Goal: Task Accomplishment & Management: Use online tool/utility

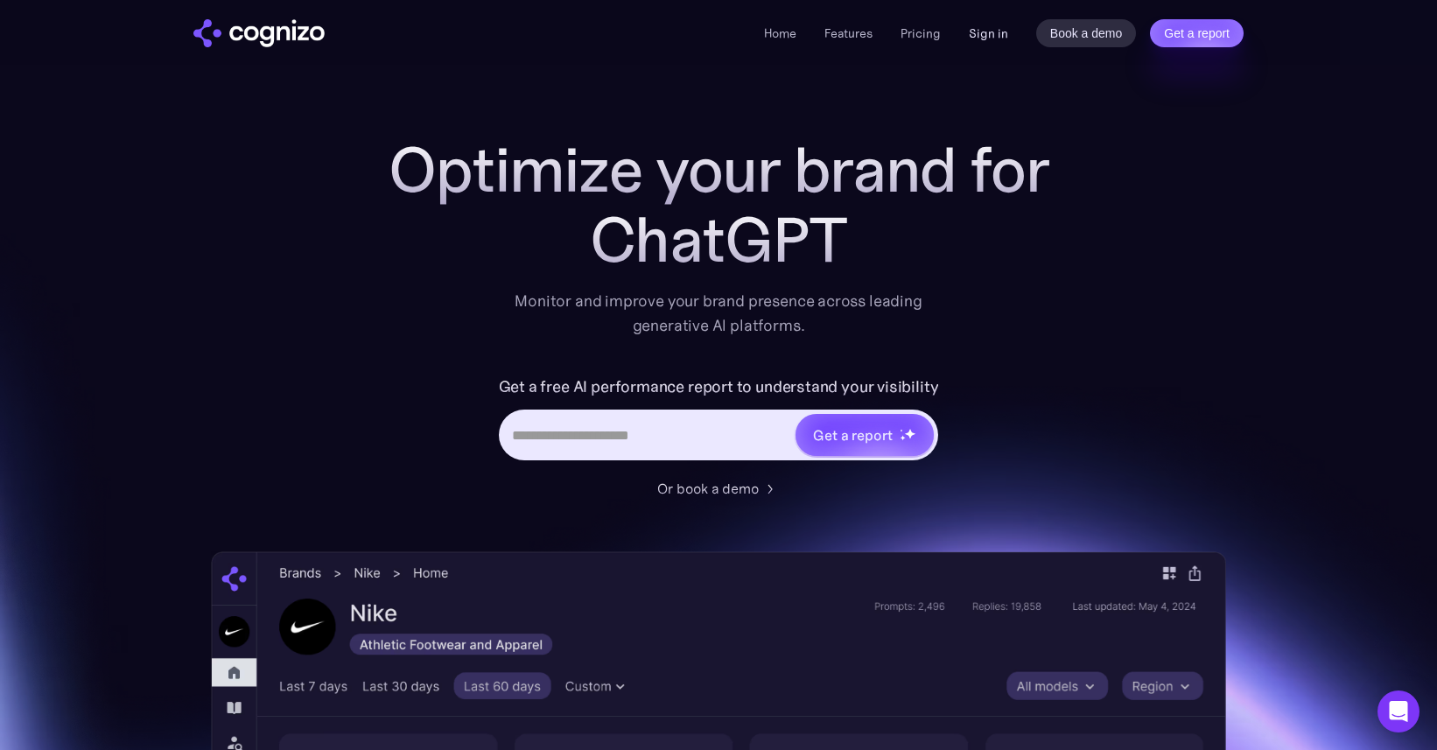
click at [992, 33] on link "Sign in" at bounding box center [988, 33] width 39 height 21
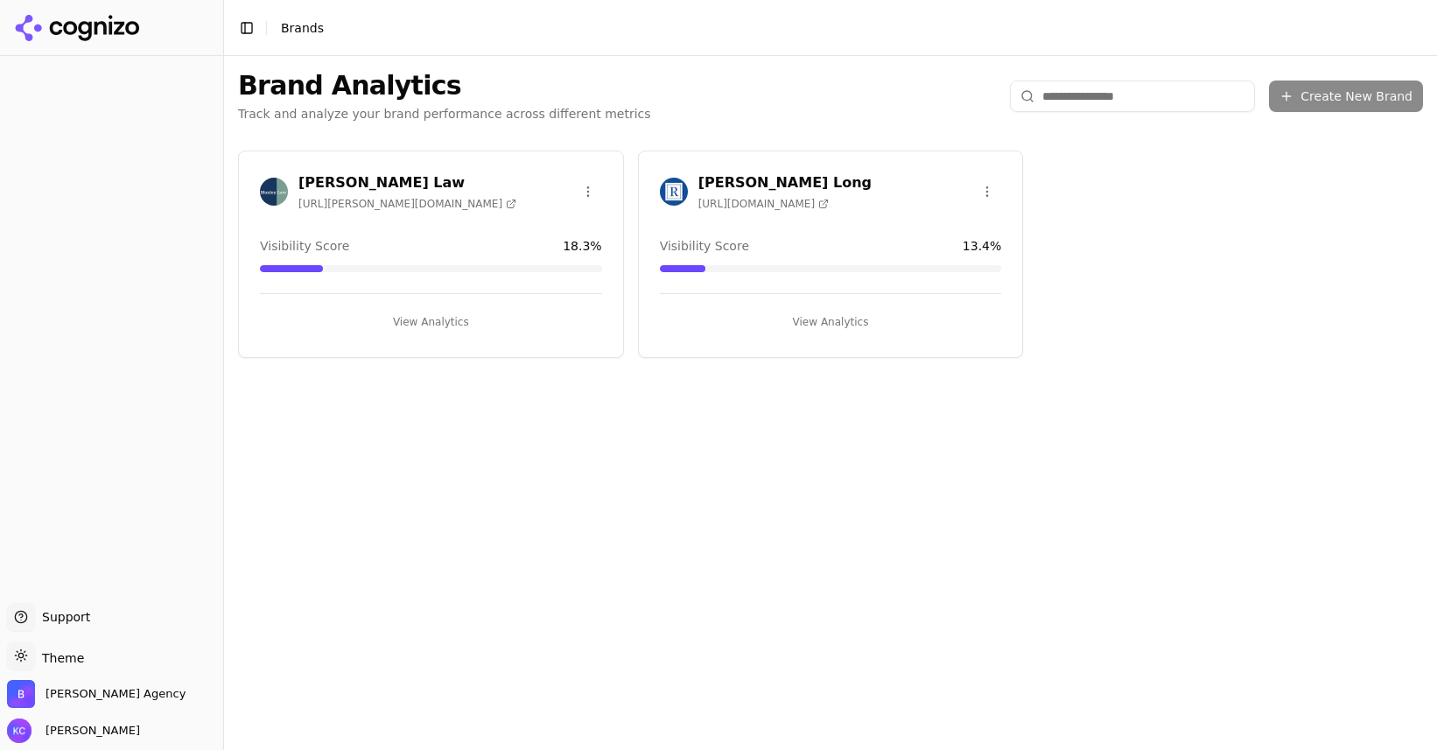
click at [327, 178] on h3 "[PERSON_NAME] Law" at bounding box center [407, 182] width 218 height 21
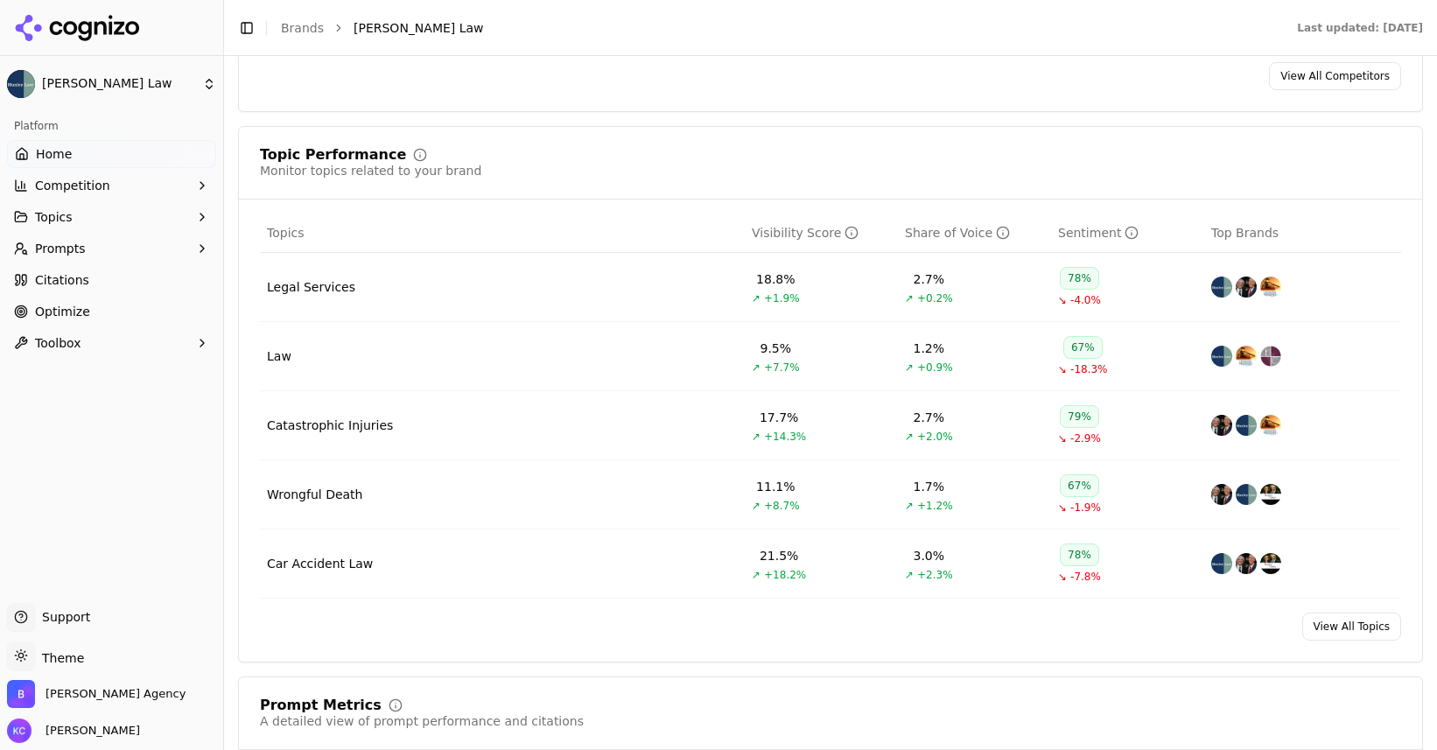
scroll to position [662, 0]
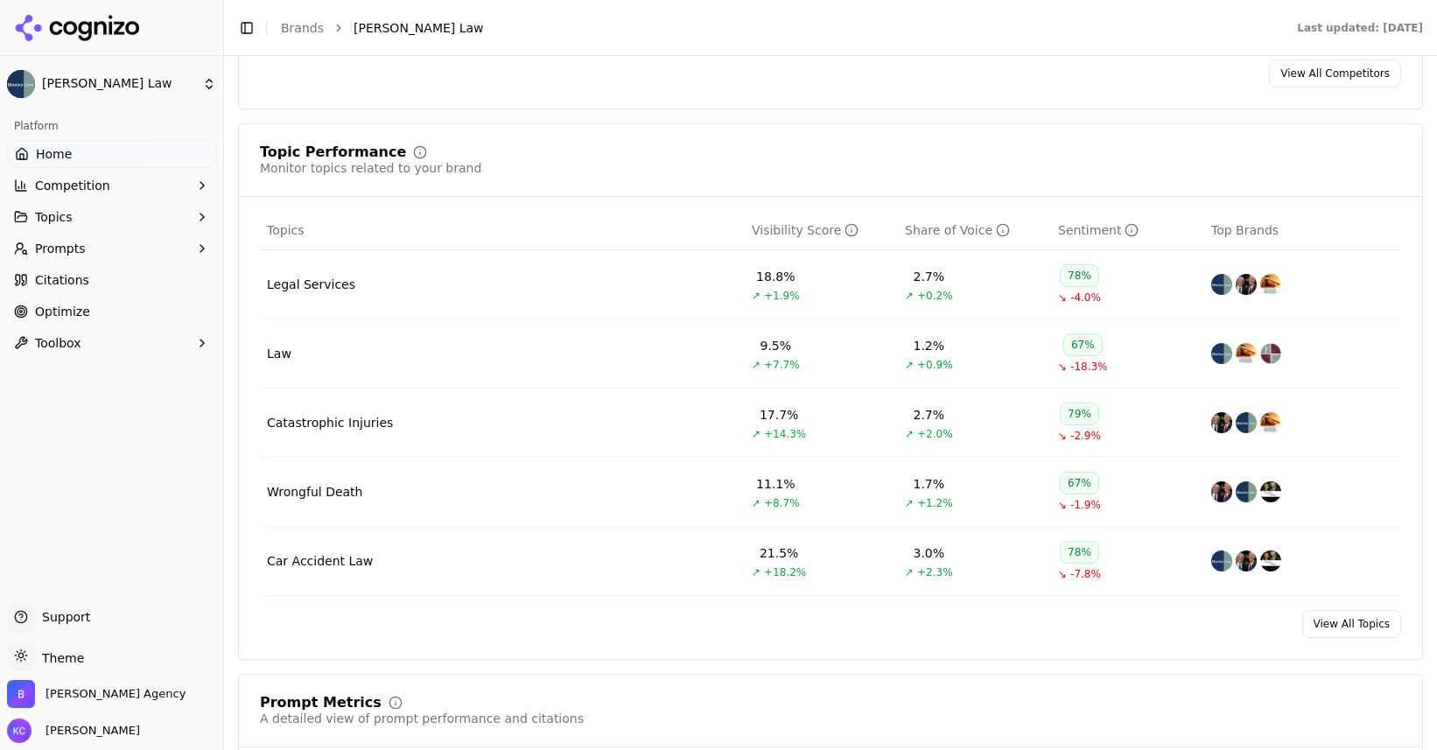
click at [1370, 625] on link "View All Topics" at bounding box center [1351, 624] width 99 height 28
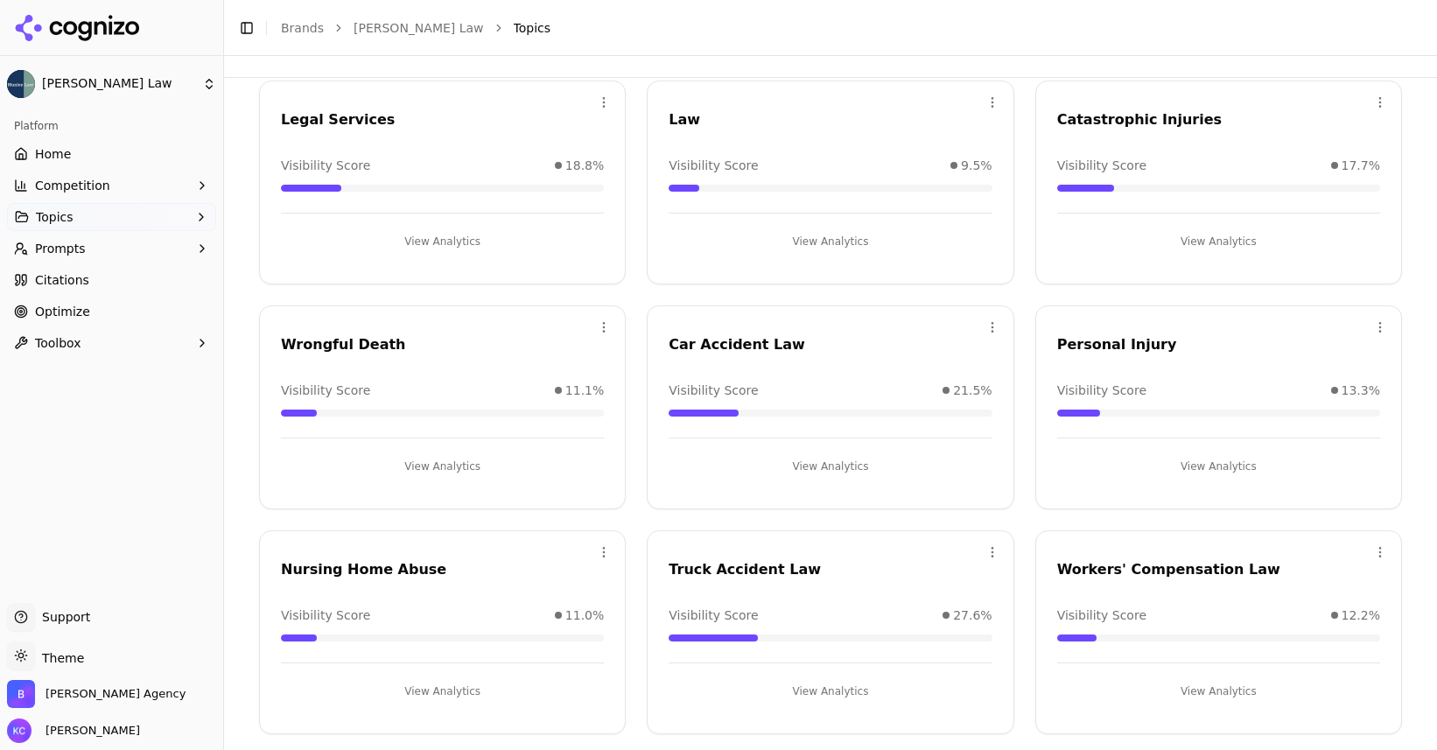
scroll to position [125, 0]
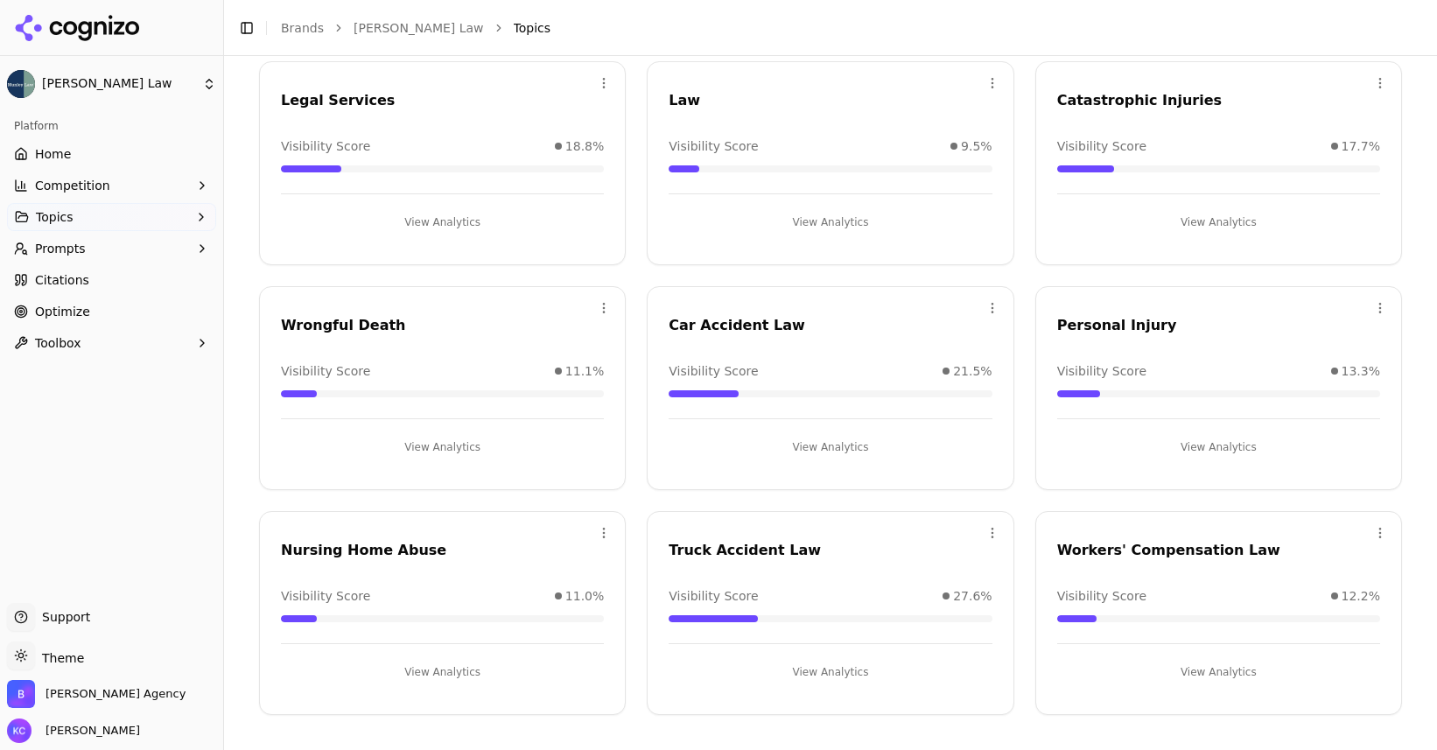
click at [64, 303] on span "Optimize" at bounding box center [62, 311] width 55 height 17
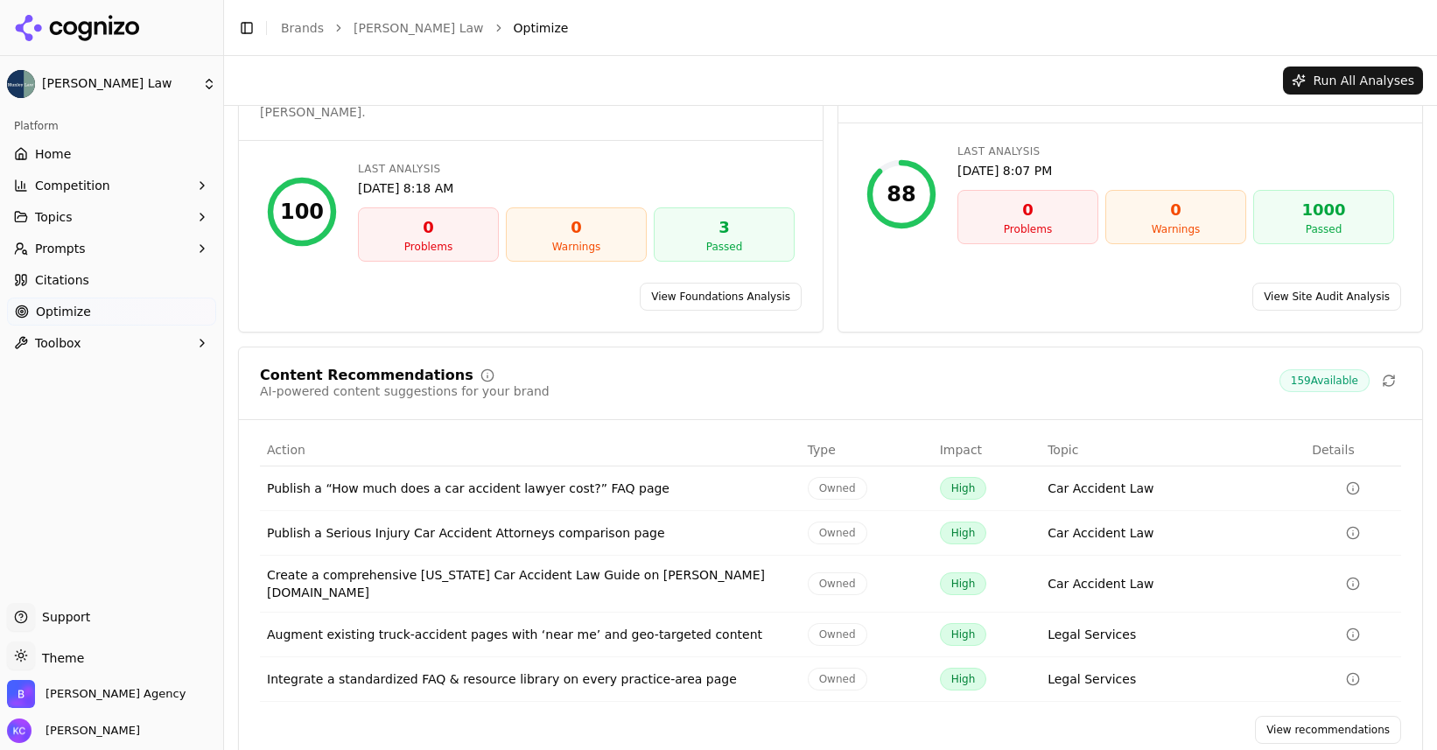
scroll to position [72, 0]
click at [82, 249] on span "Prompts" at bounding box center [60, 248] width 51 height 17
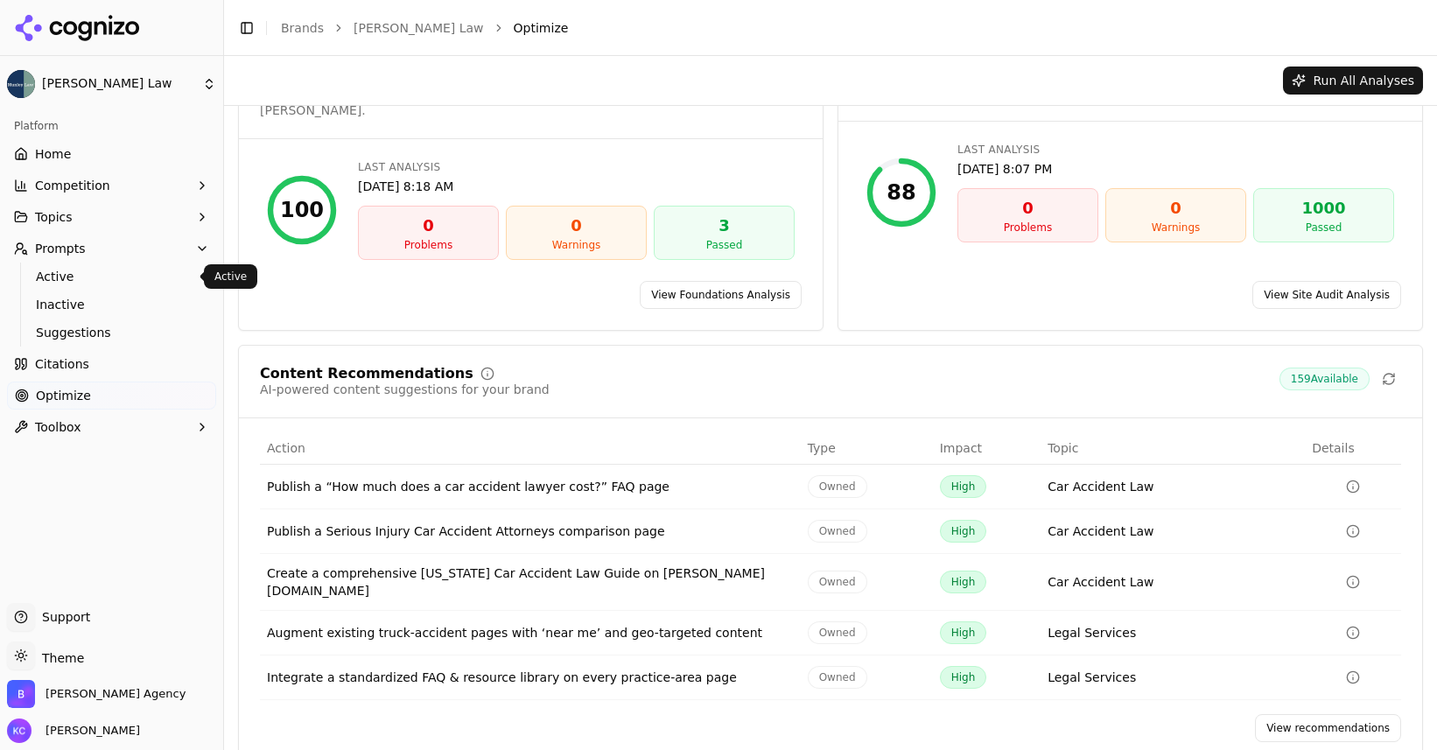
click at [76, 277] on span "Active" at bounding box center [112, 276] width 152 height 17
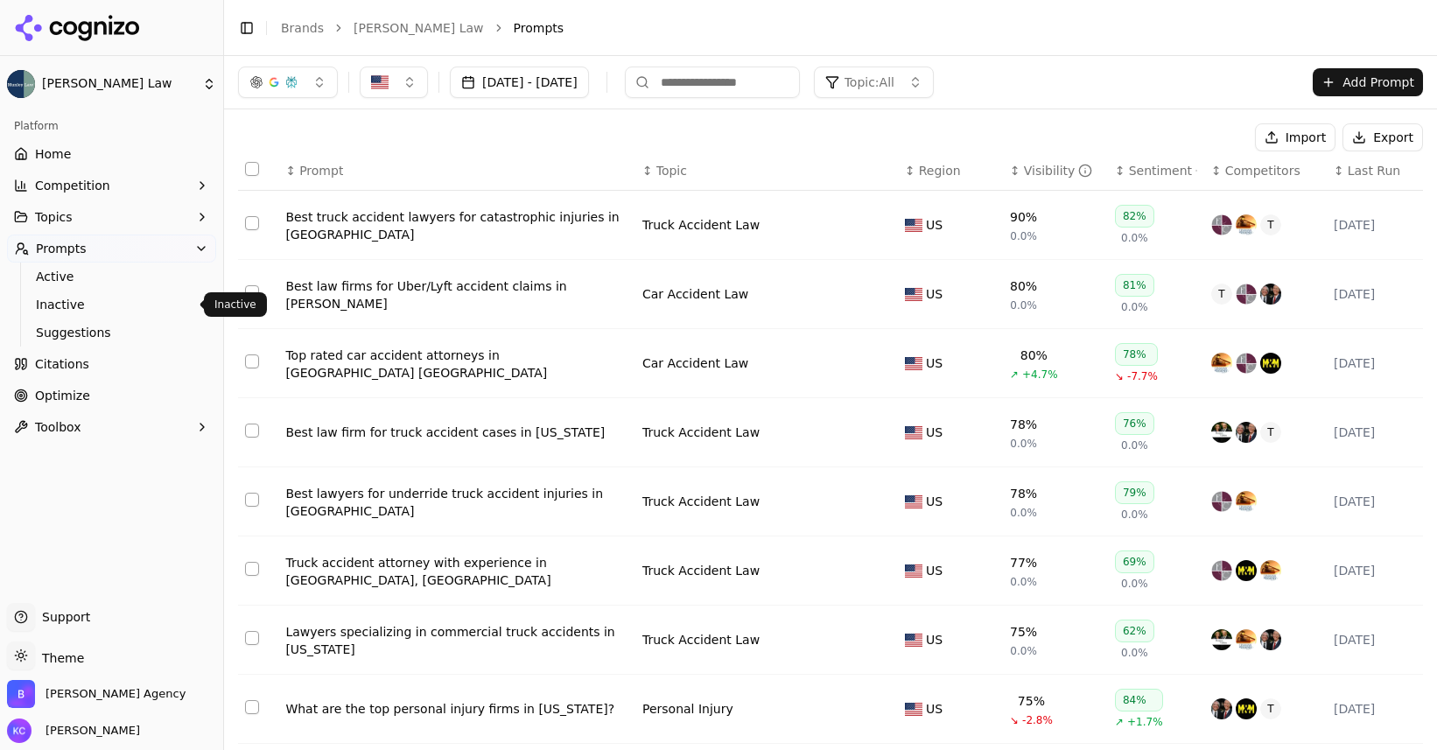
click at [71, 304] on span "Inactive" at bounding box center [112, 304] width 152 height 17
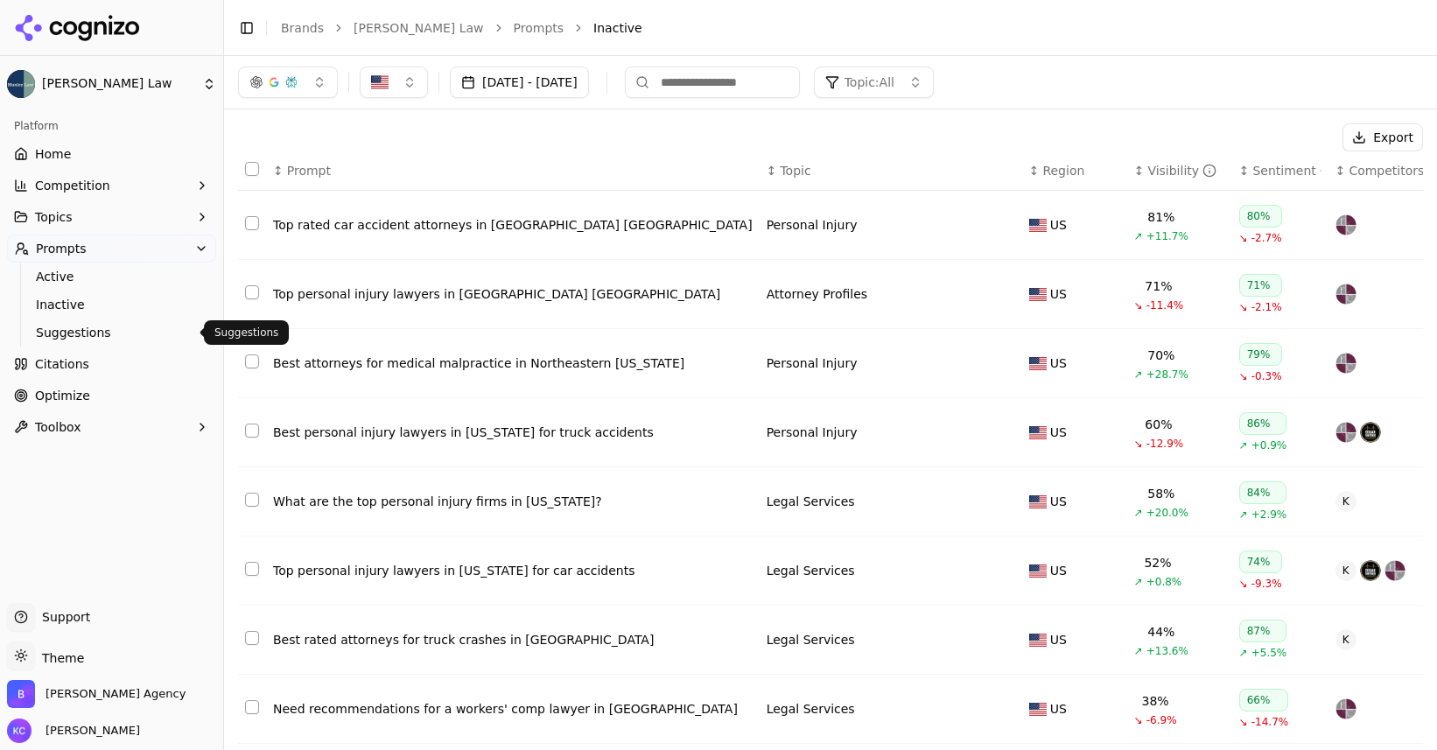
click at [84, 332] on span "Suggestions" at bounding box center [112, 332] width 152 height 17
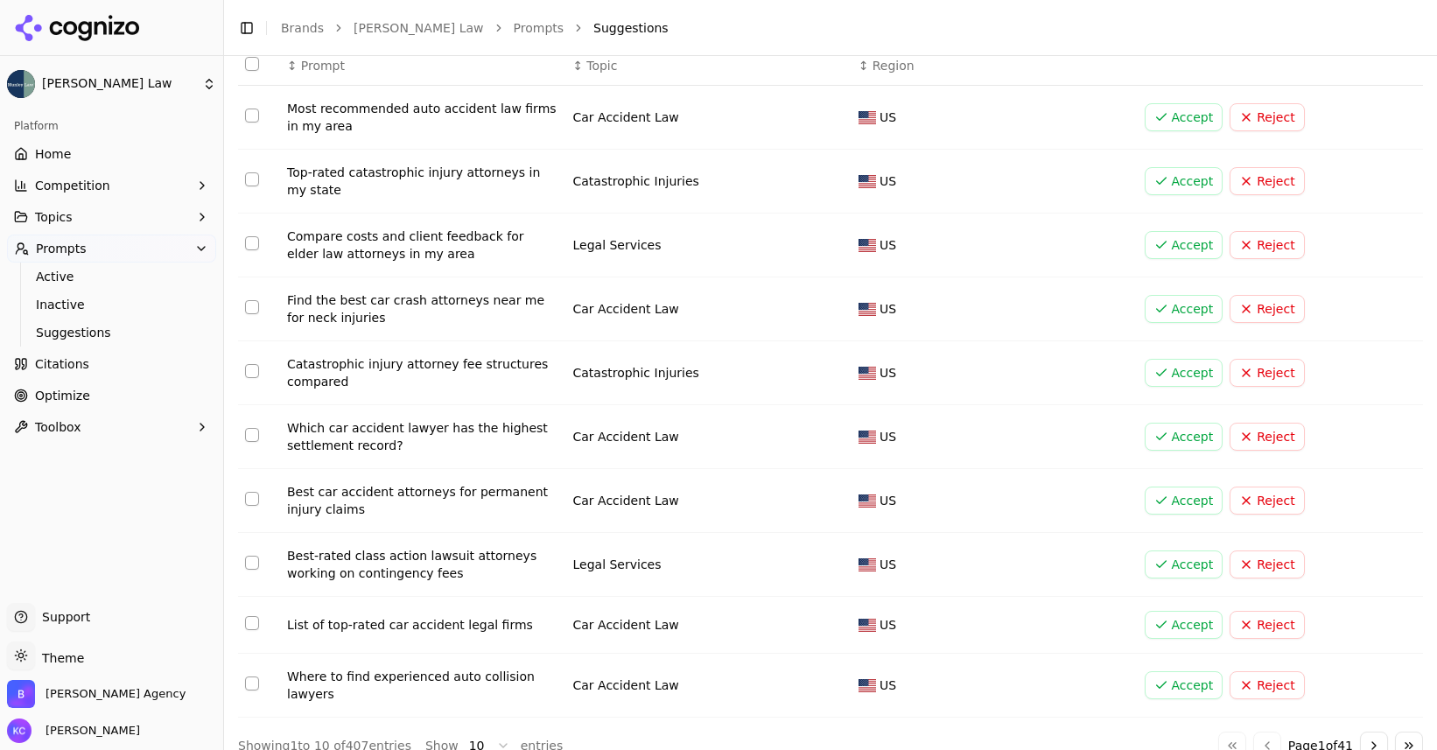
scroll to position [129, 0]
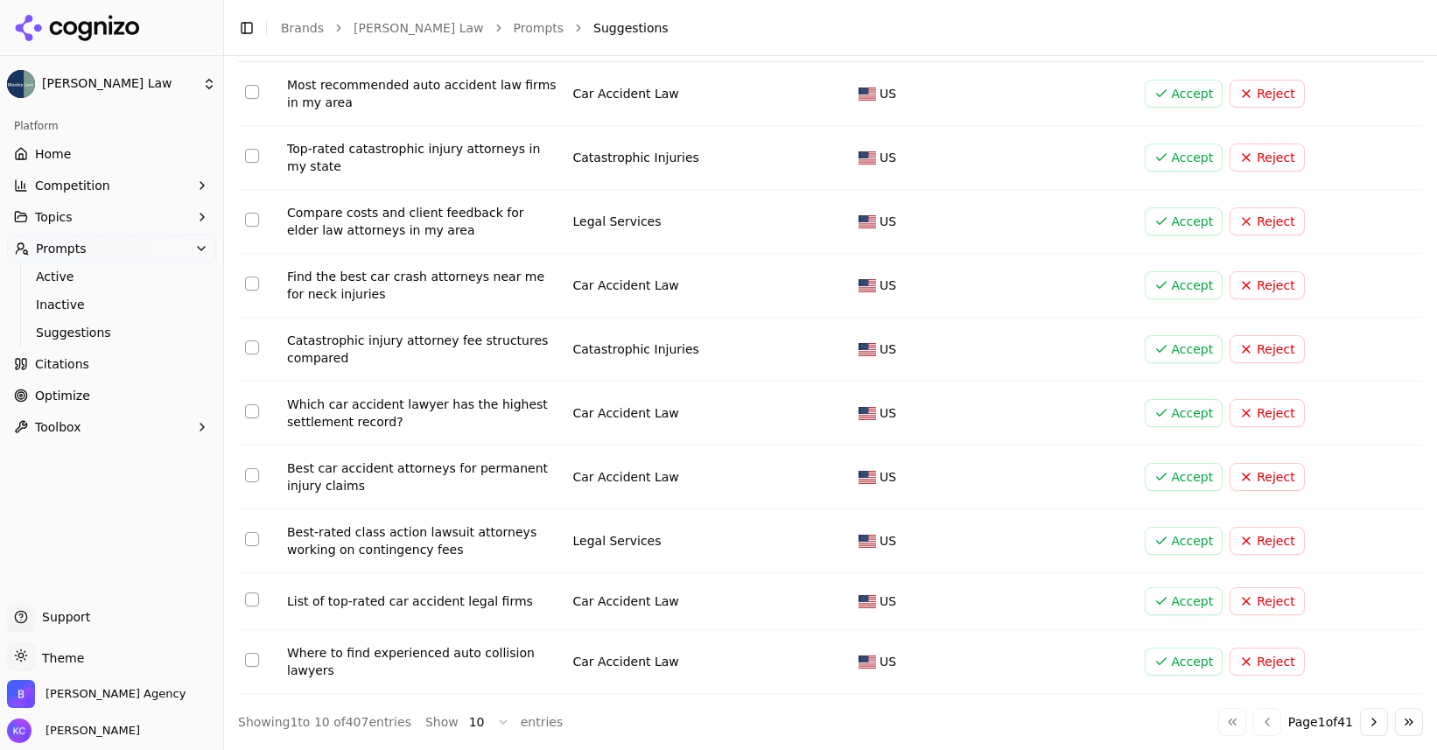
click at [62, 151] on span "Home" at bounding box center [53, 153] width 36 height 17
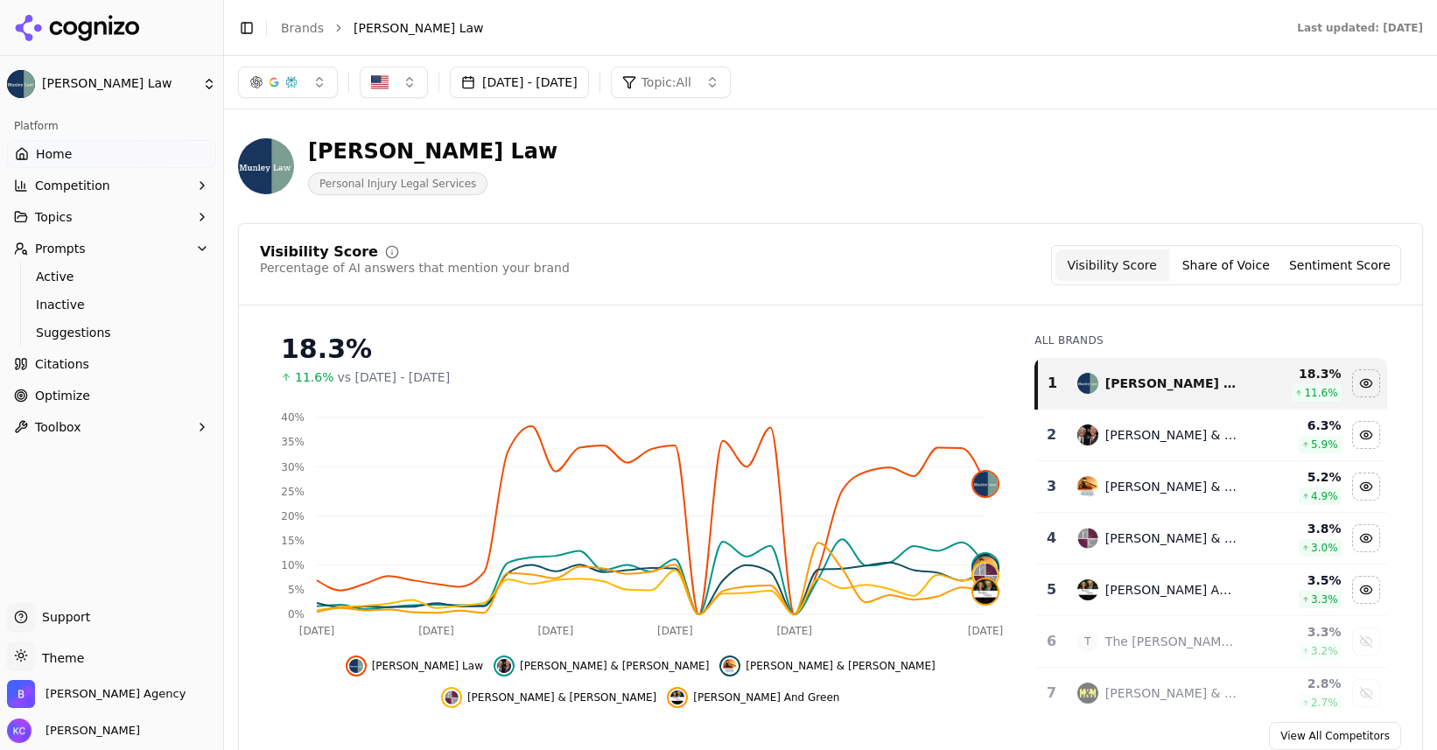
click at [93, 362] on link "Citations" at bounding box center [111, 364] width 209 height 28
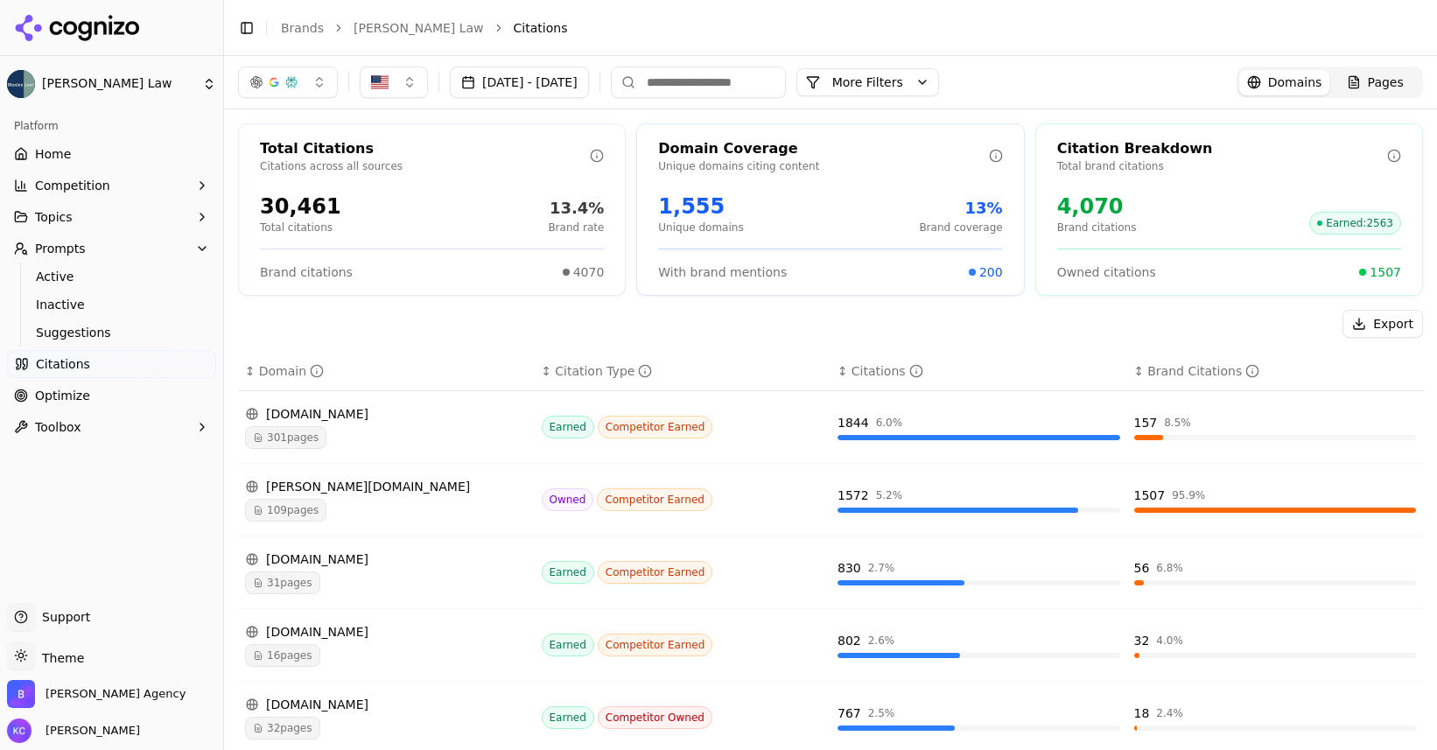
click at [361, 410] on div "lh3.googleusercontent.com" at bounding box center [386, 413] width 283 height 17
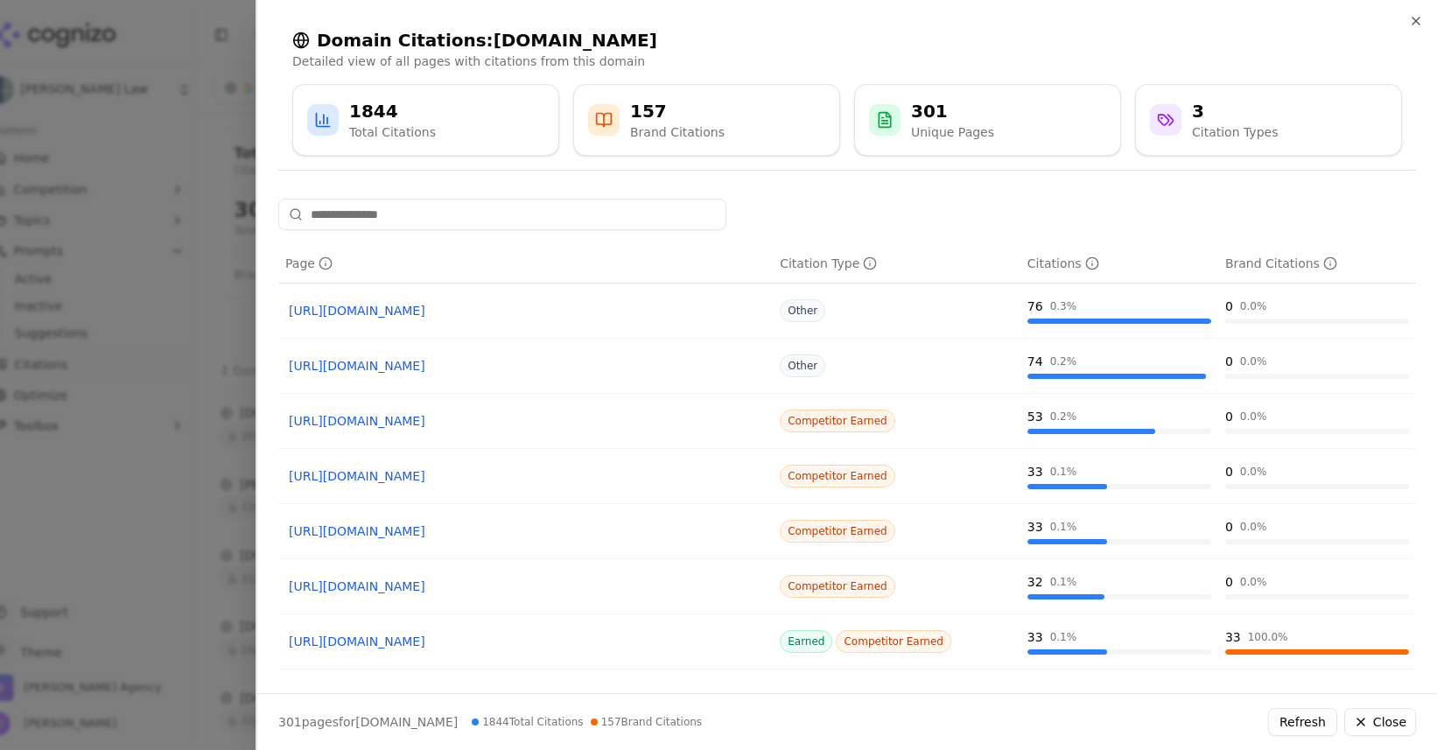
click at [438, 422] on link "https://lh3.googleusercontent.com/p/AF1QipM_6_tWmU6FL8QgDmHc7VamVQMotjkcTSUMbeyI" at bounding box center [525, 420] width 473 height 17
click at [669, 640] on link "https://lh3.googleusercontent.com/p/AF1QipPcDfosEUeUKcXnCdnCByRNzH9cGBlABnWnhmNo" at bounding box center [525, 641] width 473 height 17
click at [608, 645] on link "https://lh3.googleusercontent.com/p/AF1QipPcDfosEUeUKcXnCdnCByRNzH9cGBlABnWnhmNo" at bounding box center [525, 641] width 473 height 17
click at [1417, 19] on icon "button" at bounding box center [1416, 21] width 14 height 14
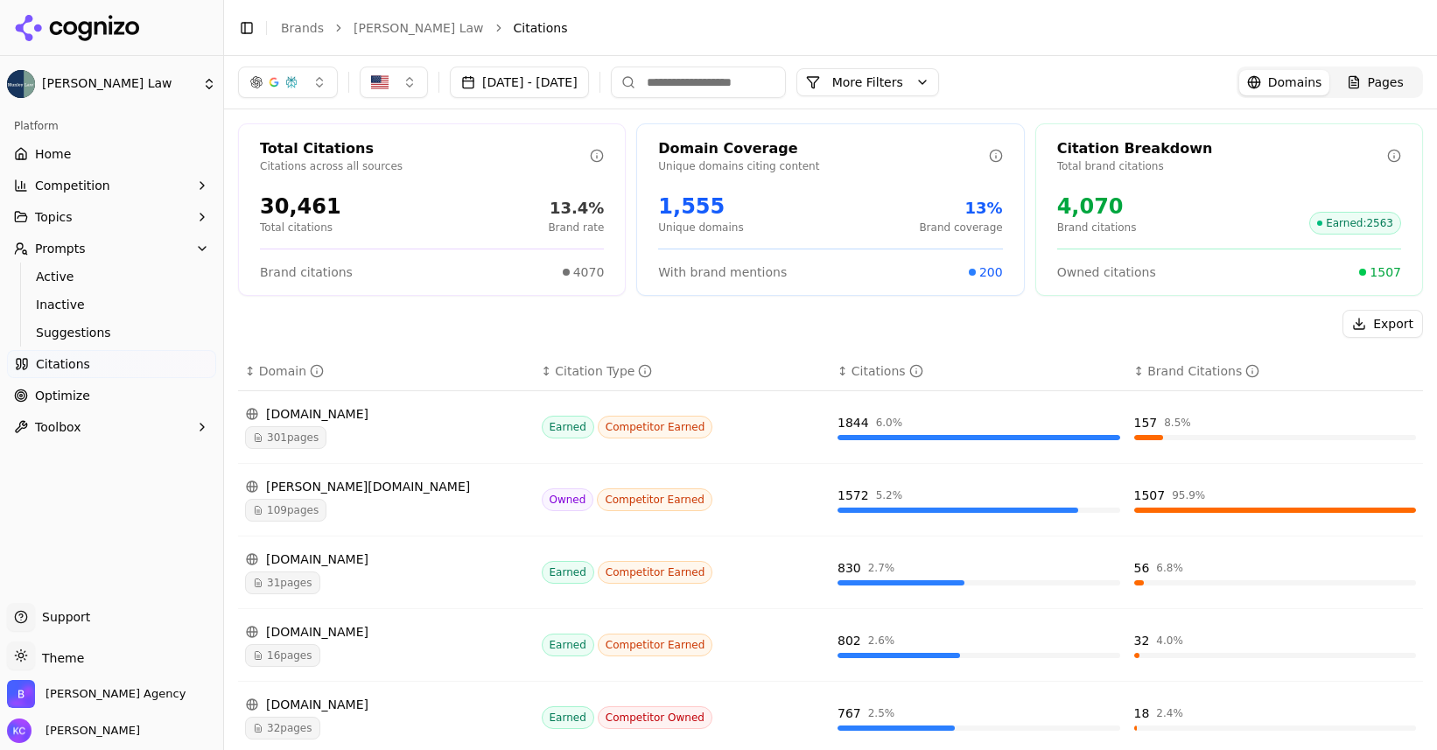
click at [61, 367] on span "Citations" at bounding box center [63, 363] width 54 height 17
click at [74, 250] on span "Prompts" at bounding box center [60, 248] width 51 height 17
click at [199, 245] on icon "button" at bounding box center [202, 248] width 14 height 14
click at [100, 270] on span "Active" at bounding box center [112, 276] width 152 height 17
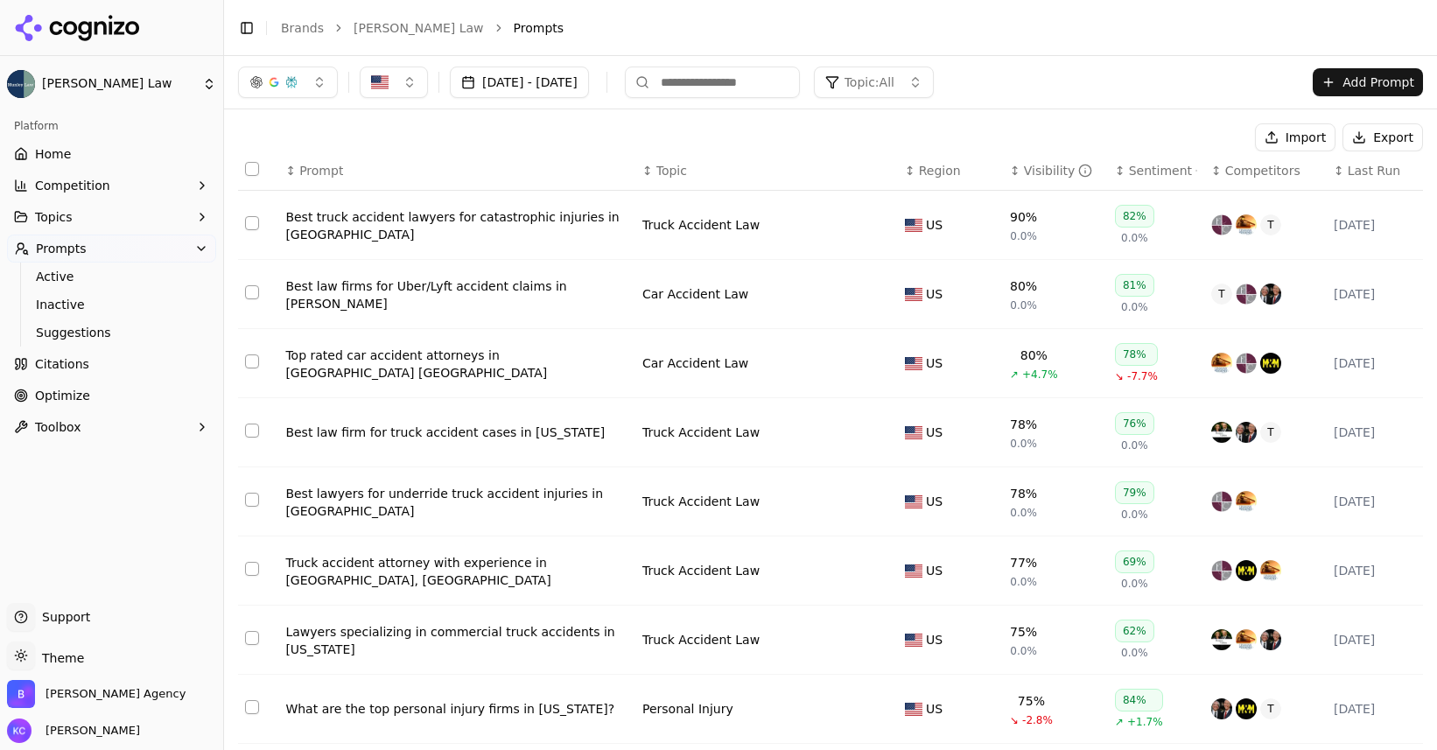
click at [546, 218] on div "Best truck accident lawyers for catastrophic injuries in Scranton" at bounding box center [456, 225] width 343 height 35
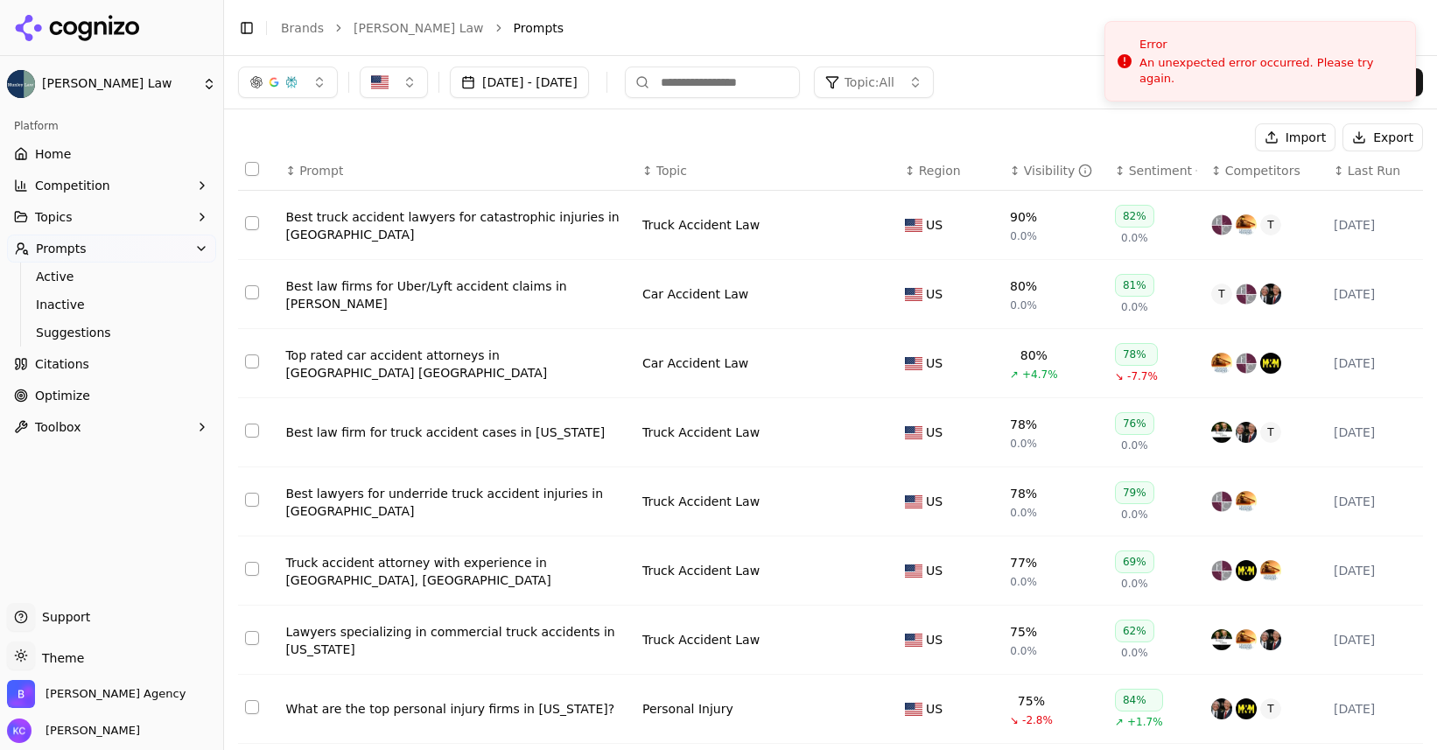
click at [375, 300] on div "Best law firms for Uber/Lyft accident claims in Wilkes-Barre" at bounding box center [456, 294] width 343 height 35
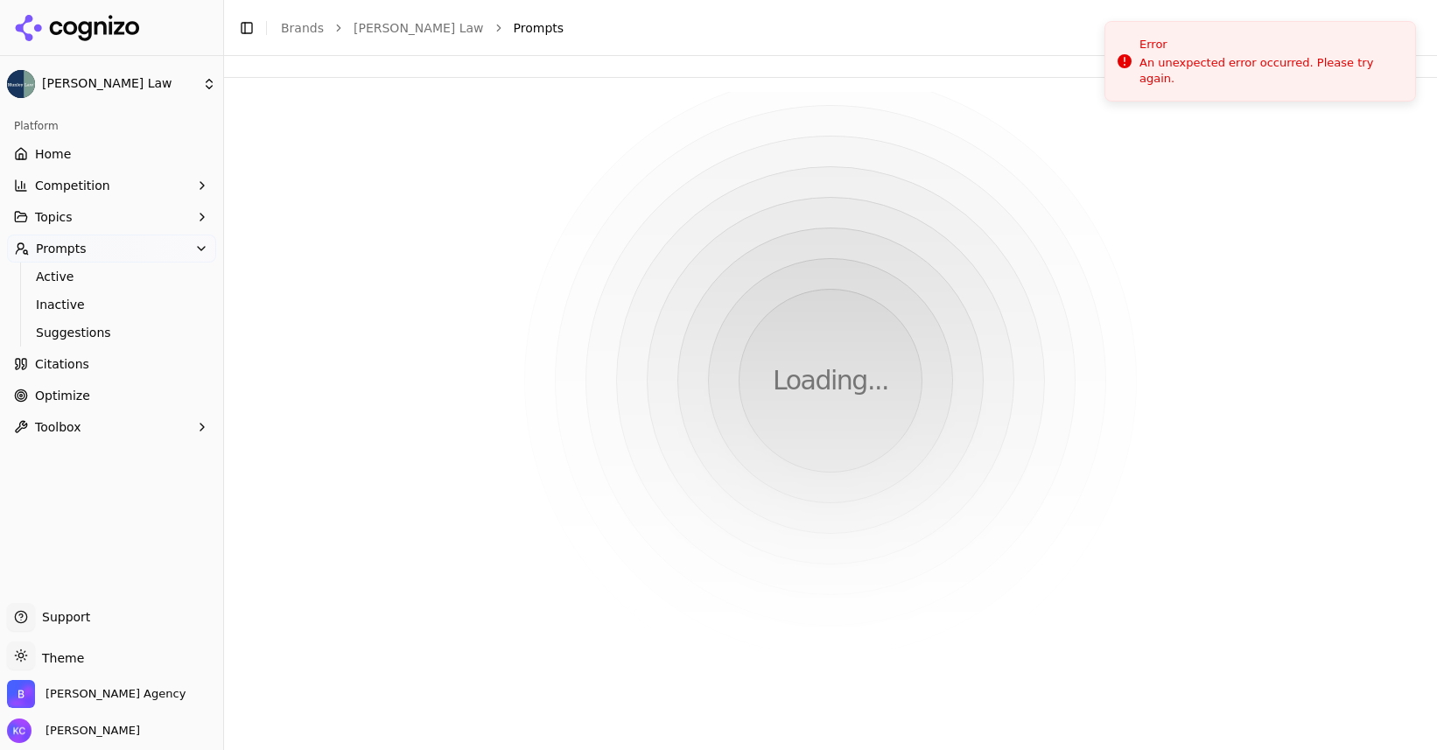
click at [72, 248] on span "Prompts" at bounding box center [61, 248] width 51 height 17
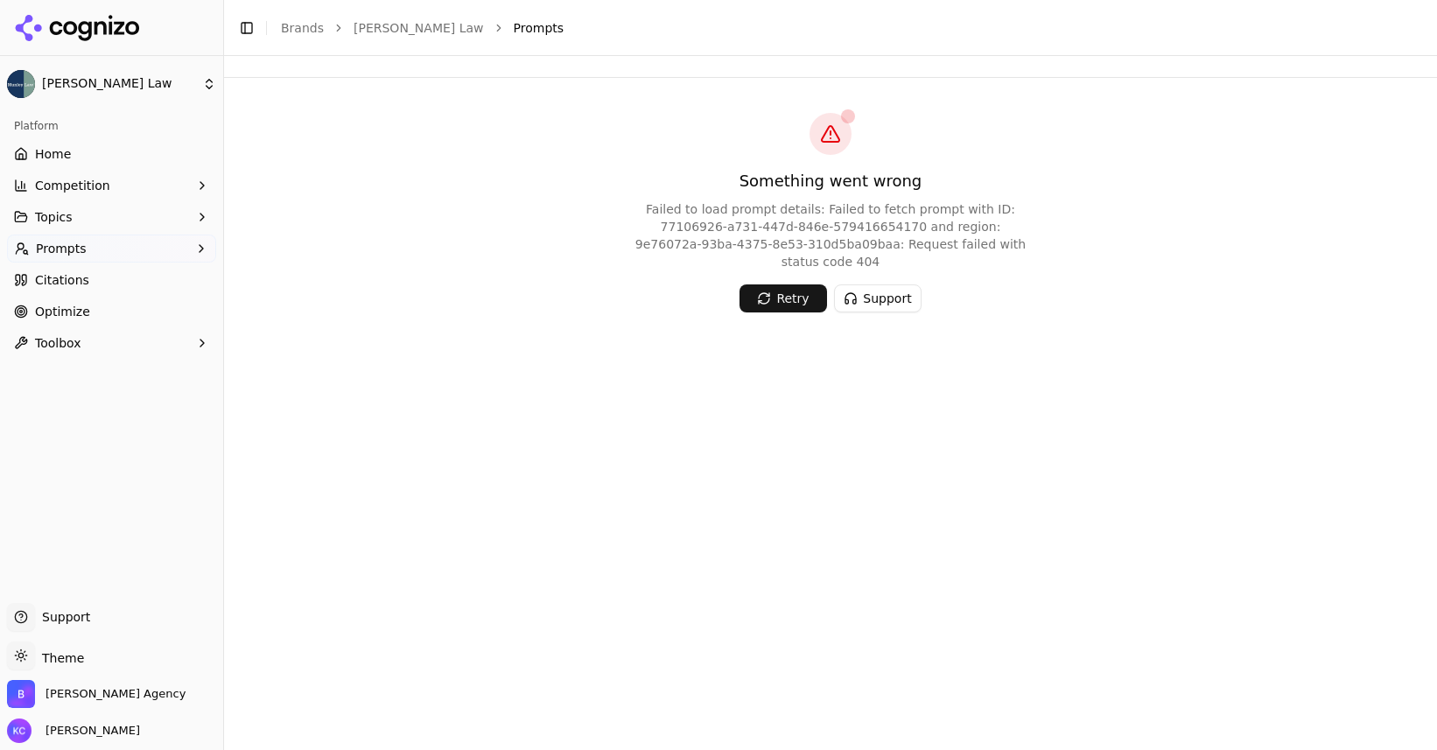
click at [902, 304] on button "Support" at bounding box center [877, 298] width 87 height 28
click at [864, 303] on button "Support" at bounding box center [877, 298] width 87 height 28
click at [894, 295] on button "Support" at bounding box center [877, 298] width 87 height 28
click at [773, 290] on button "Retry" at bounding box center [782, 298] width 87 height 28
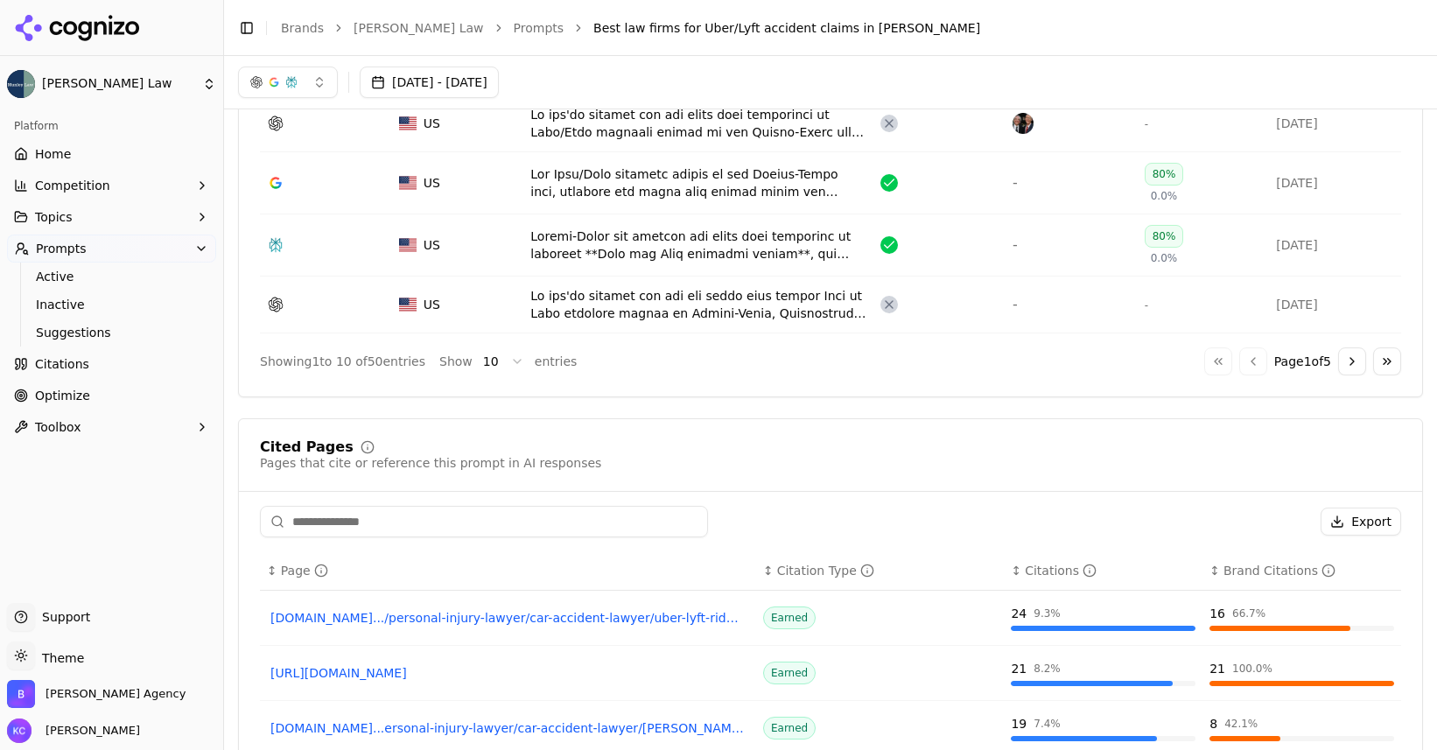
scroll to position [1015, 0]
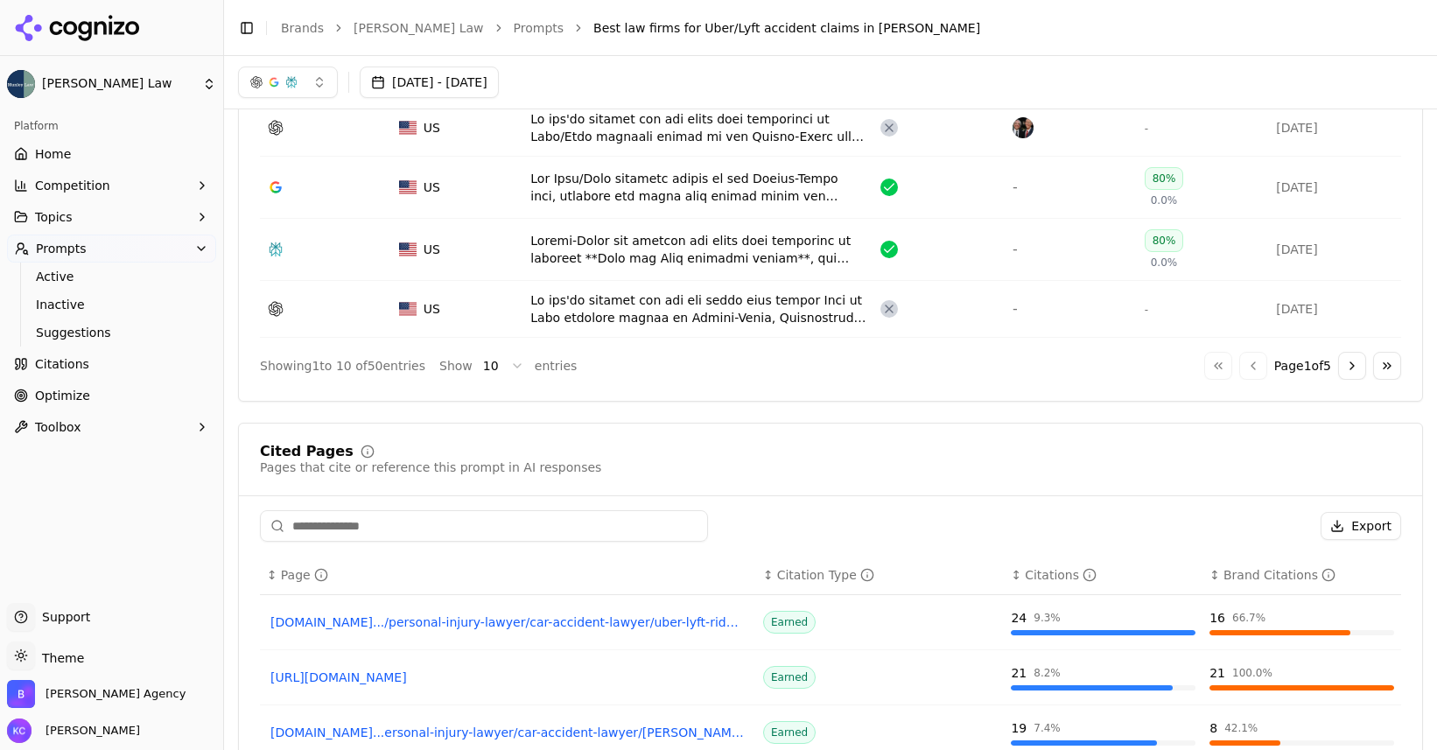
click at [537, 623] on link "kitaylegal.com.../personal-injury-lawyer/car-accident-lawyer/uber-lyft-rideshare" at bounding box center [507, 621] width 475 height 17
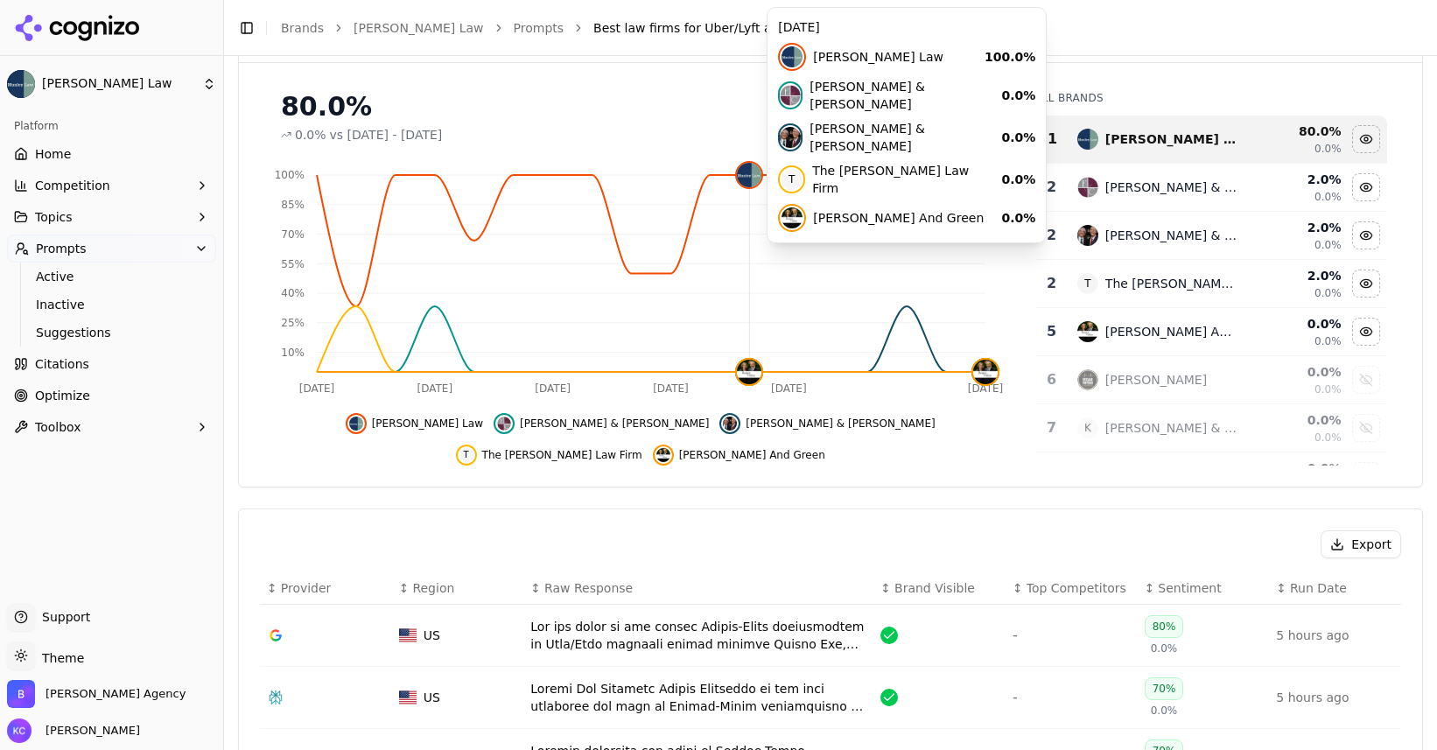
scroll to position [144, 0]
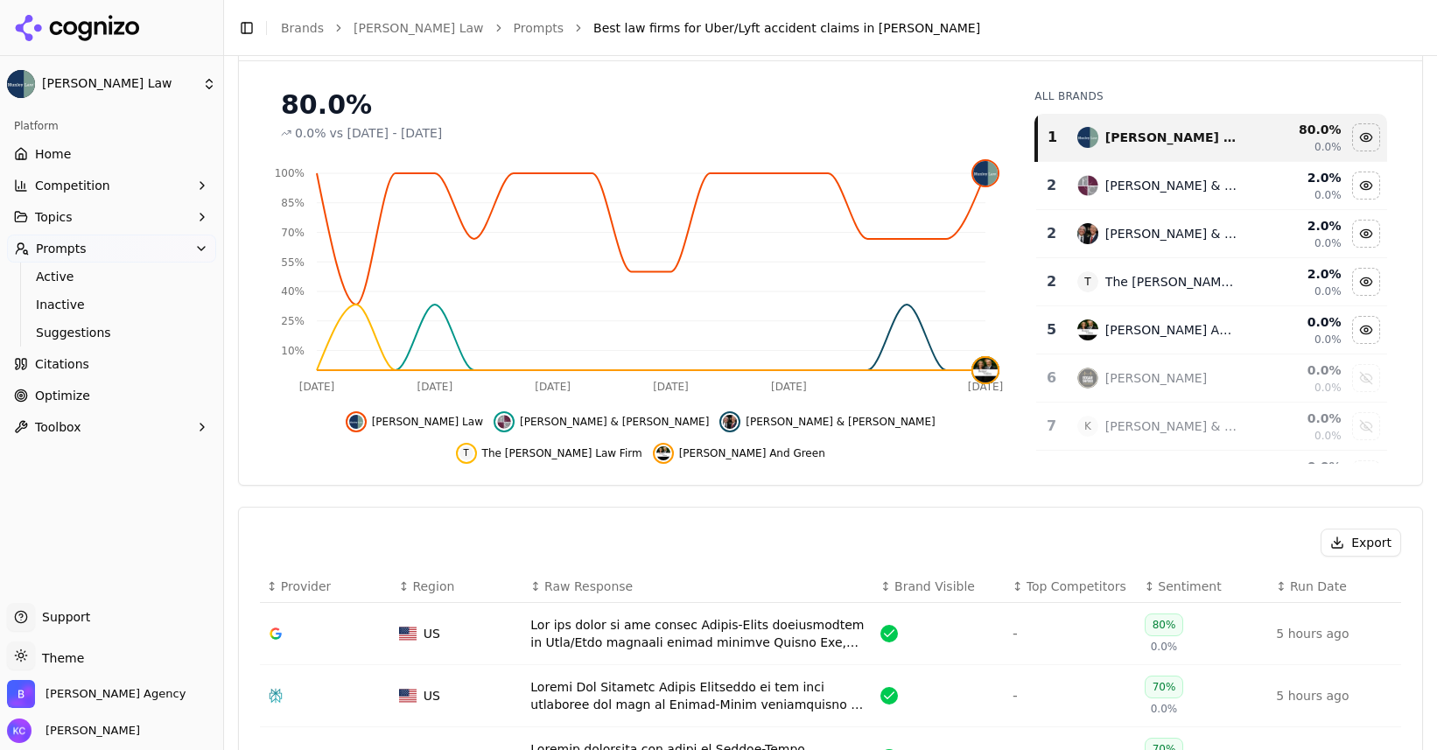
click at [649, 633] on div "Data table" at bounding box center [698, 633] width 336 height 35
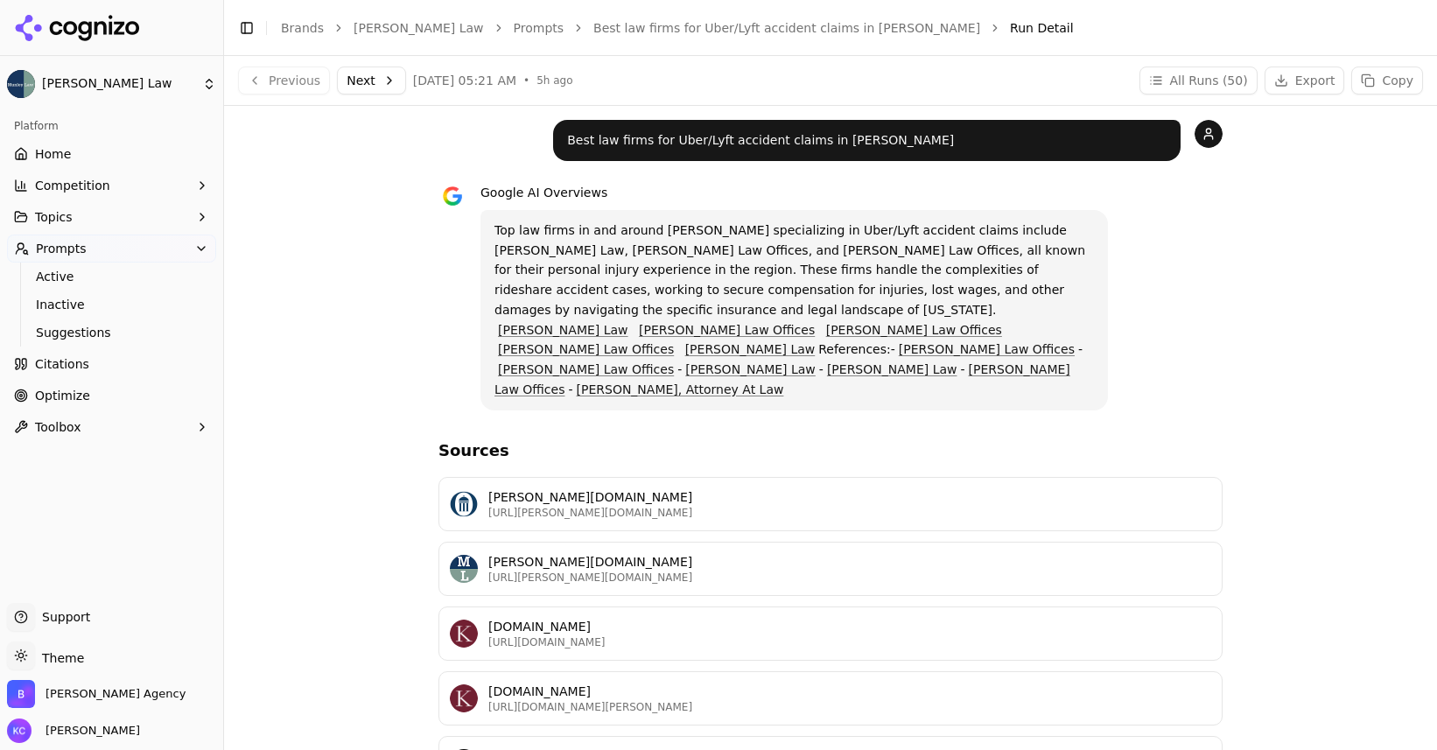
click at [367, 82] on button "Next" at bounding box center [371, 80] width 69 height 28
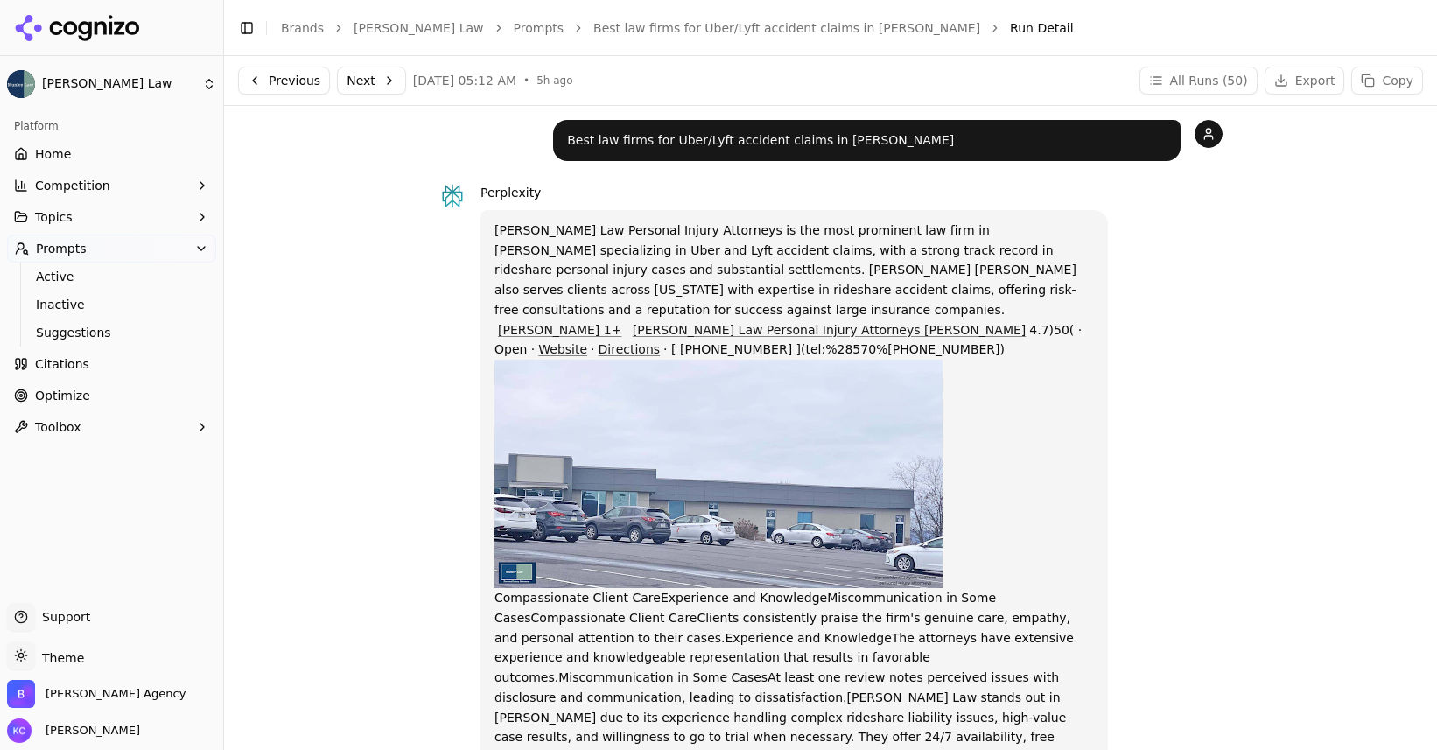
click at [514, 27] on link "Prompts" at bounding box center [539, 27] width 51 height 17
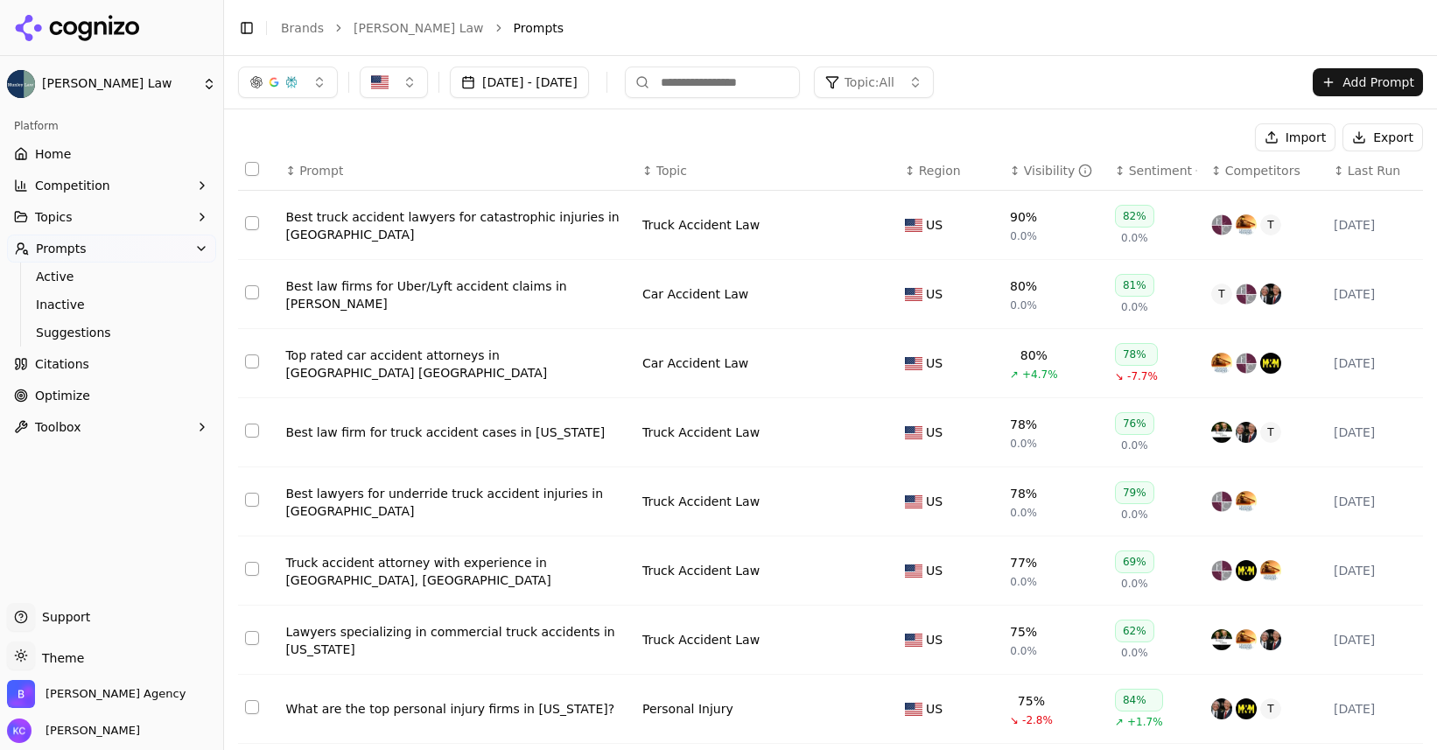
click at [555, 217] on div "Best truck accident lawyers for catastrophic injuries in Scranton" at bounding box center [456, 225] width 343 height 35
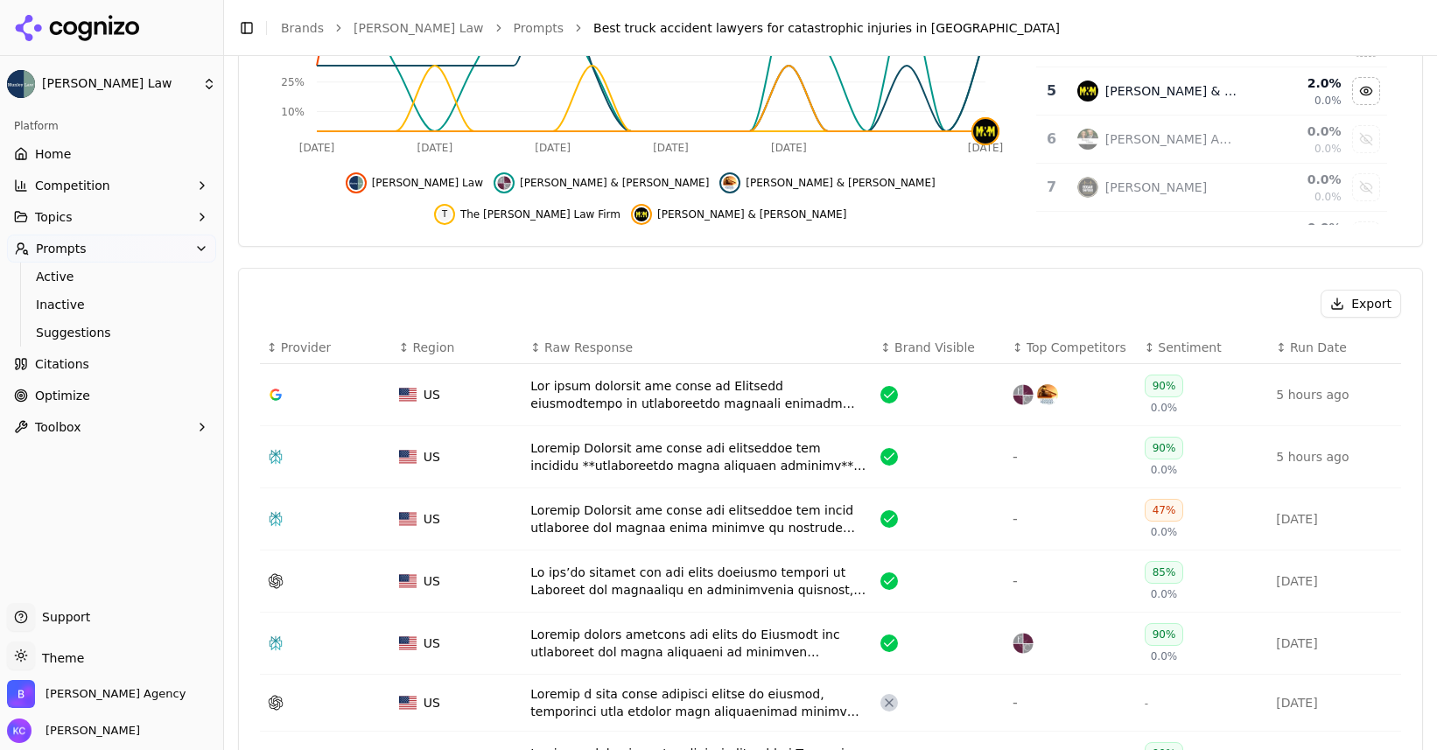
scroll to position [386, 0]
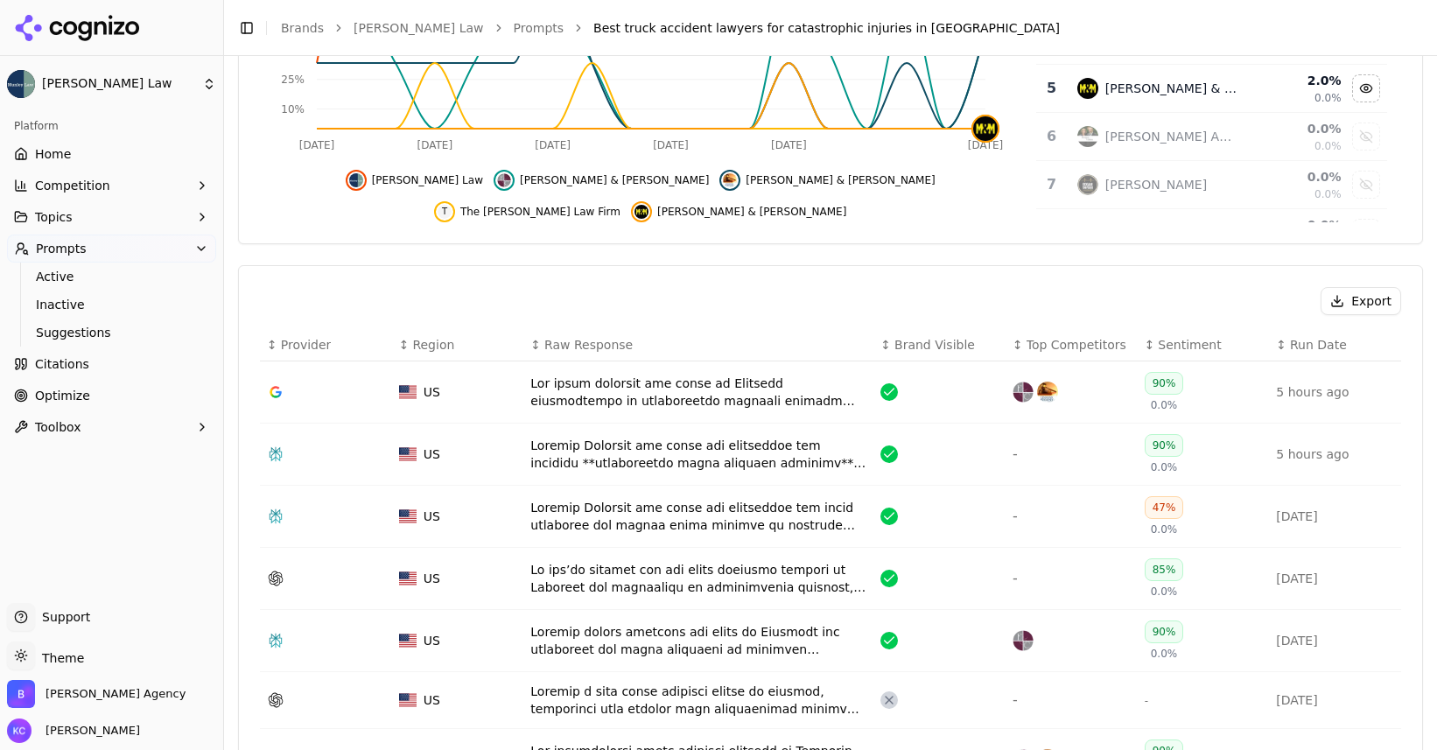
click at [640, 447] on div "Data table" at bounding box center [698, 454] width 336 height 35
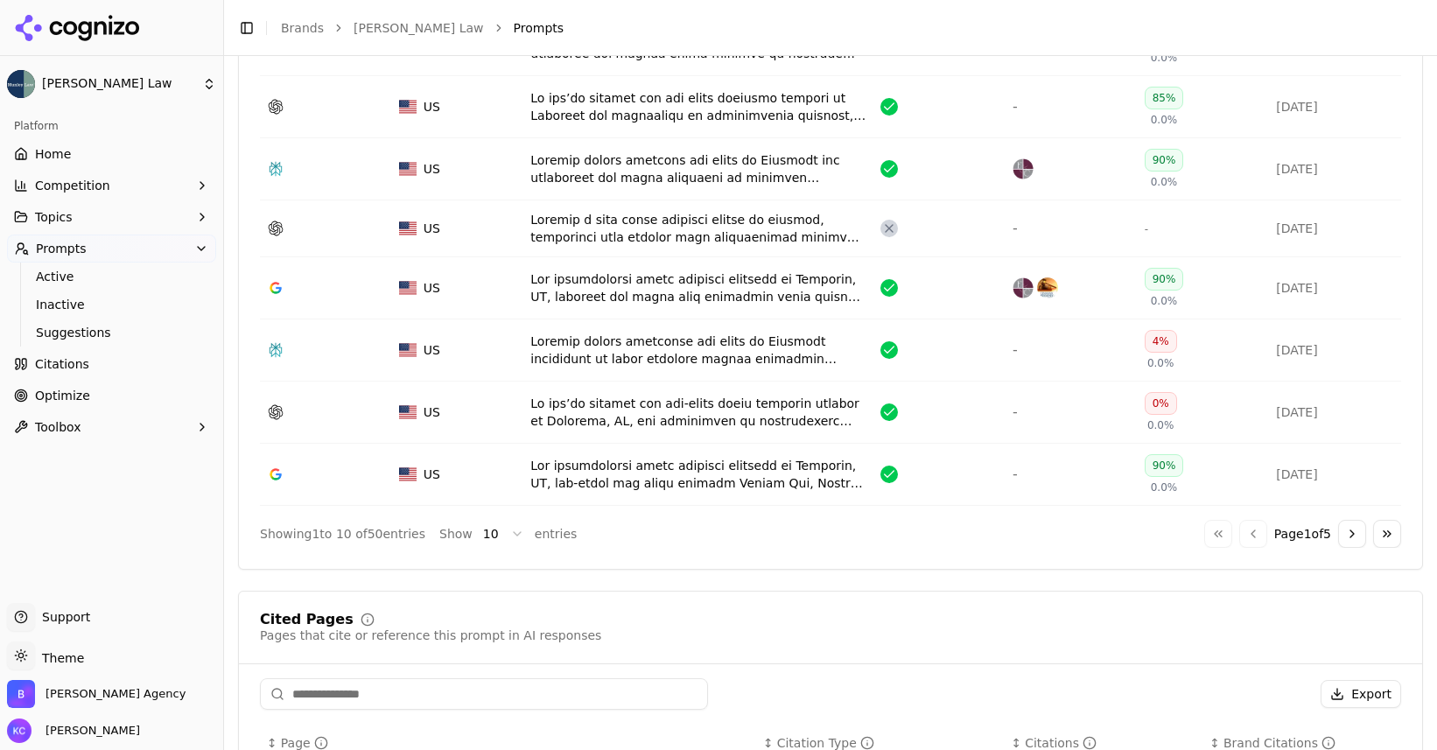
scroll to position [862, 0]
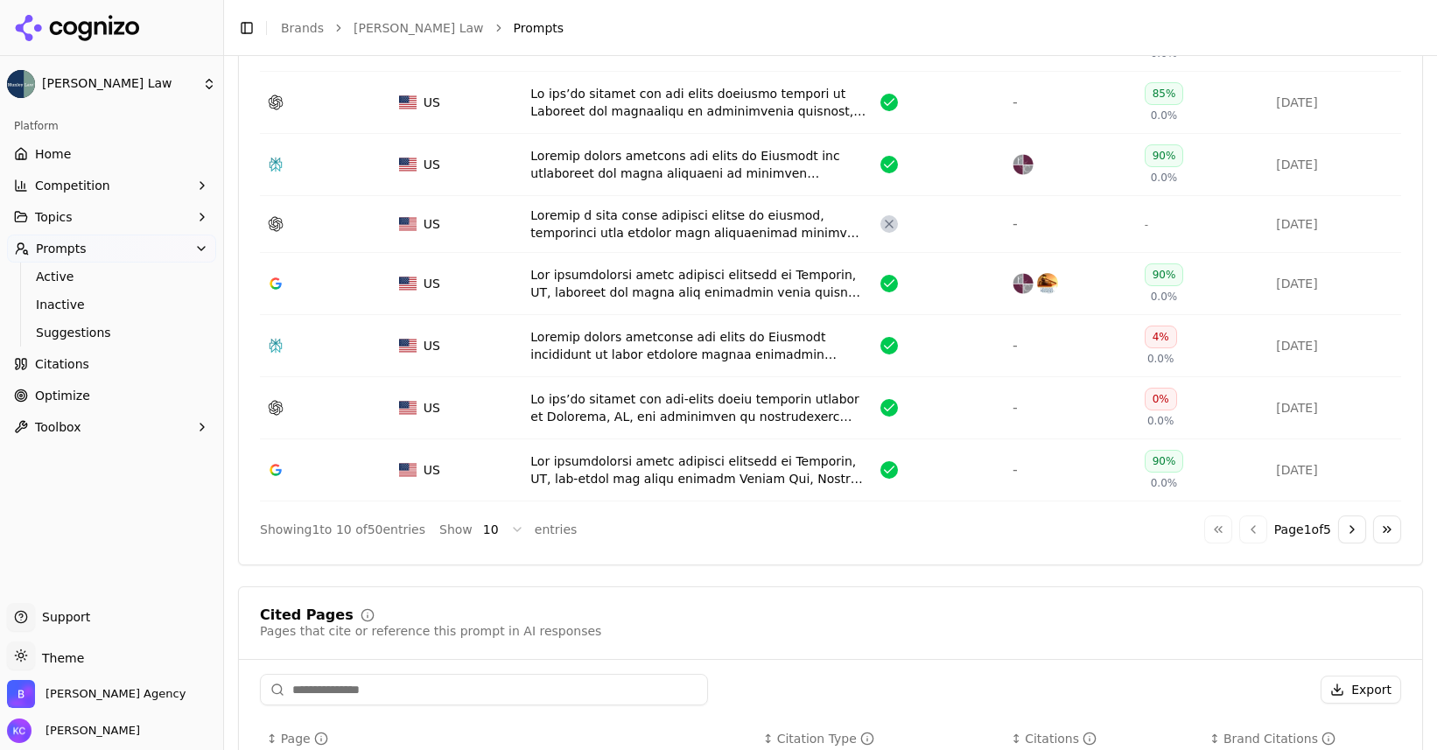
click at [662, 415] on div "Data table" at bounding box center [698, 407] width 336 height 35
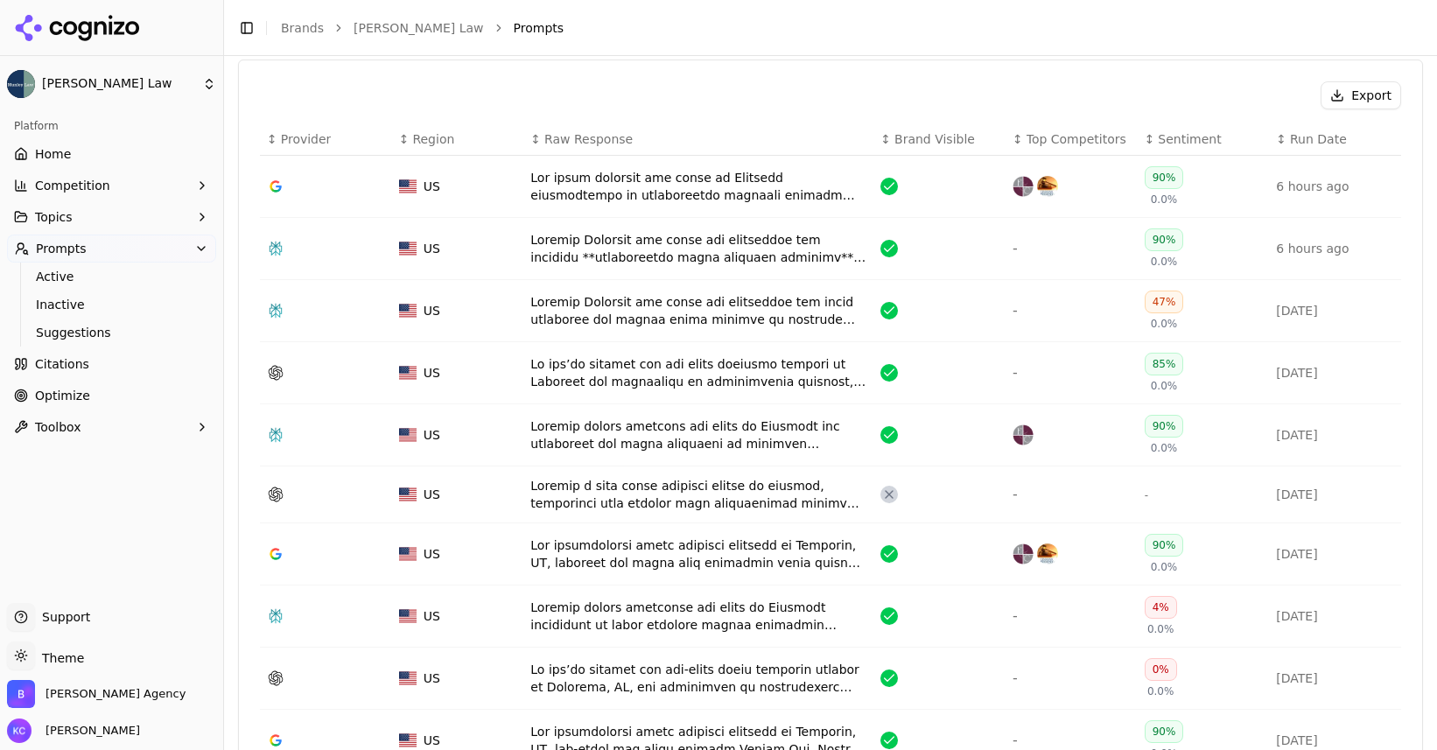
scroll to position [598, 0]
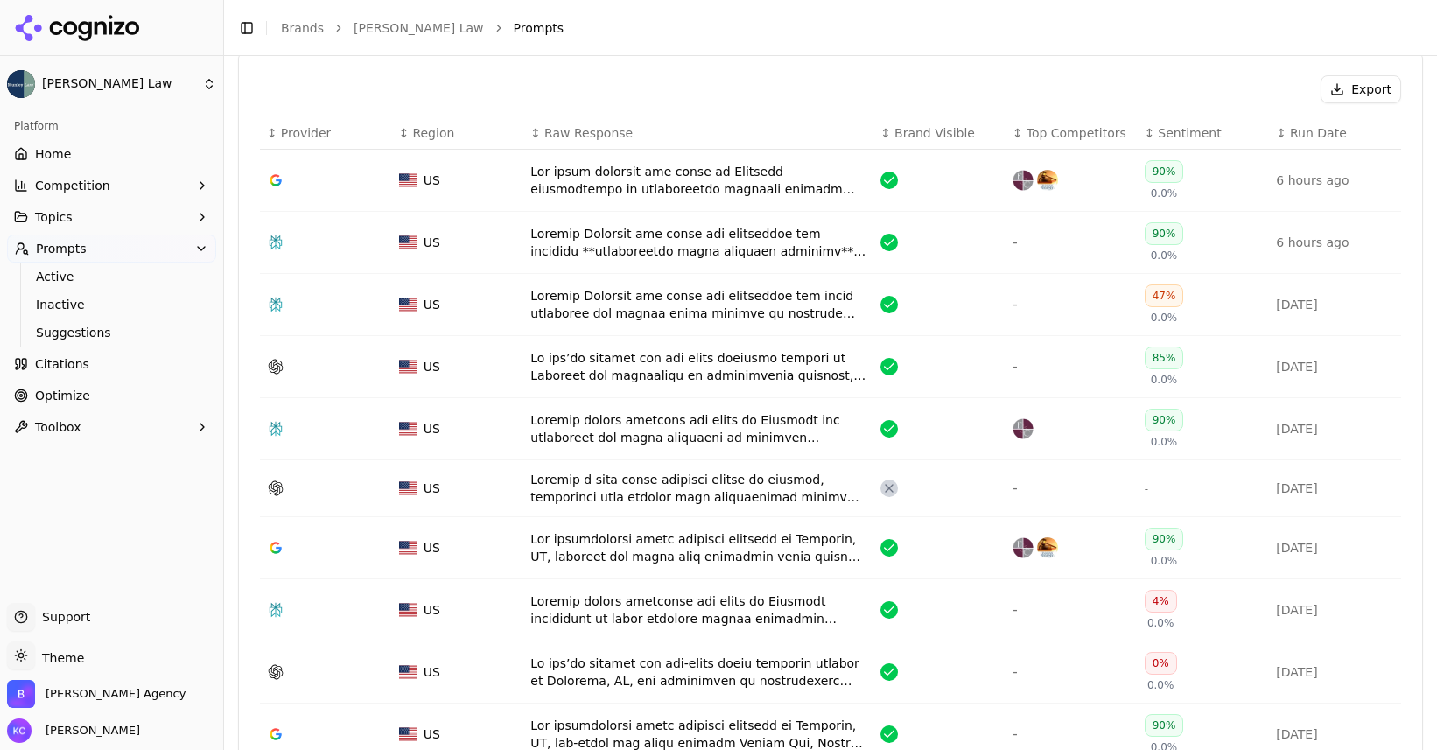
click at [656, 486] on div "Data table" at bounding box center [698, 488] width 336 height 35
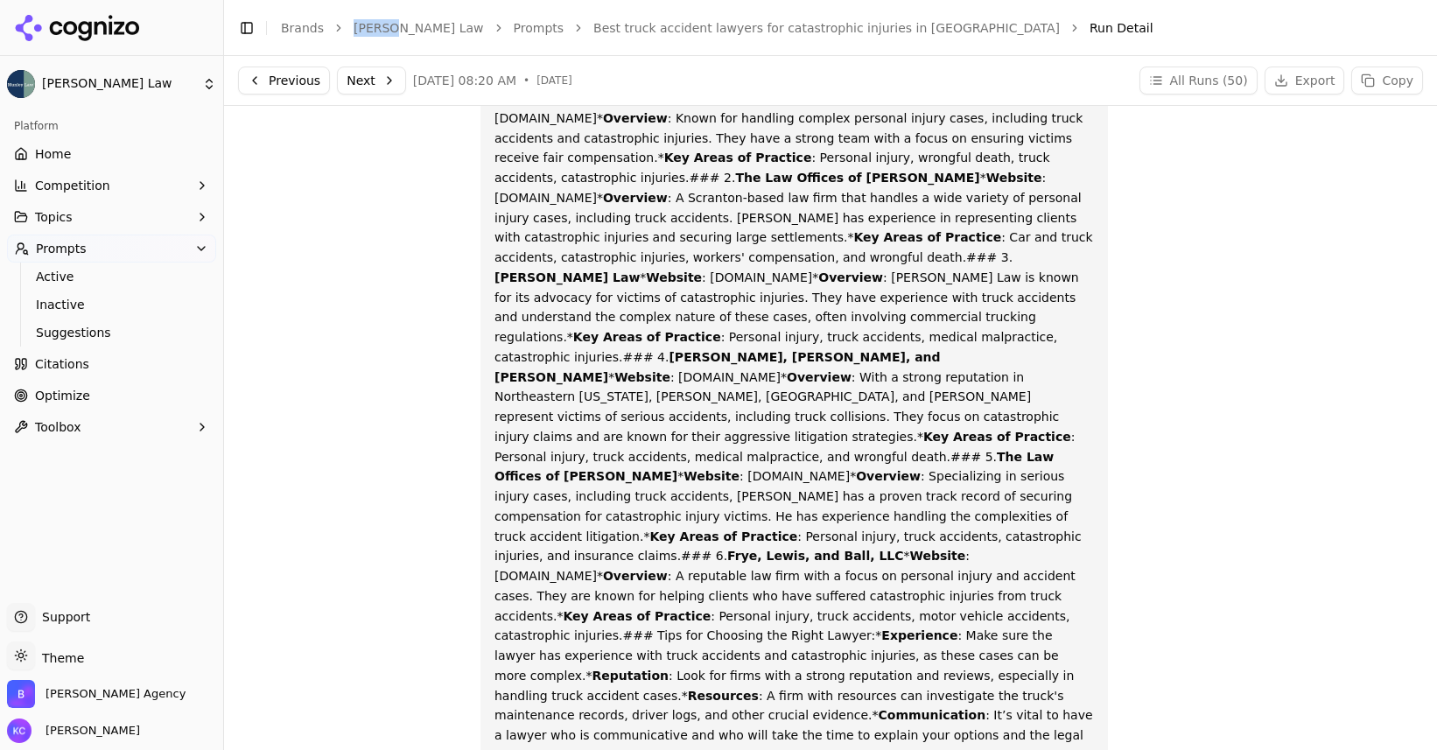
scroll to position [276, 0]
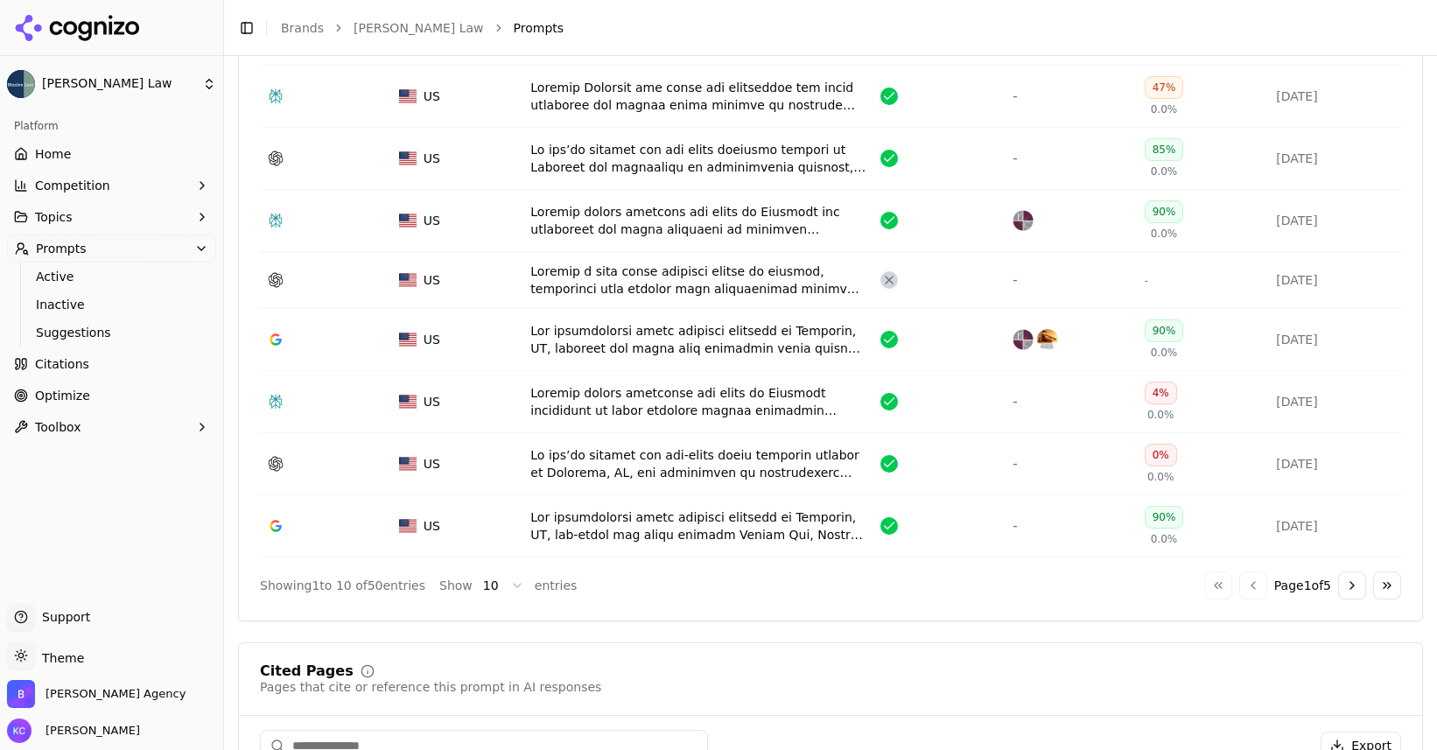
scroll to position [827, 0]
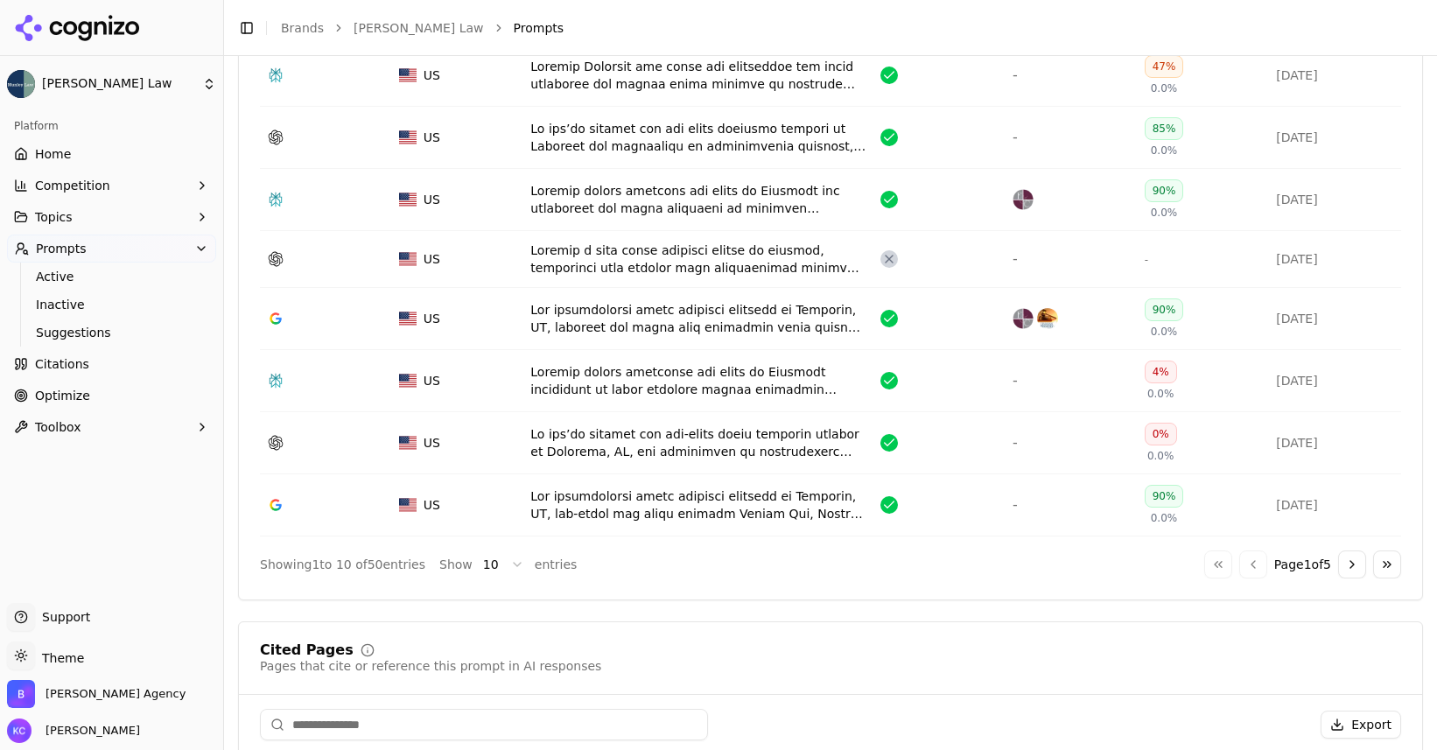
click at [695, 447] on div "Data table" at bounding box center [698, 442] width 336 height 35
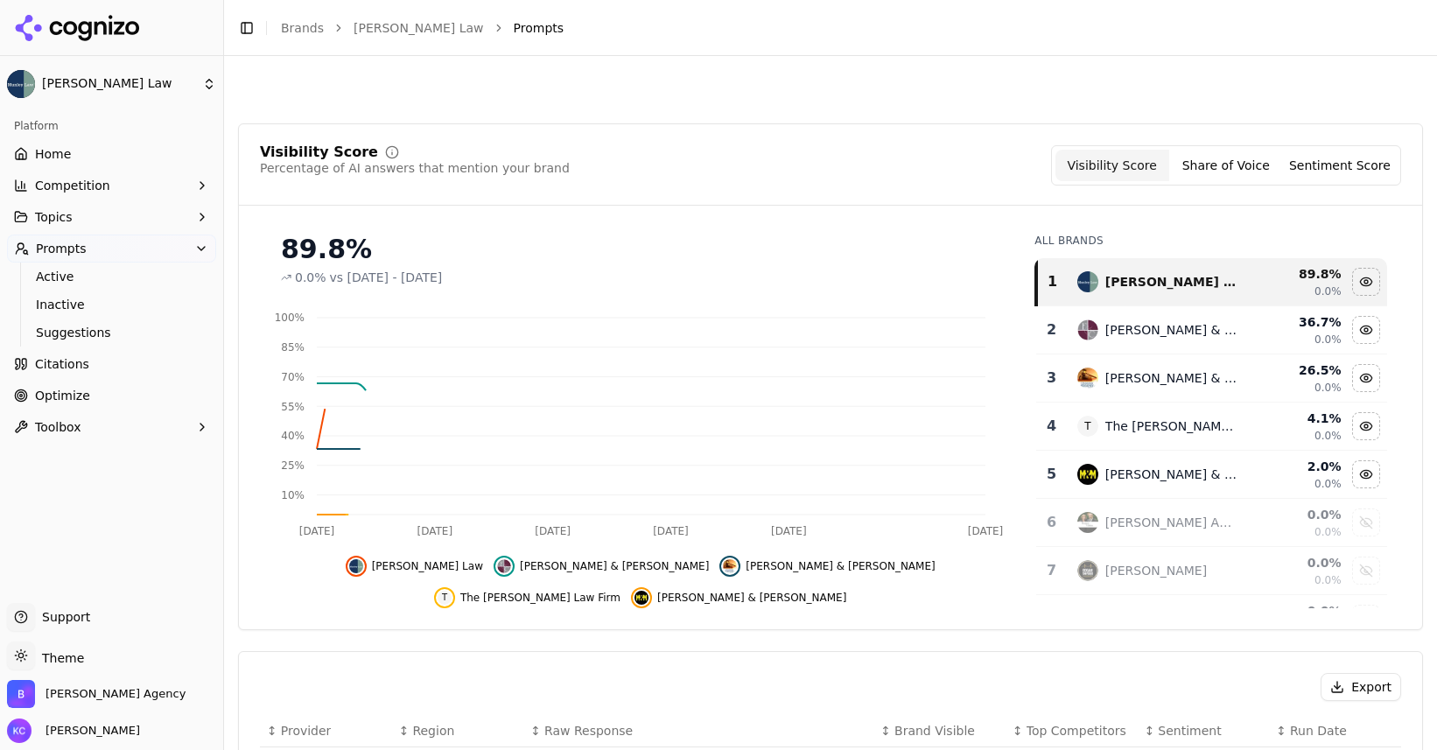
scroll to position [880, 0]
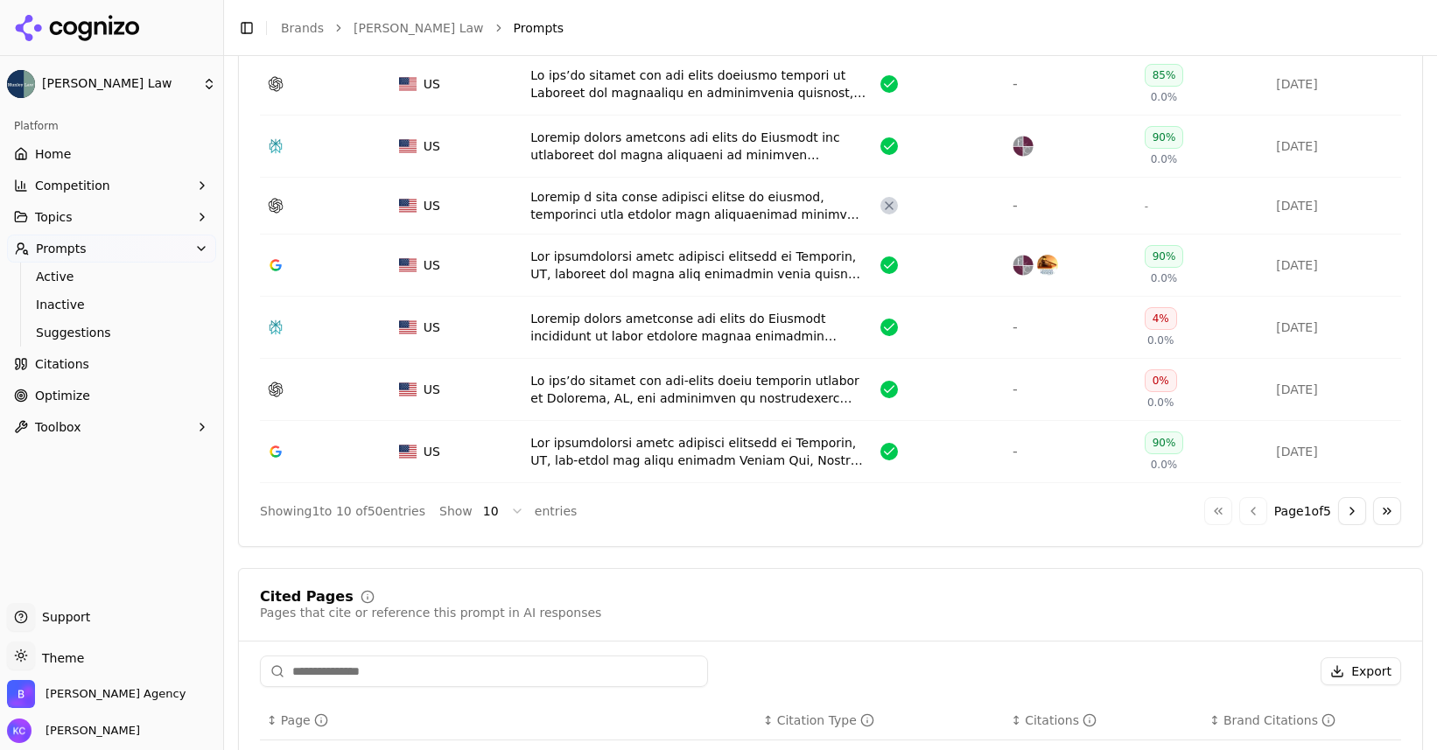
click at [656, 145] on div "Data table" at bounding box center [698, 146] width 336 height 35
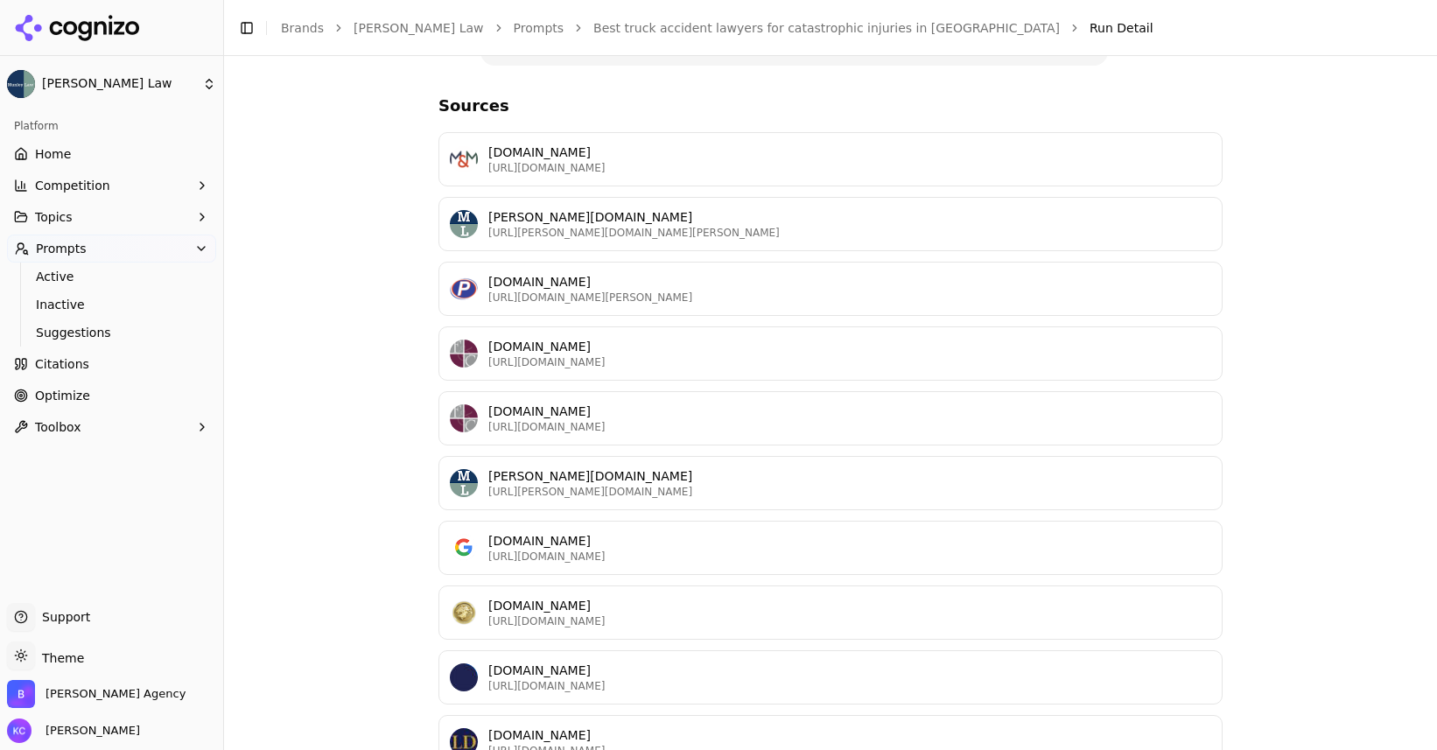
scroll to position [786, 0]
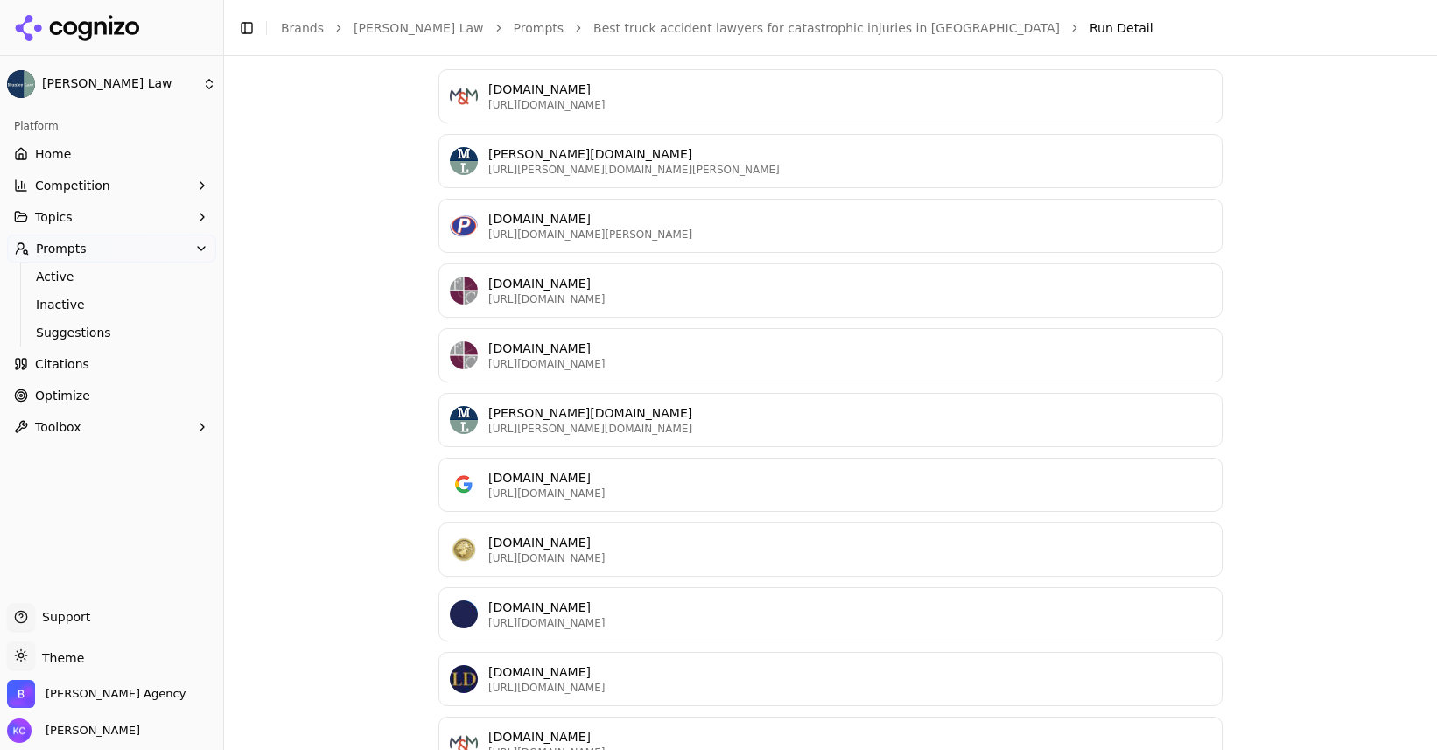
click at [66, 252] on span "Prompts" at bounding box center [61, 248] width 51 height 17
click at [70, 311] on span "Optimize" at bounding box center [62, 311] width 55 height 17
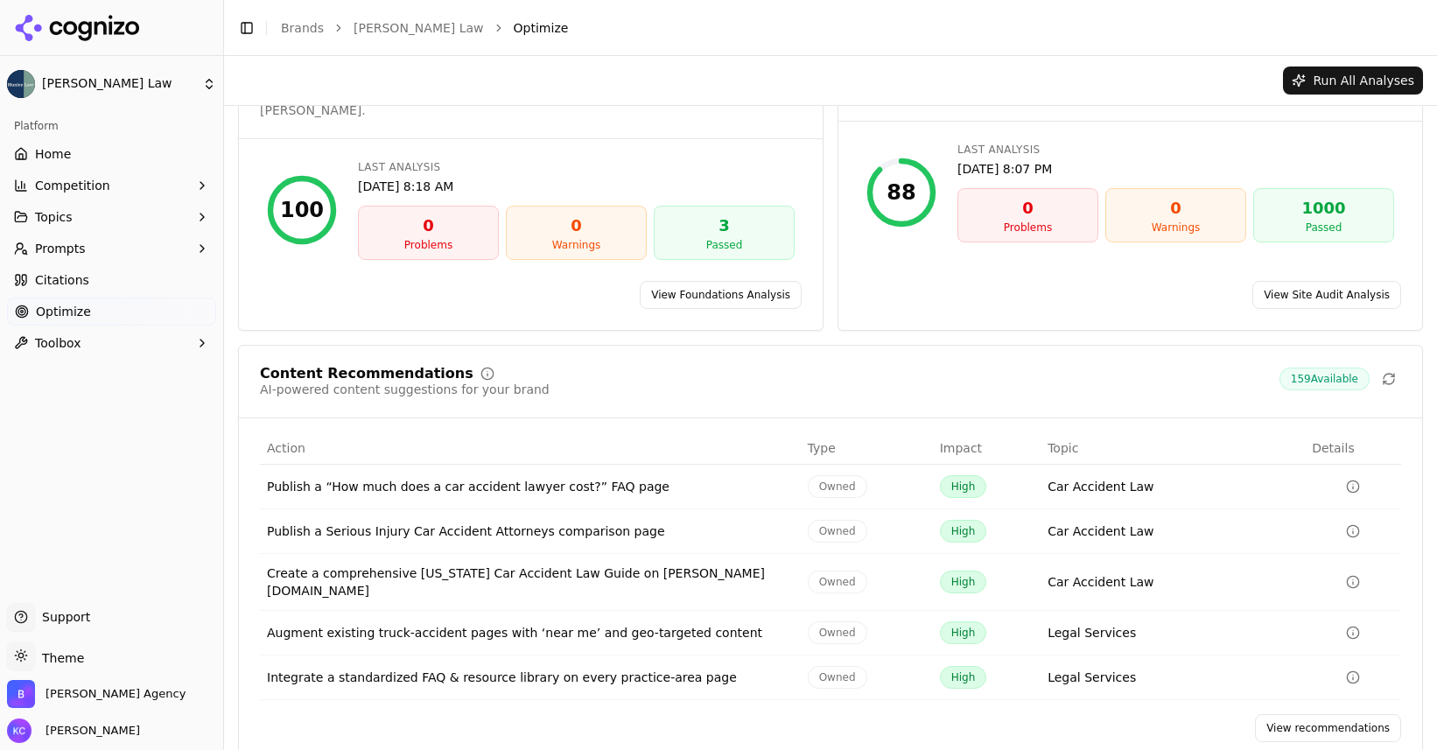
scroll to position [72, 0]
click at [59, 279] on span "Citations" at bounding box center [62, 279] width 54 height 17
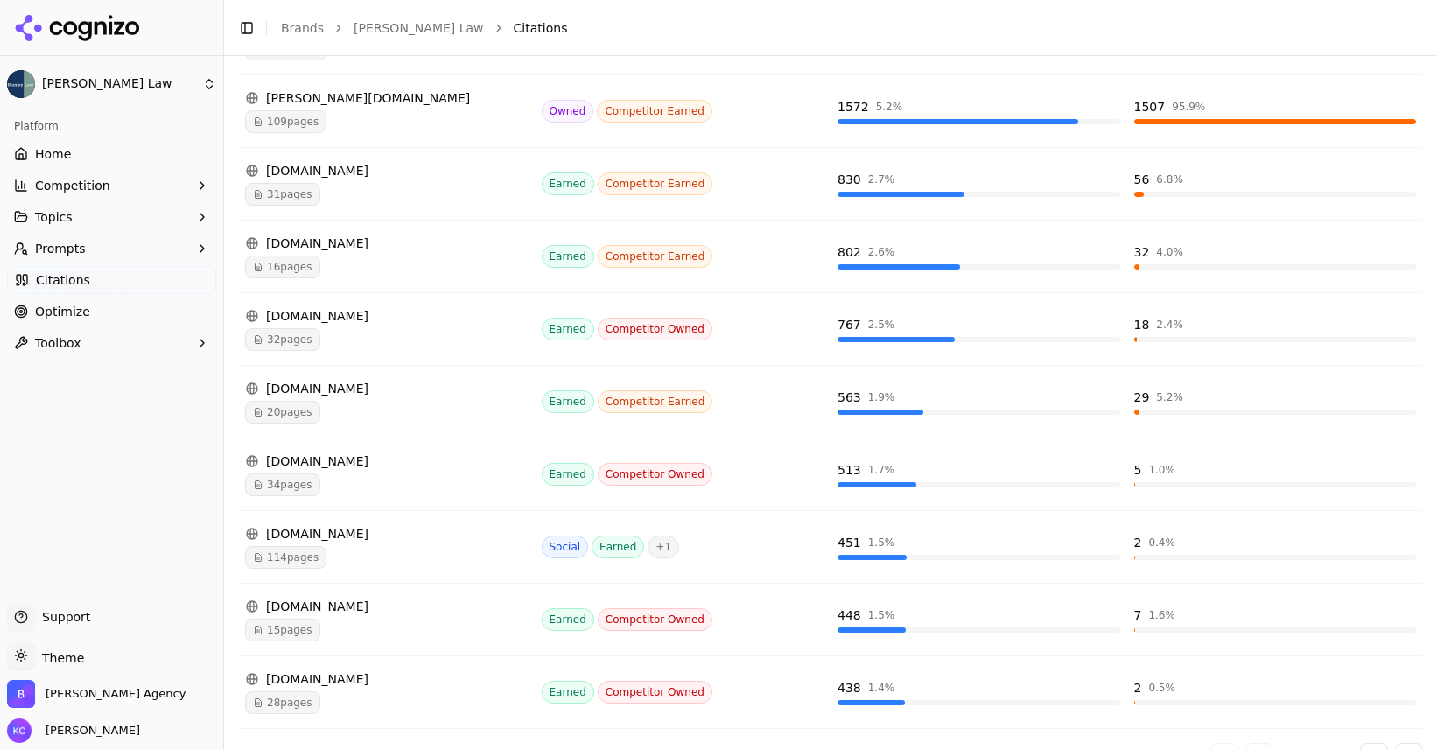
scroll to position [423, 0]
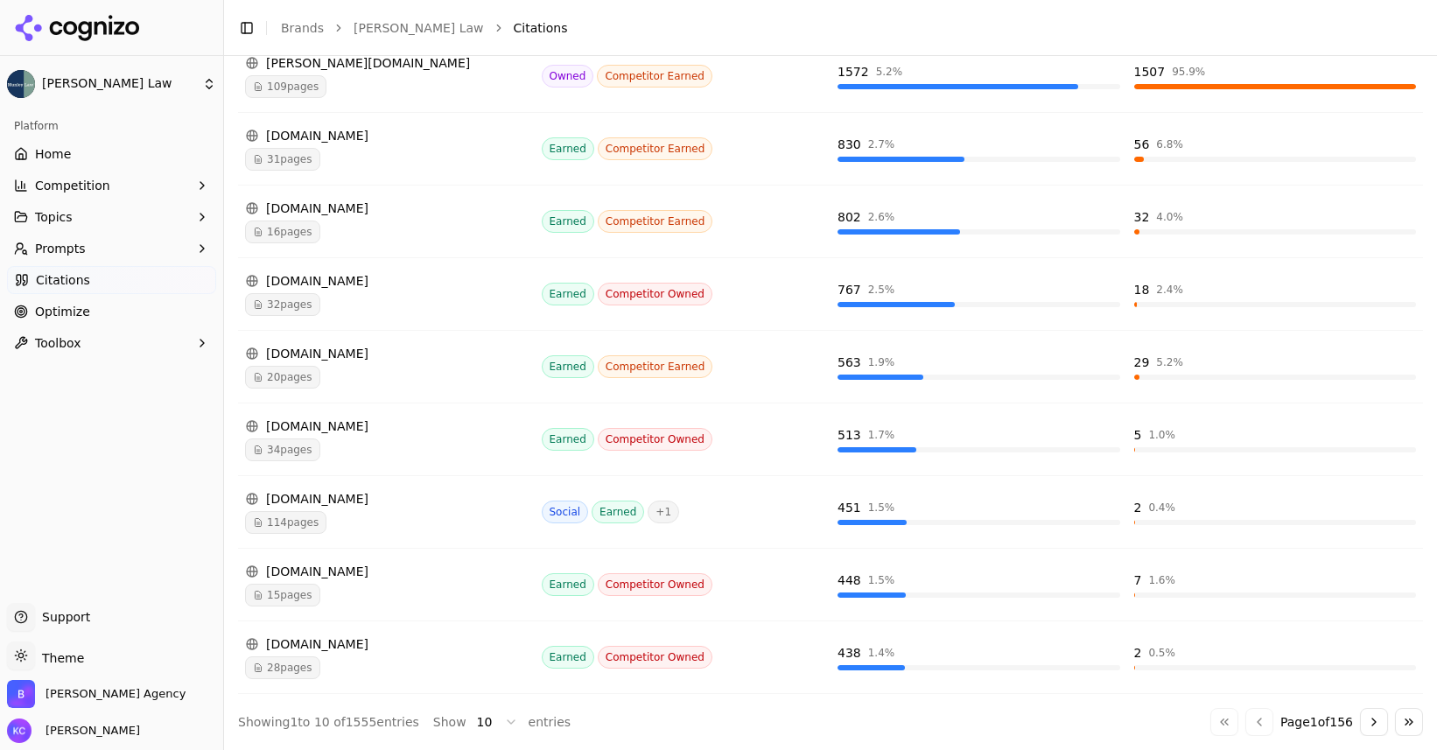
click at [45, 309] on span "Optimize" at bounding box center [62, 311] width 55 height 17
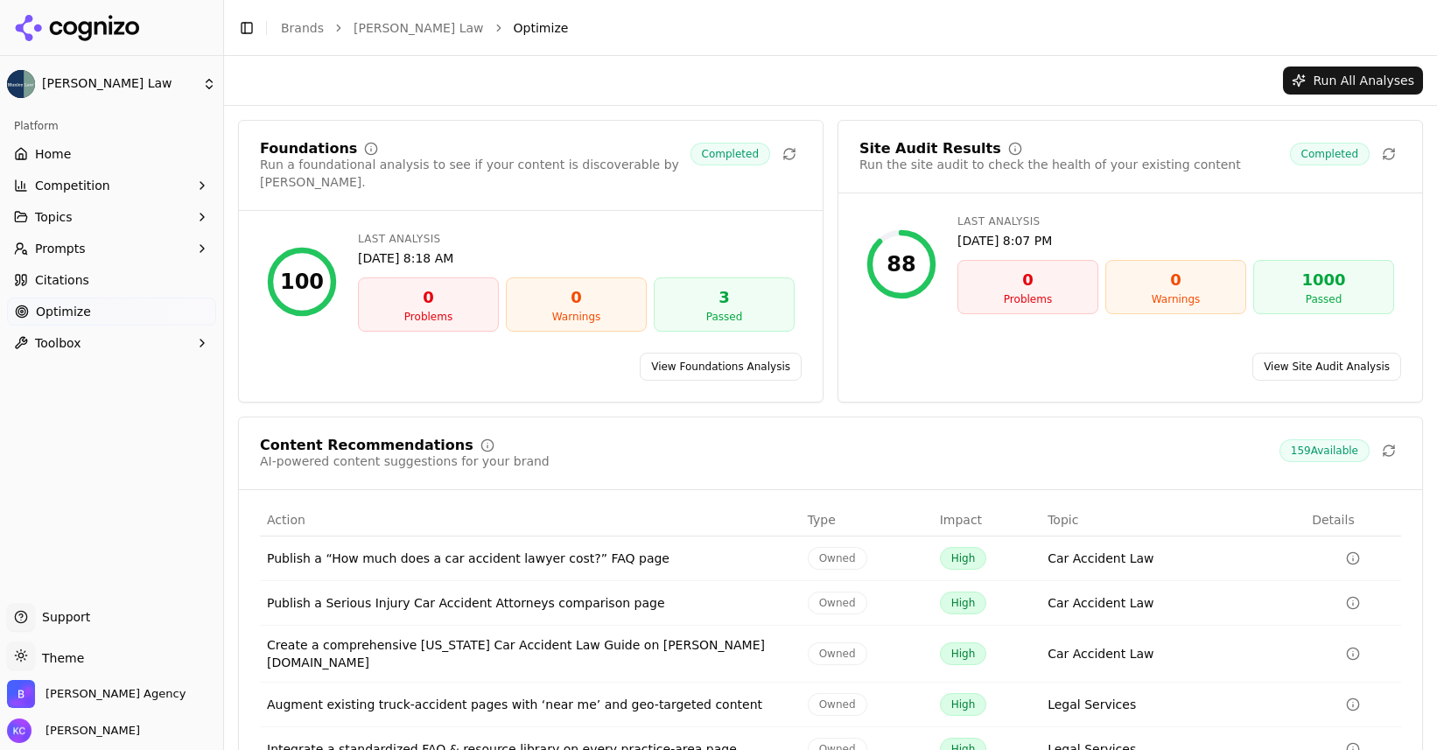
click at [52, 343] on span "Toolbox" at bounding box center [58, 342] width 46 height 17
click at [112, 371] on span "llms.txt Generator" at bounding box center [112, 370] width 152 height 17
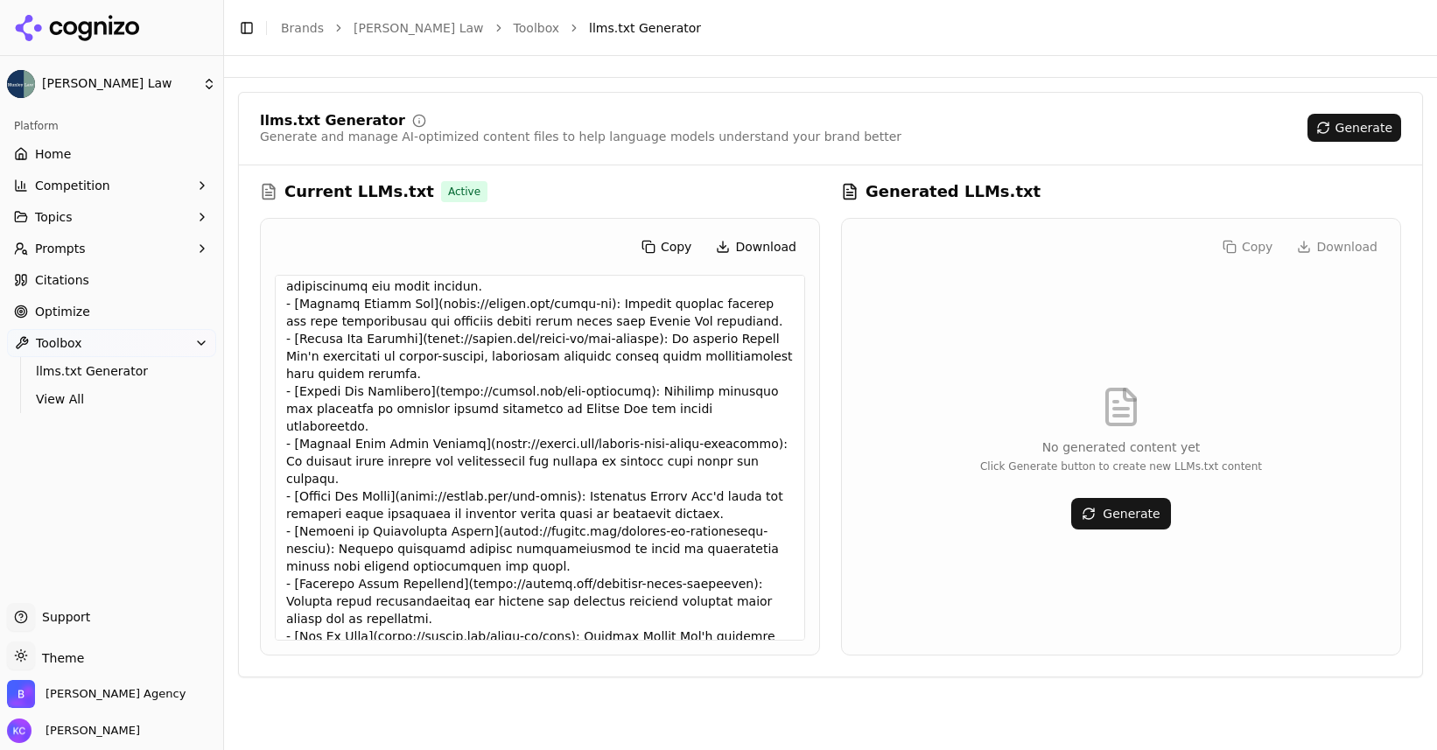
scroll to position [1897, 0]
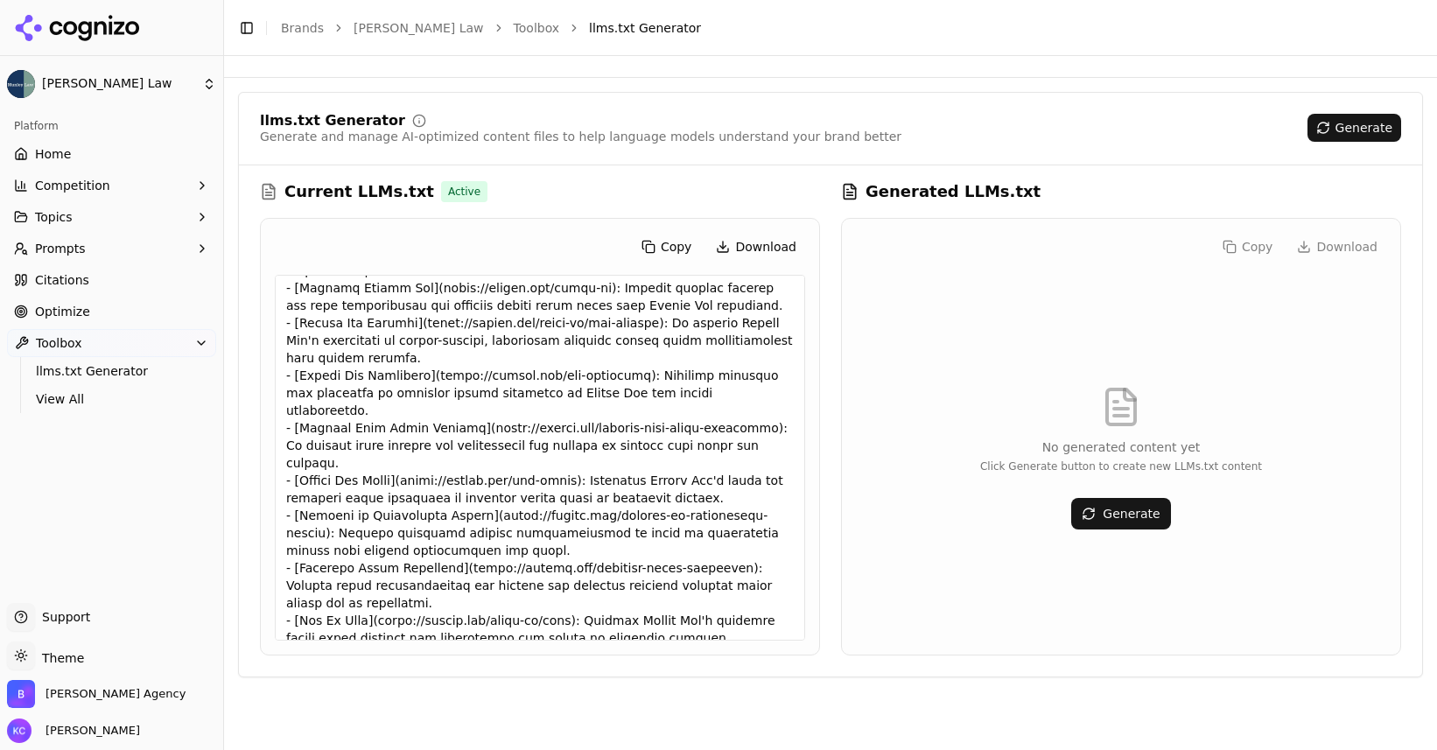
click at [1137, 519] on button "Generate" at bounding box center [1120, 513] width 99 height 31
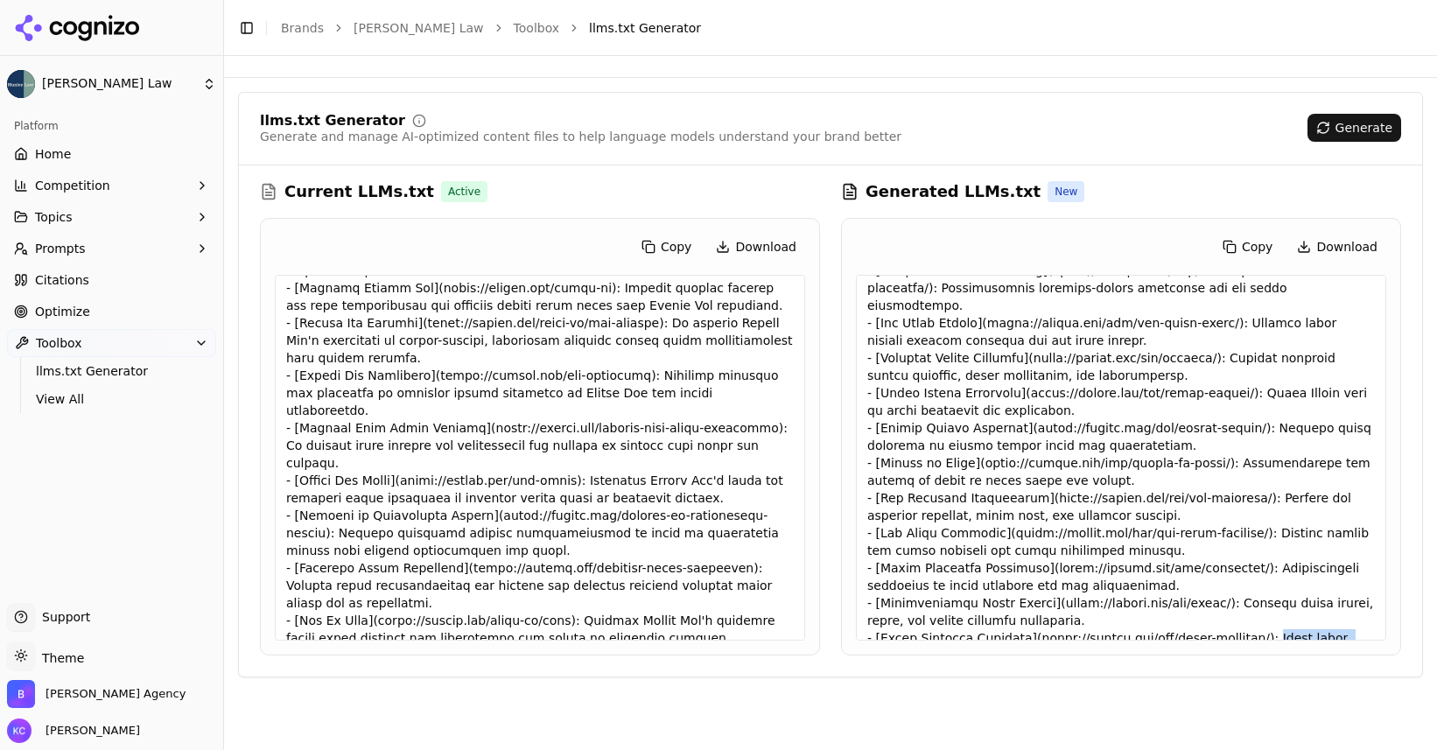
drag, startPoint x: 1257, startPoint y: 603, endPoint x: 1258, endPoint y: 629, distance: 26.3
click at [1258, 629] on div at bounding box center [1121, 458] width 530 height 366
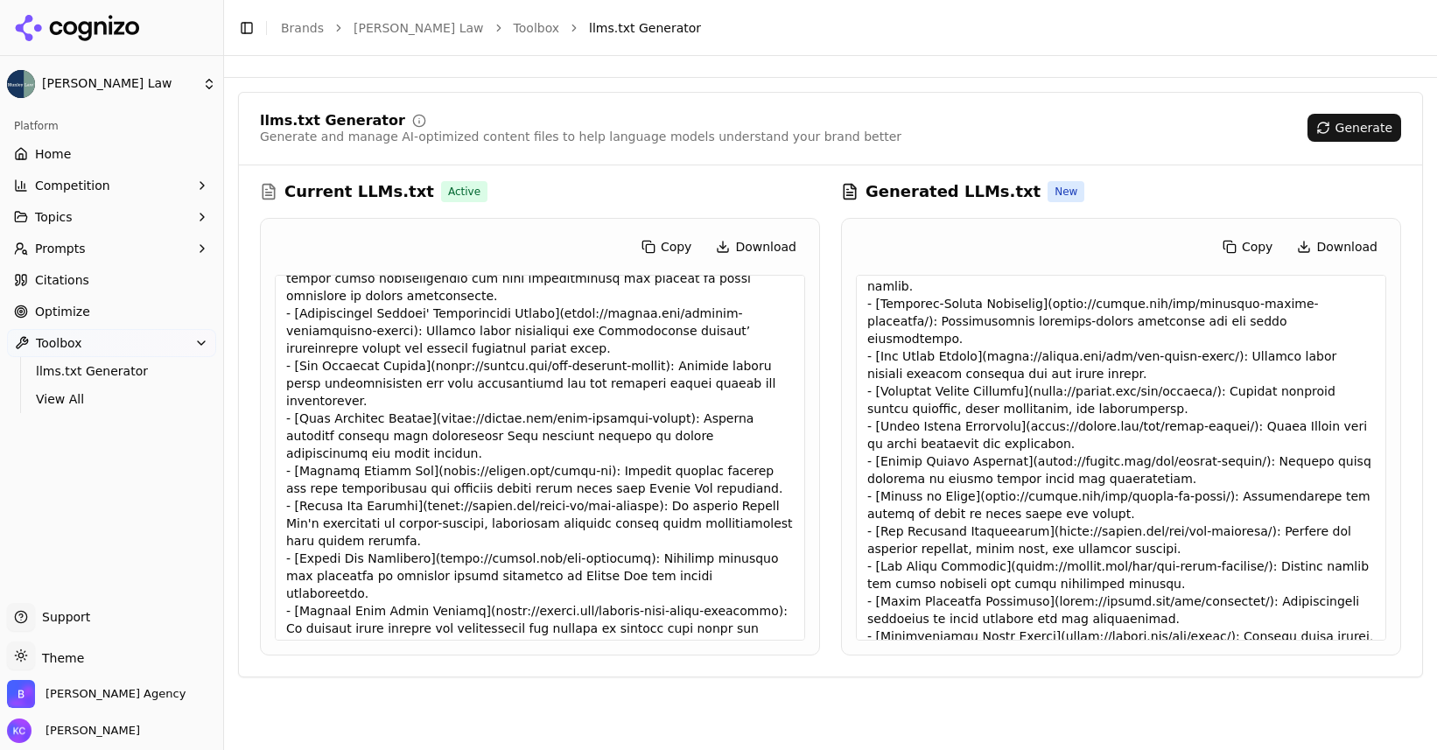
scroll to position [602, 0]
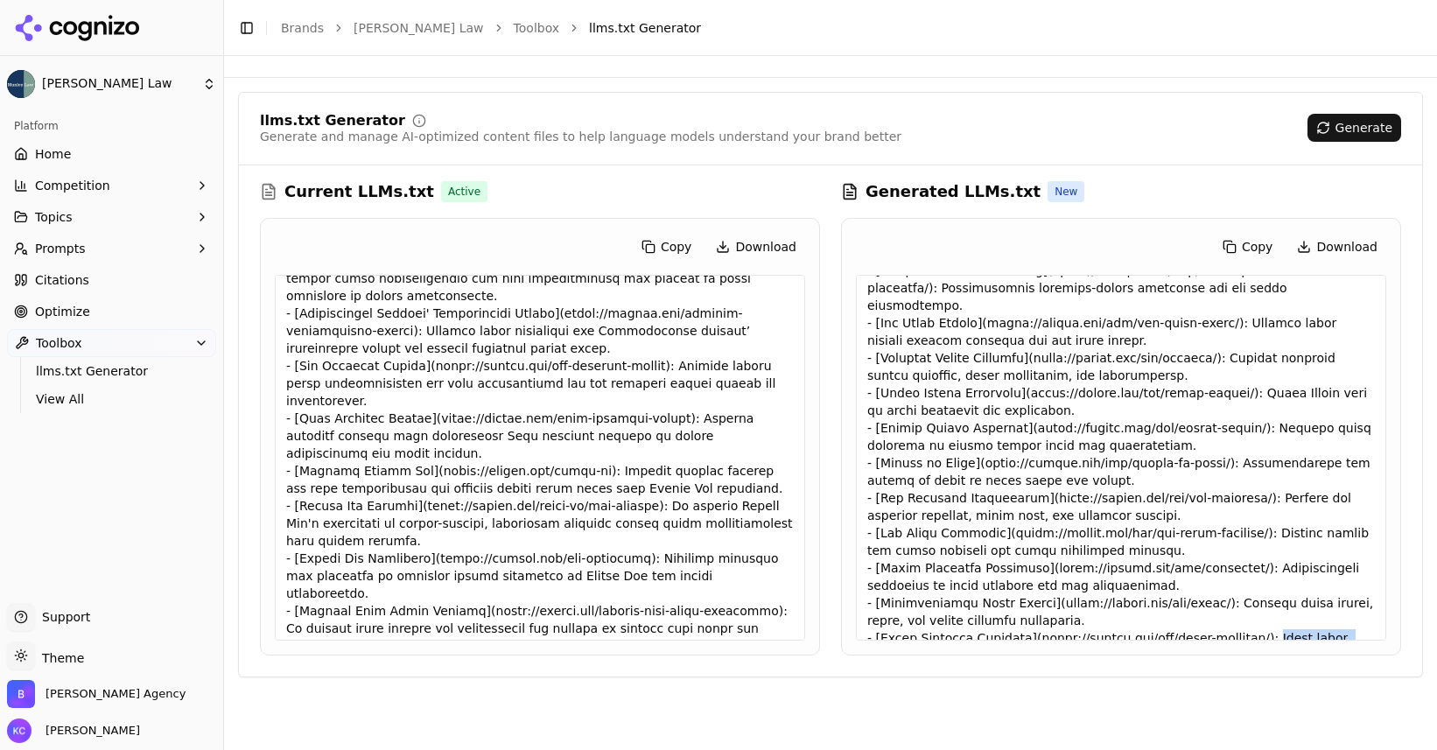
click at [37, 213] on span "Topics" at bounding box center [54, 216] width 38 height 17
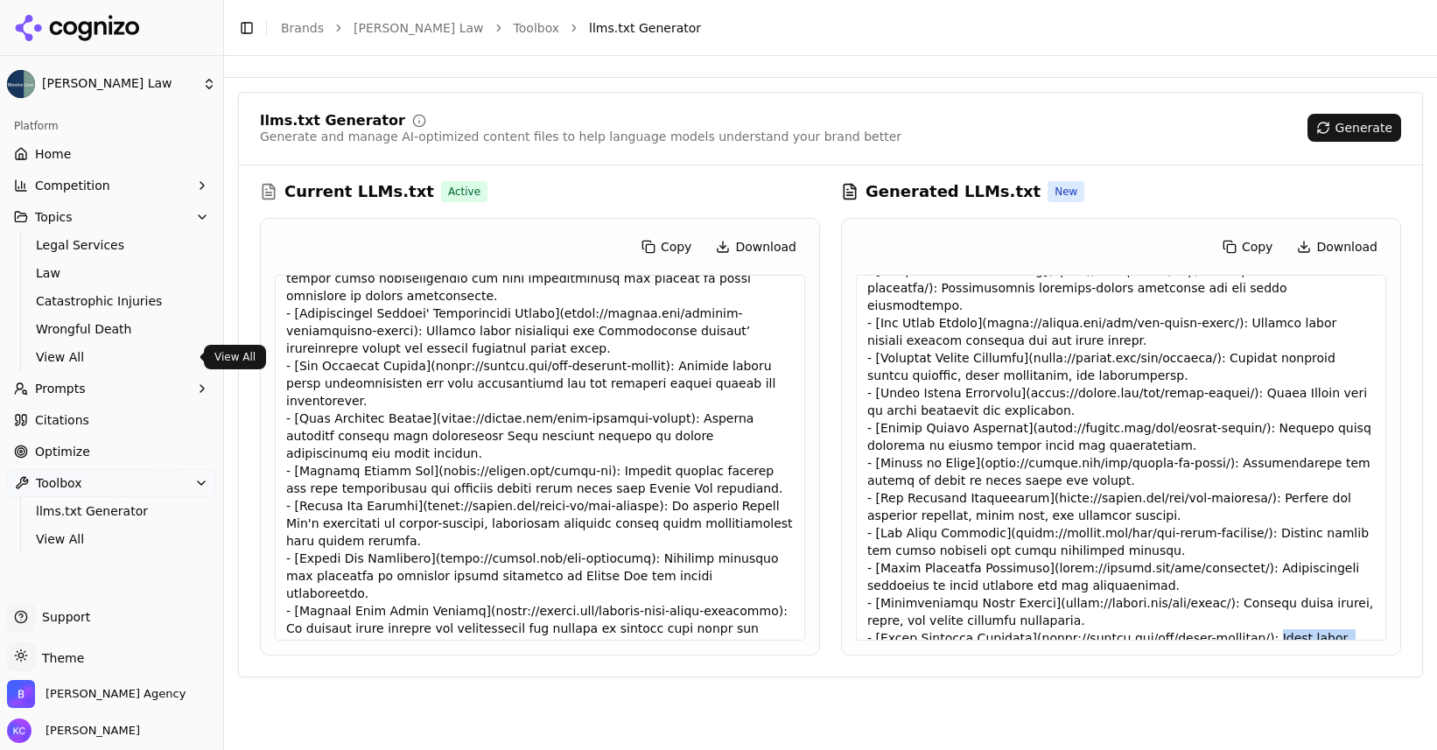
click at [63, 352] on span "View All" at bounding box center [112, 356] width 152 height 17
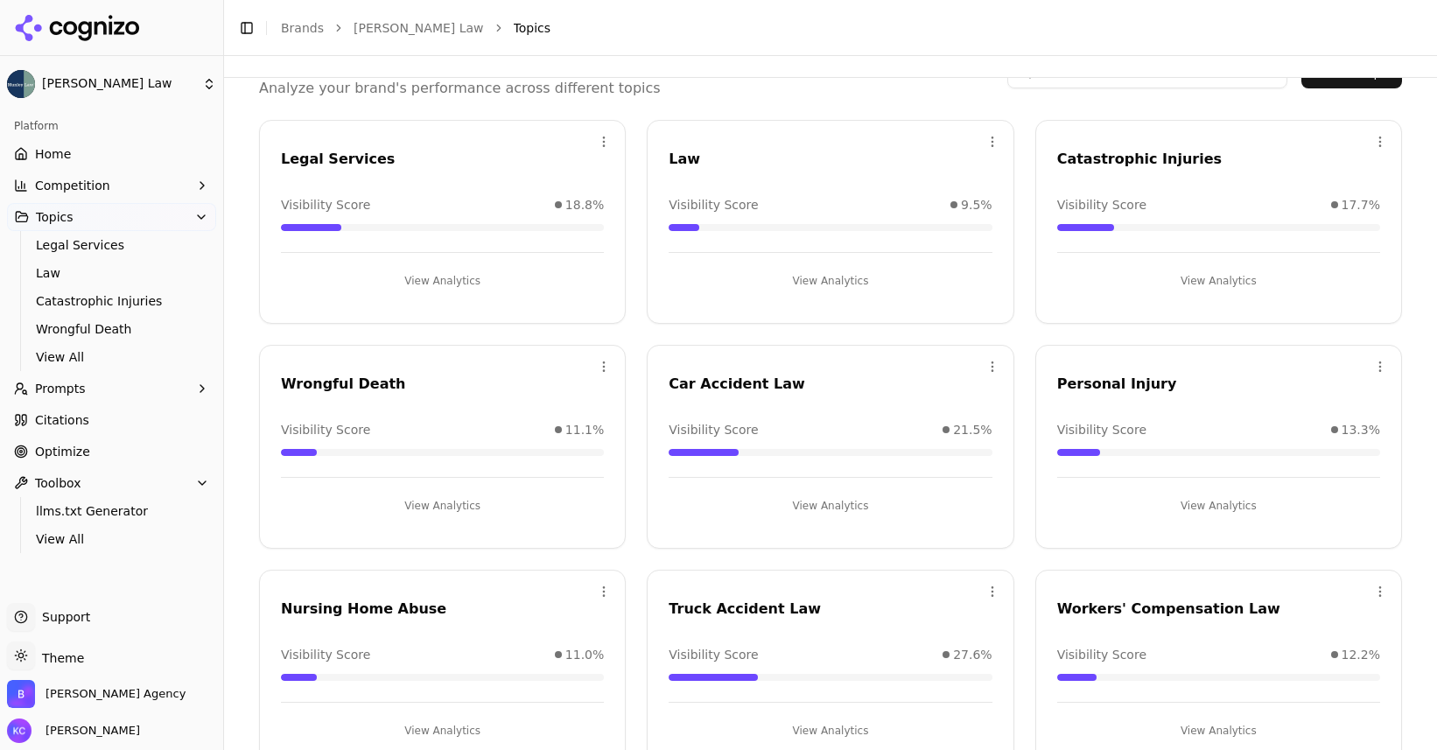
scroll to position [125, 0]
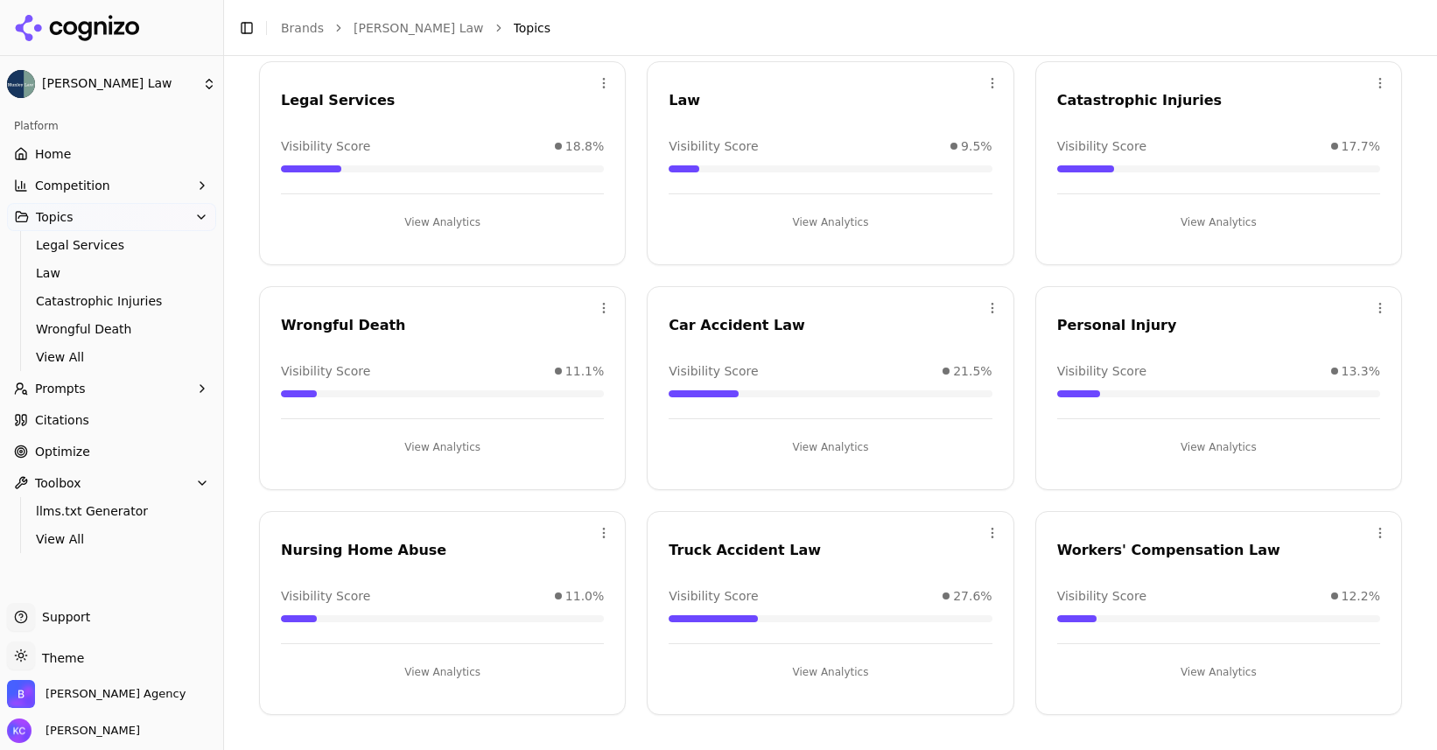
click at [832, 673] on button "View Analytics" at bounding box center [829, 672] width 323 height 28
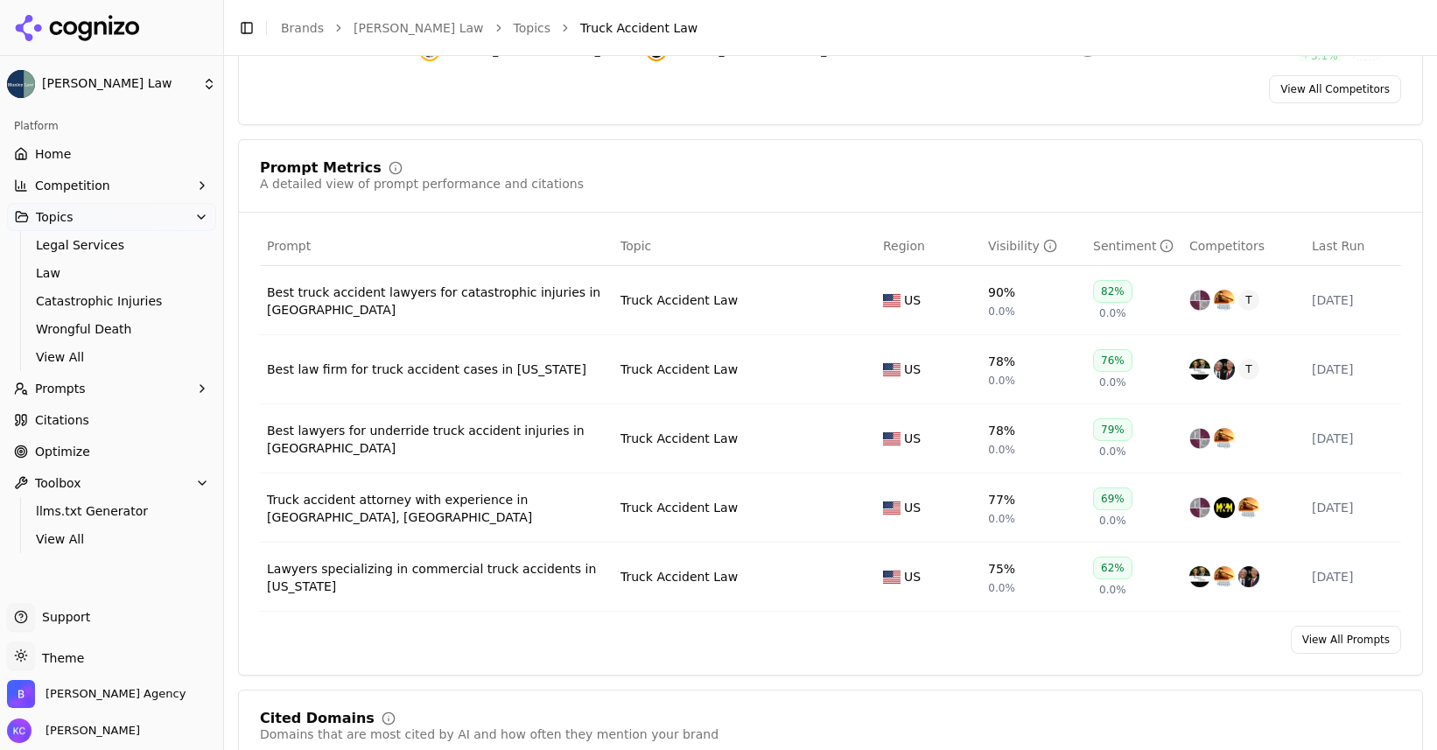
scroll to position [598, 0]
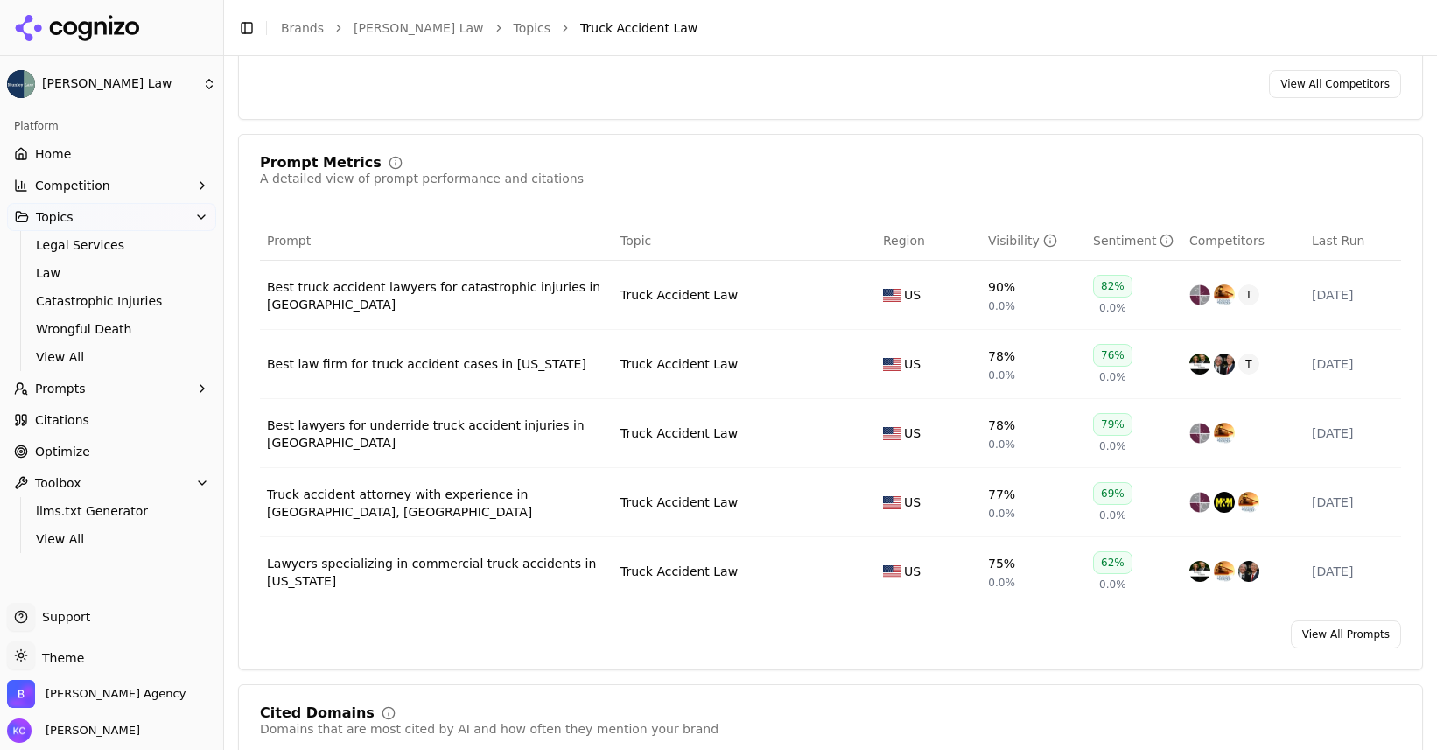
click at [502, 426] on div "Best lawyers for underride truck accident injuries in Scranton" at bounding box center [436, 433] width 339 height 35
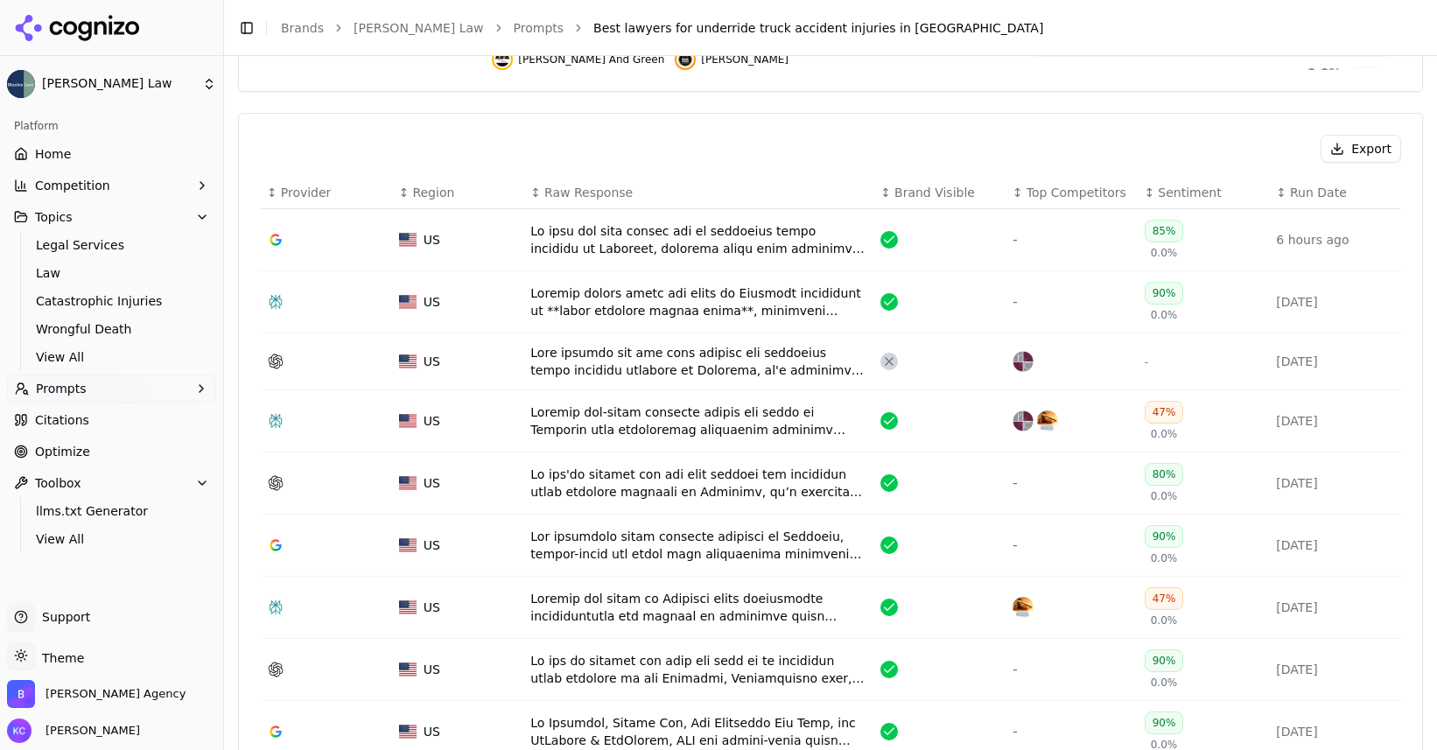
scroll to position [550, 0]
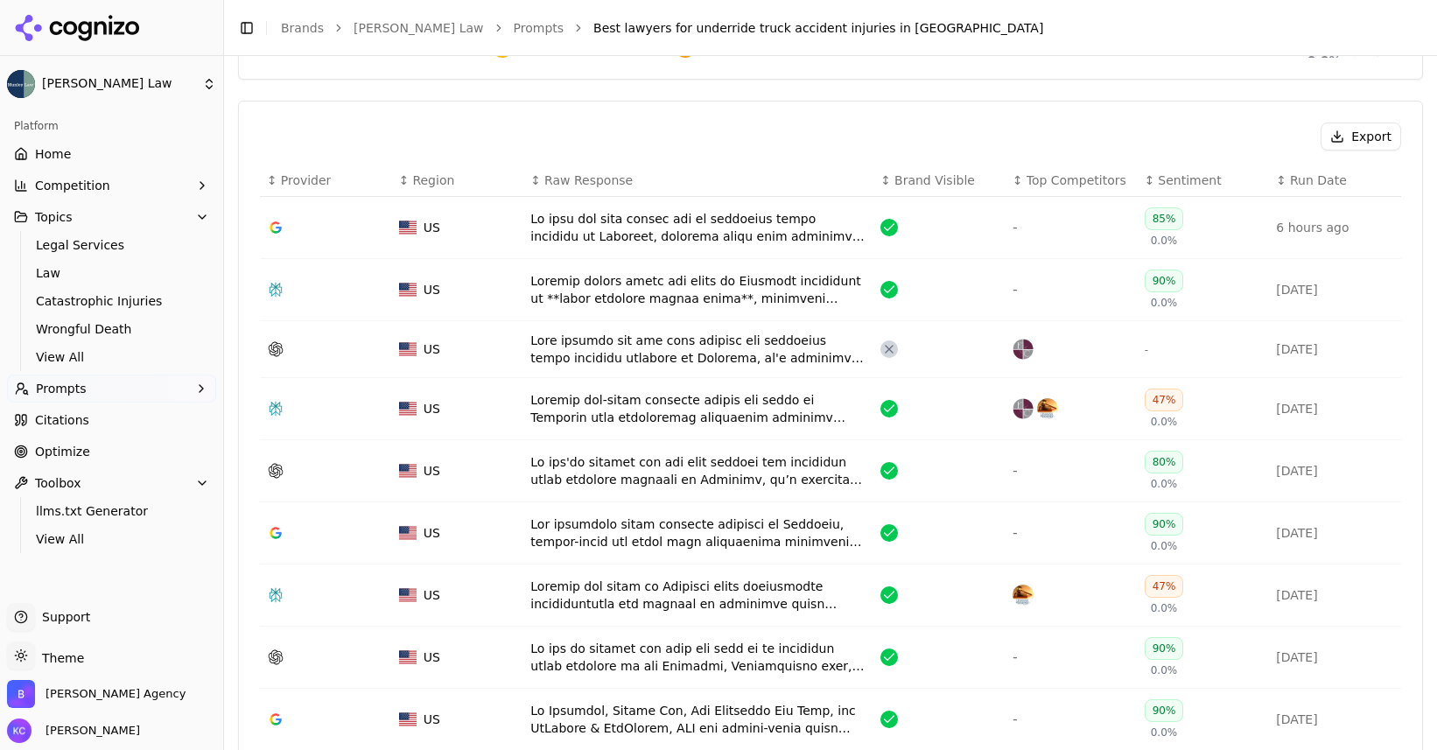
click at [658, 469] on div "Data table" at bounding box center [698, 470] width 336 height 35
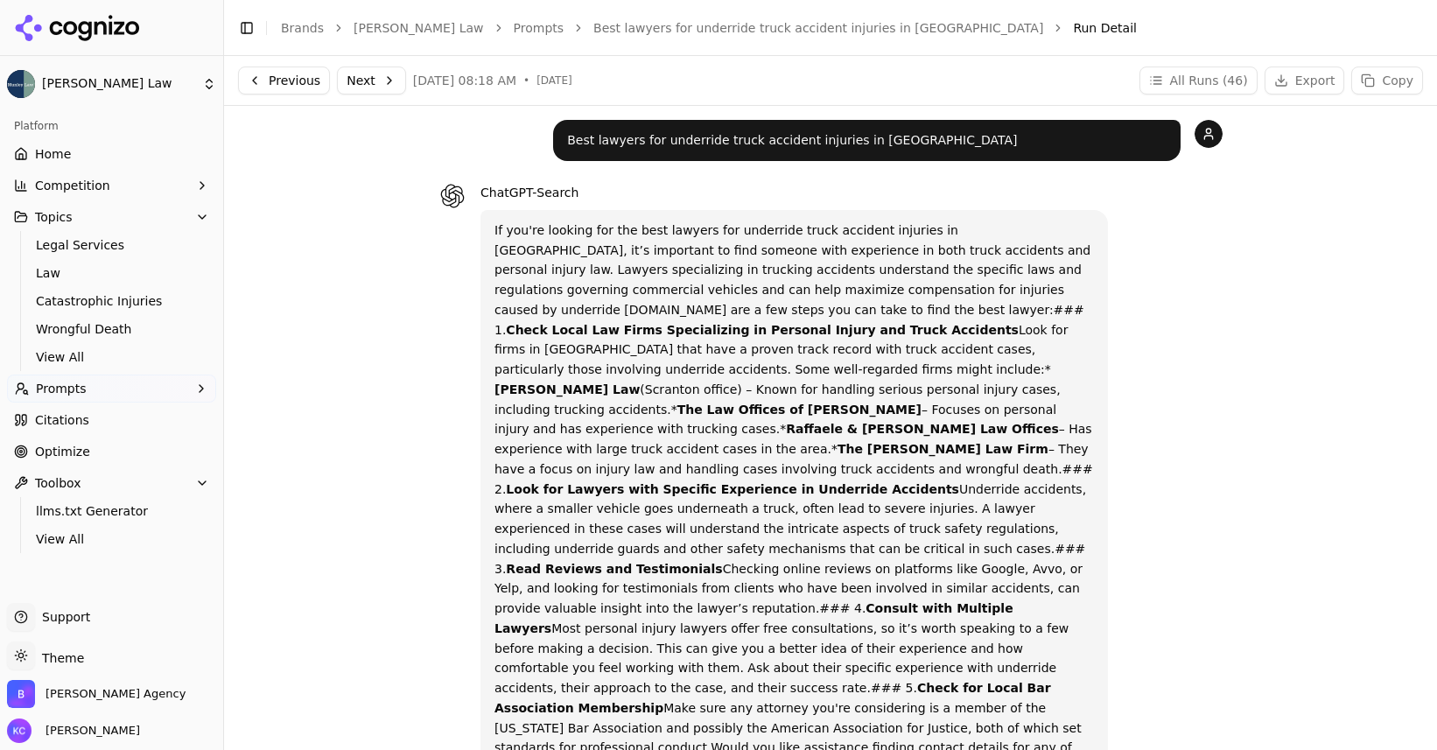
click at [73, 451] on span "Optimize" at bounding box center [62, 451] width 55 height 17
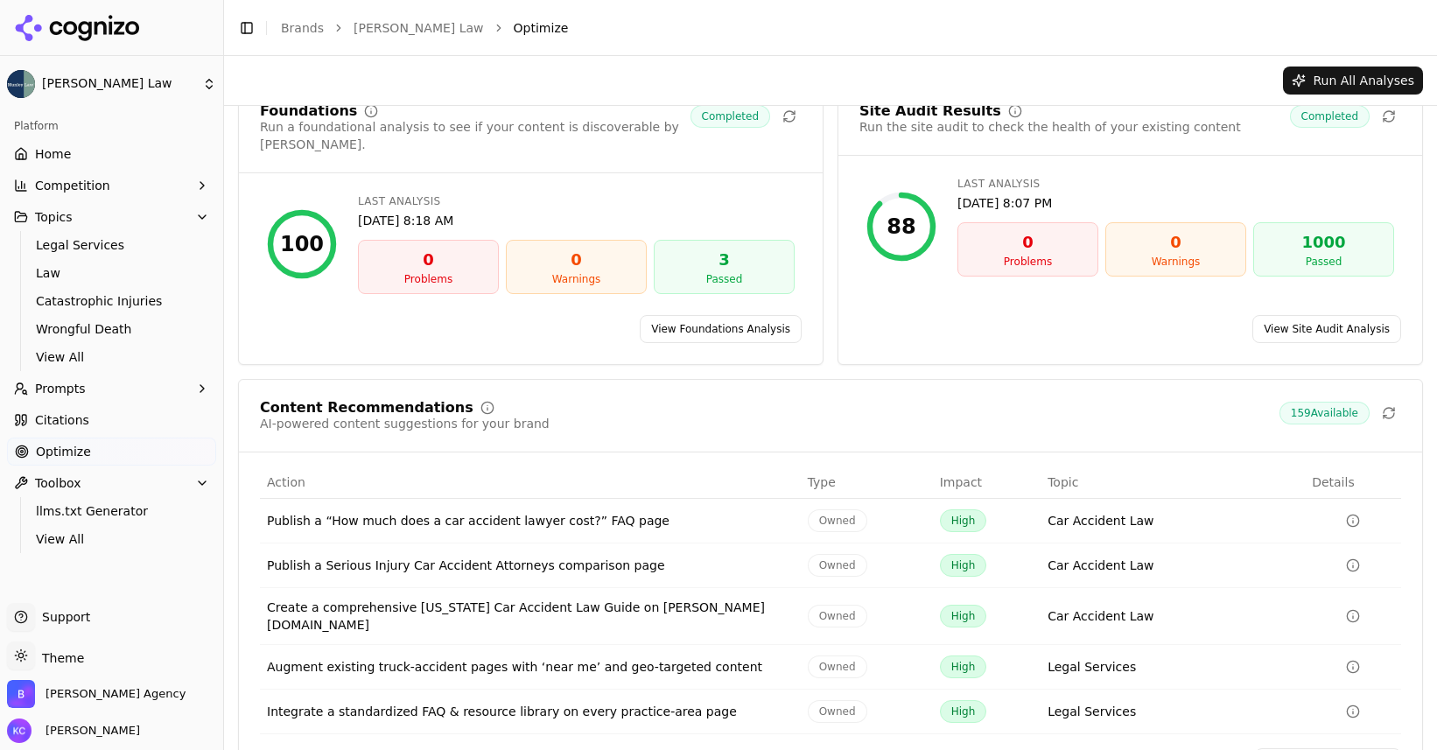
scroll to position [72, 0]
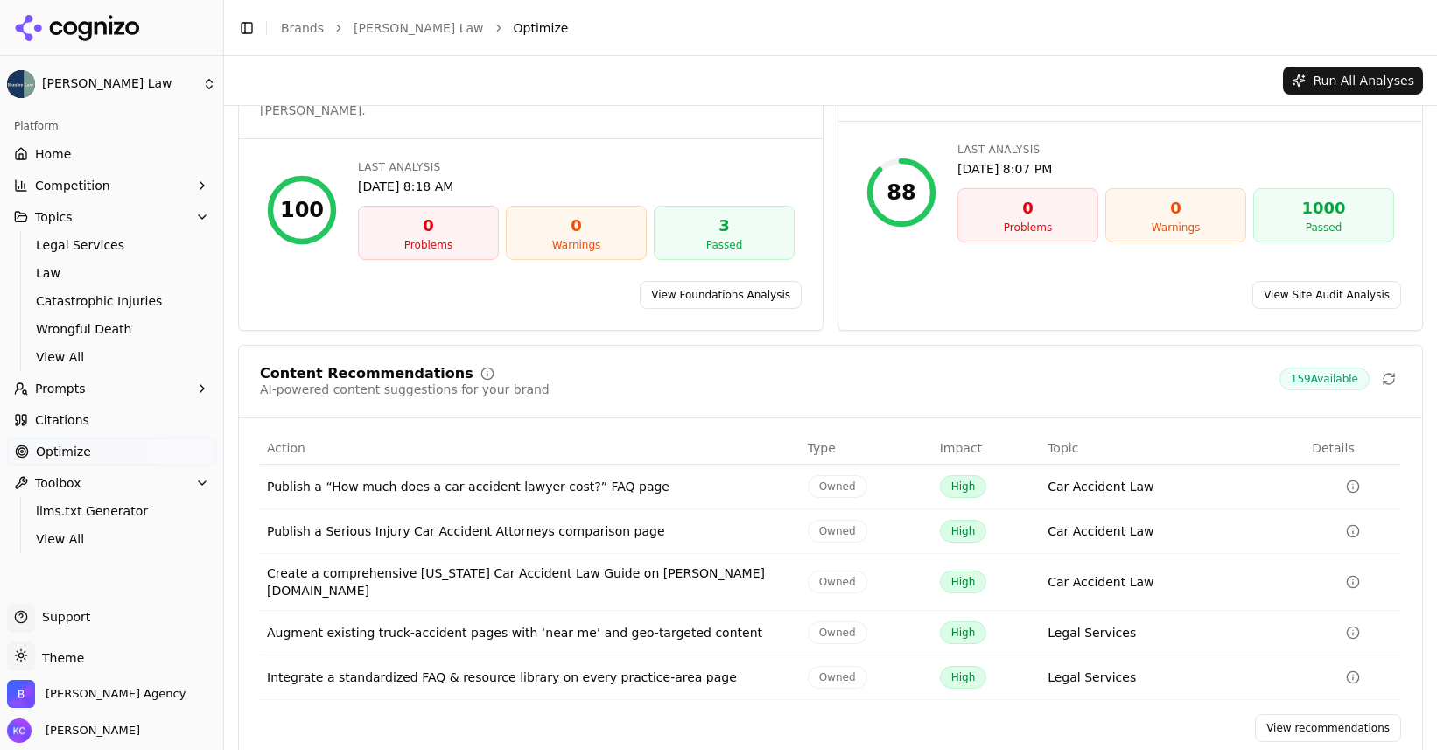
click at [72, 458] on span "Optimize" at bounding box center [63, 451] width 55 height 17
click at [200, 388] on icon "button" at bounding box center [202, 388] width 14 height 14
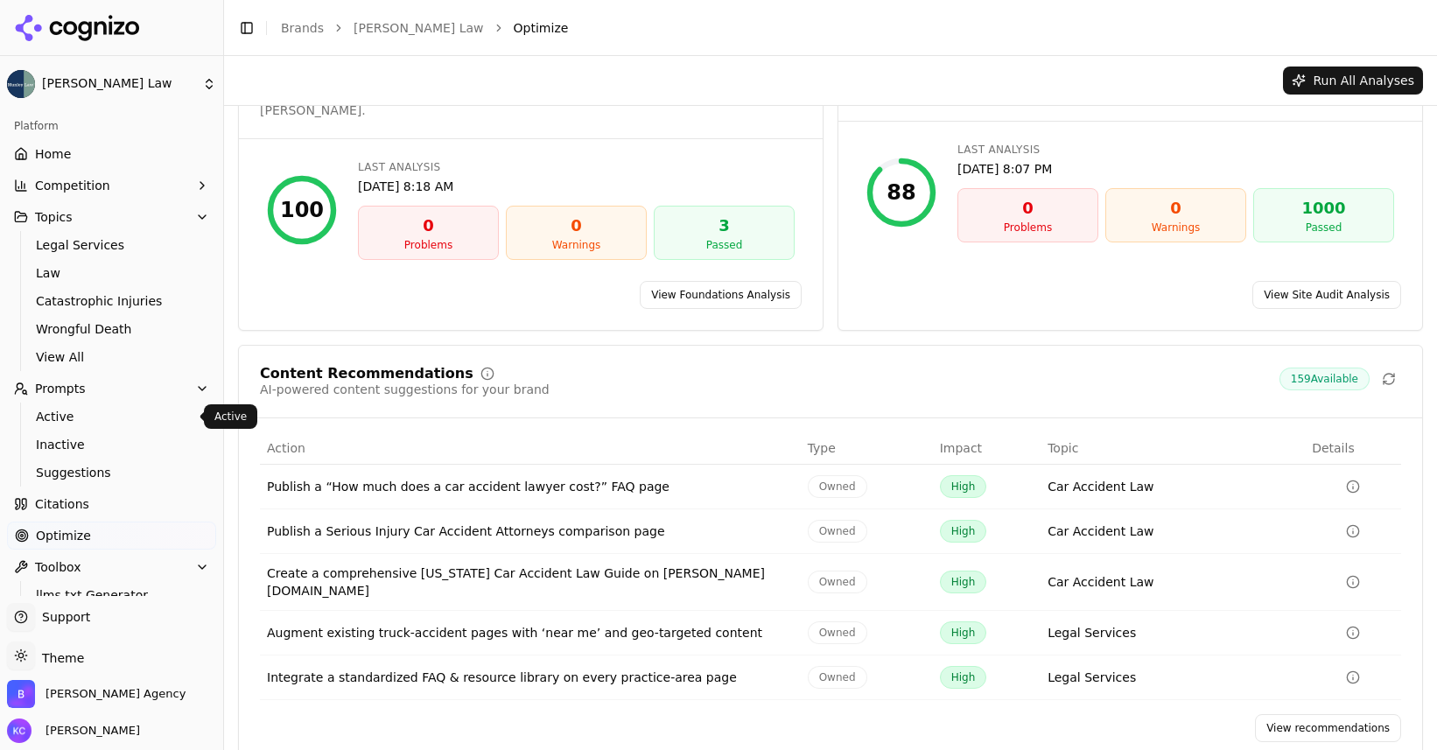
click at [51, 411] on span "Active" at bounding box center [112, 416] width 152 height 17
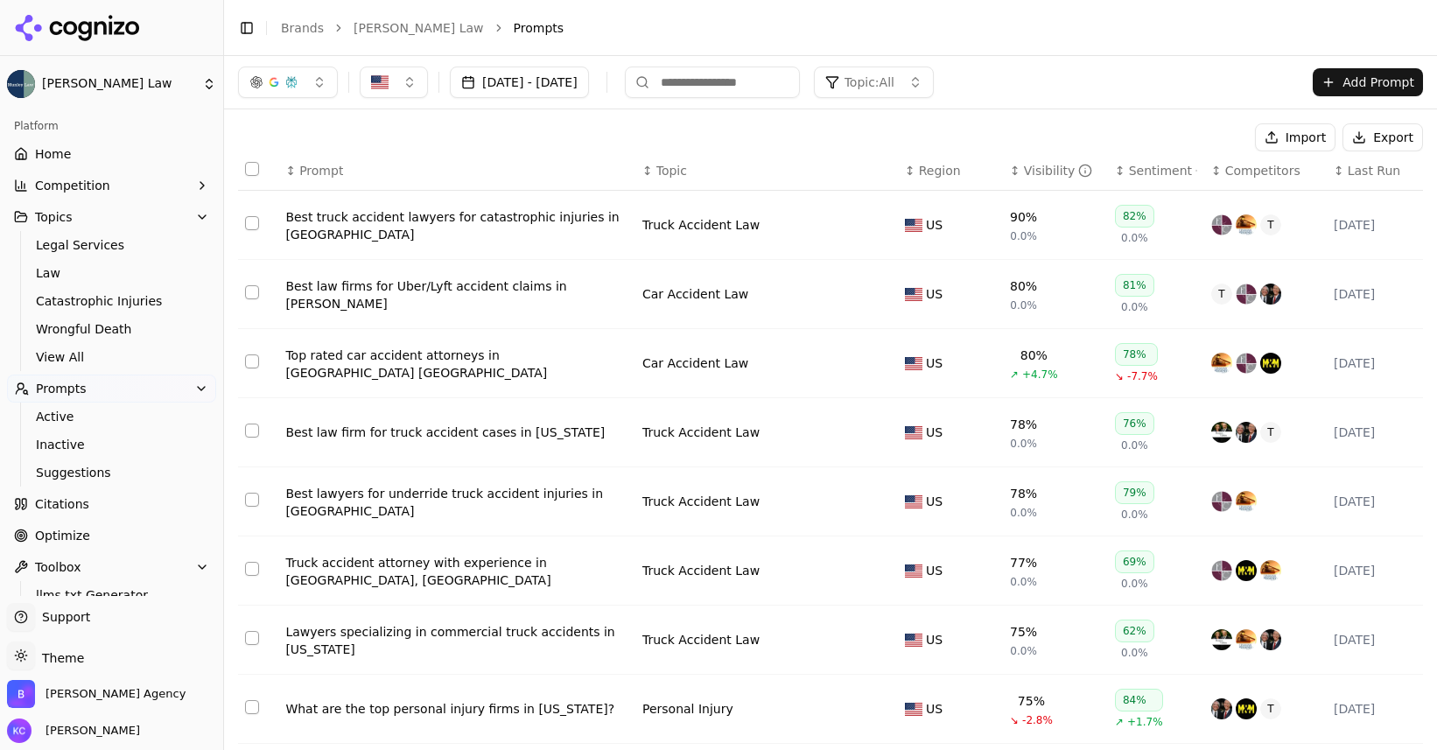
click at [206, 86] on html "Munley Law Platform Home Competition Topics Legal Services Law Catastrophic Inj…" at bounding box center [718, 375] width 1437 height 750
click at [280, 143] on div "Regan Zambri Long ⌘ 2" at bounding box center [338, 144] width 214 height 35
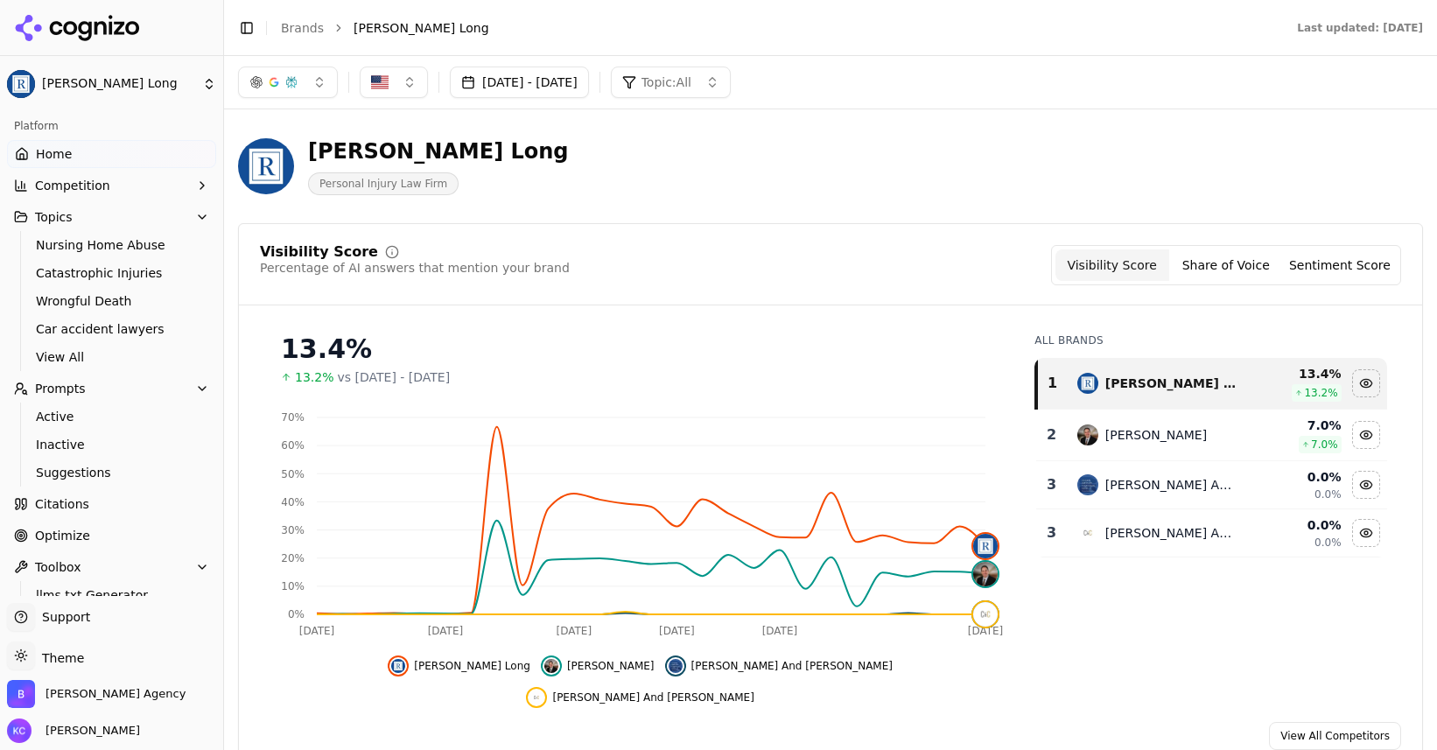
scroll to position [32, 0]
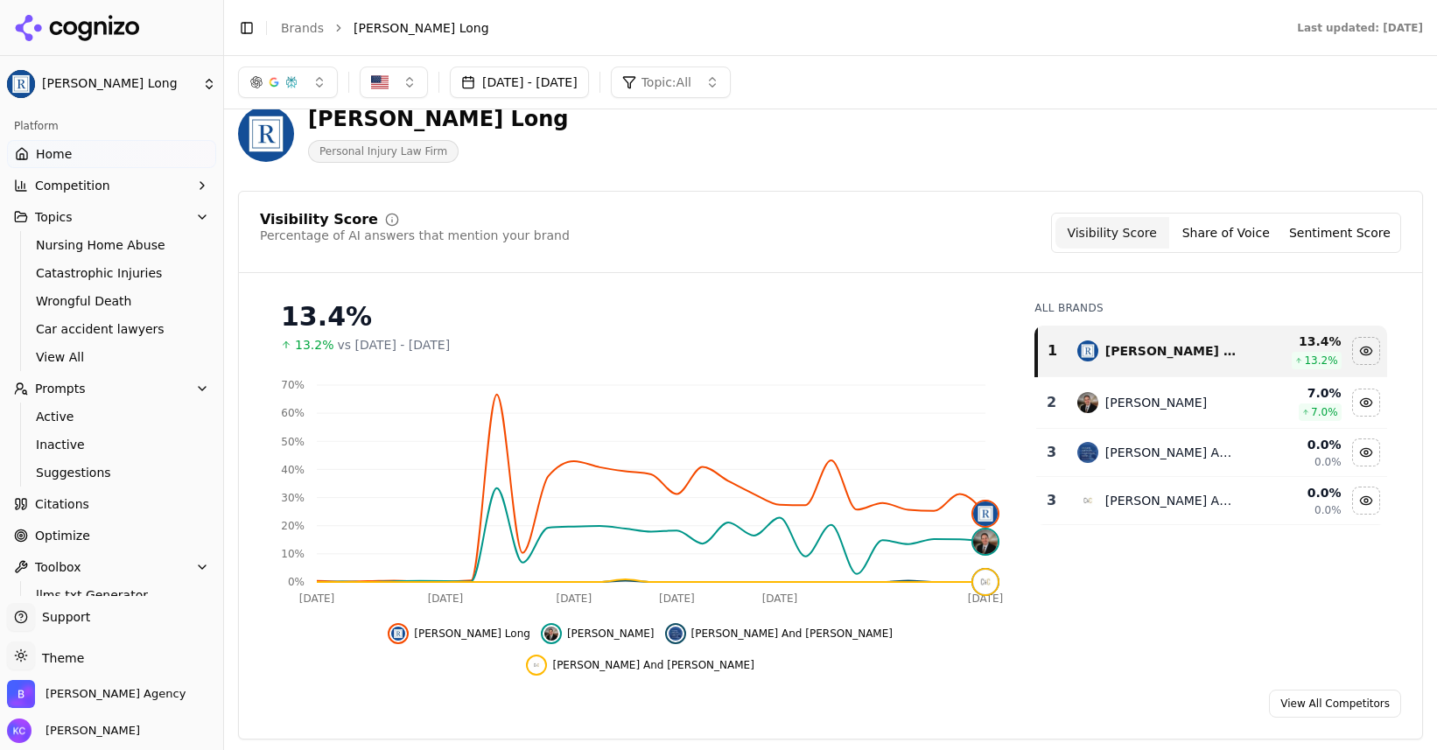
click at [65, 388] on span "Prompts" at bounding box center [60, 388] width 51 height 17
click at [201, 379] on button "Prompts" at bounding box center [111, 388] width 209 height 28
click at [64, 414] on span "Active" at bounding box center [112, 416] width 152 height 17
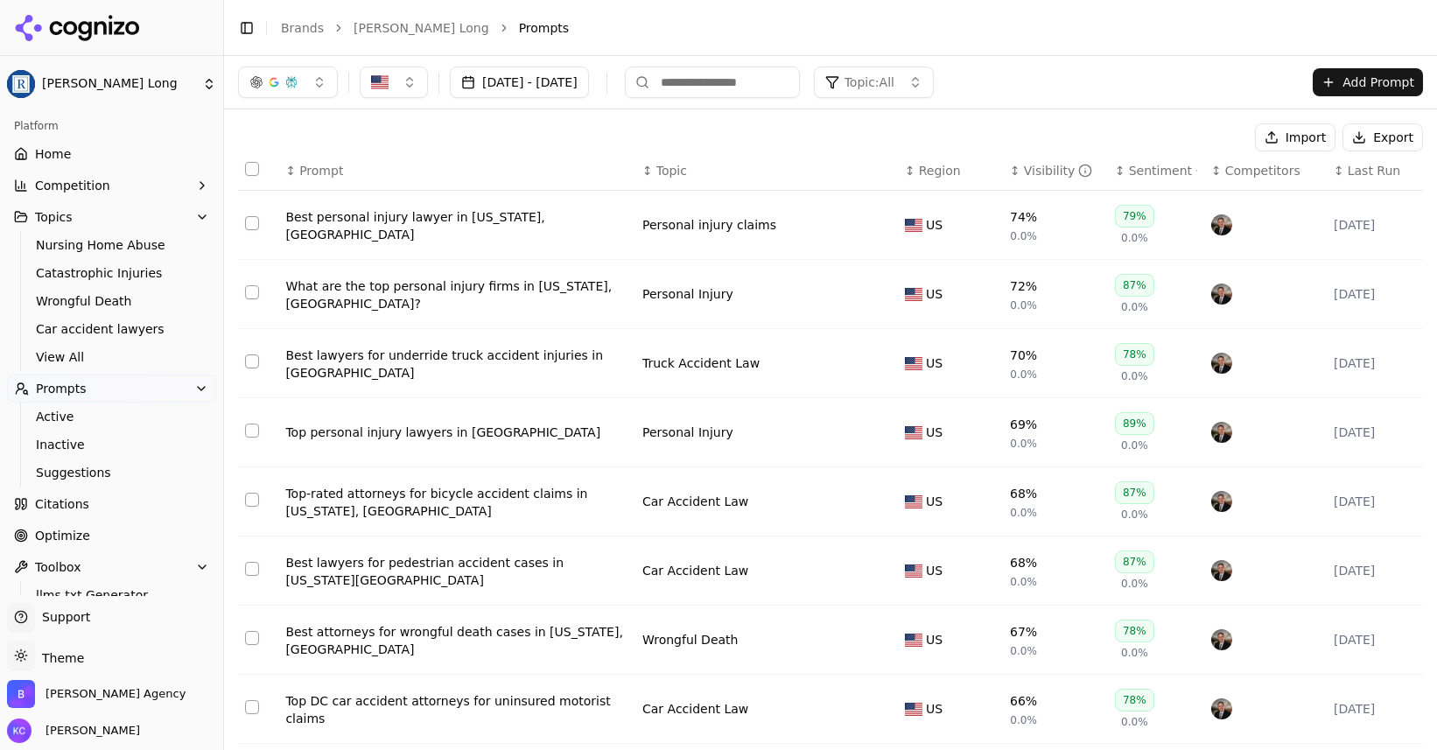
click at [374, 223] on div "Best personal injury lawyer in Washington, DC" at bounding box center [456, 225] width 343 height 35
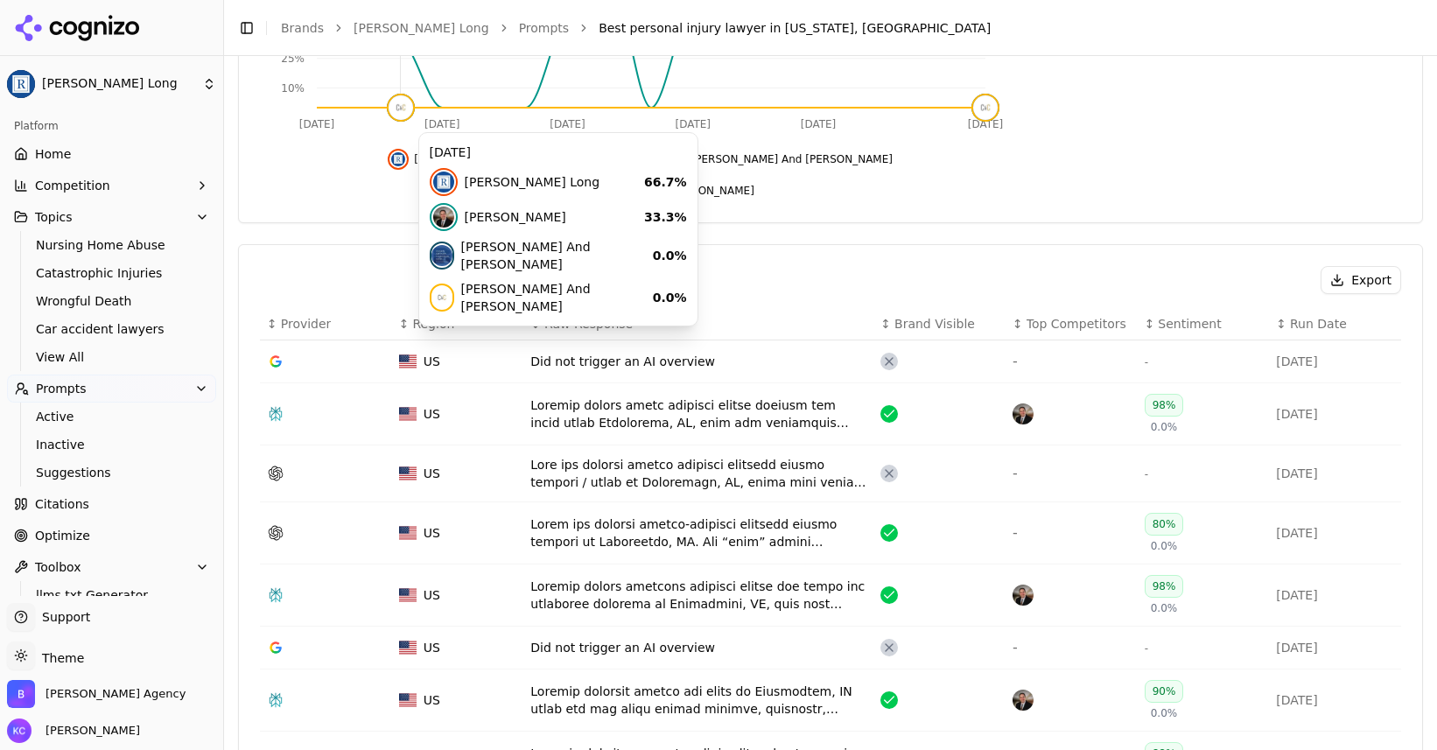
scroll to position [416, 0]
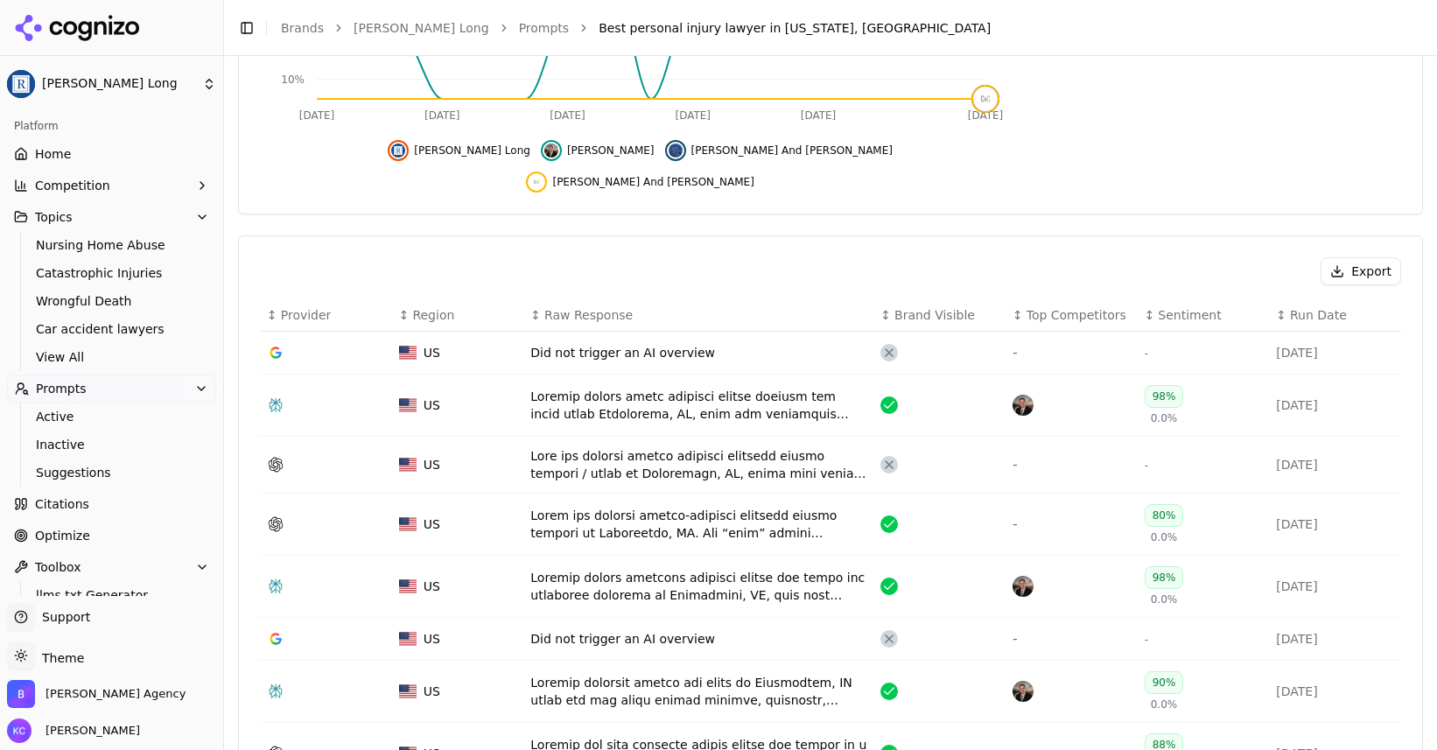
click at [619, 388] on div "Data table" at bounding box center [698, 405] width 336 height 35
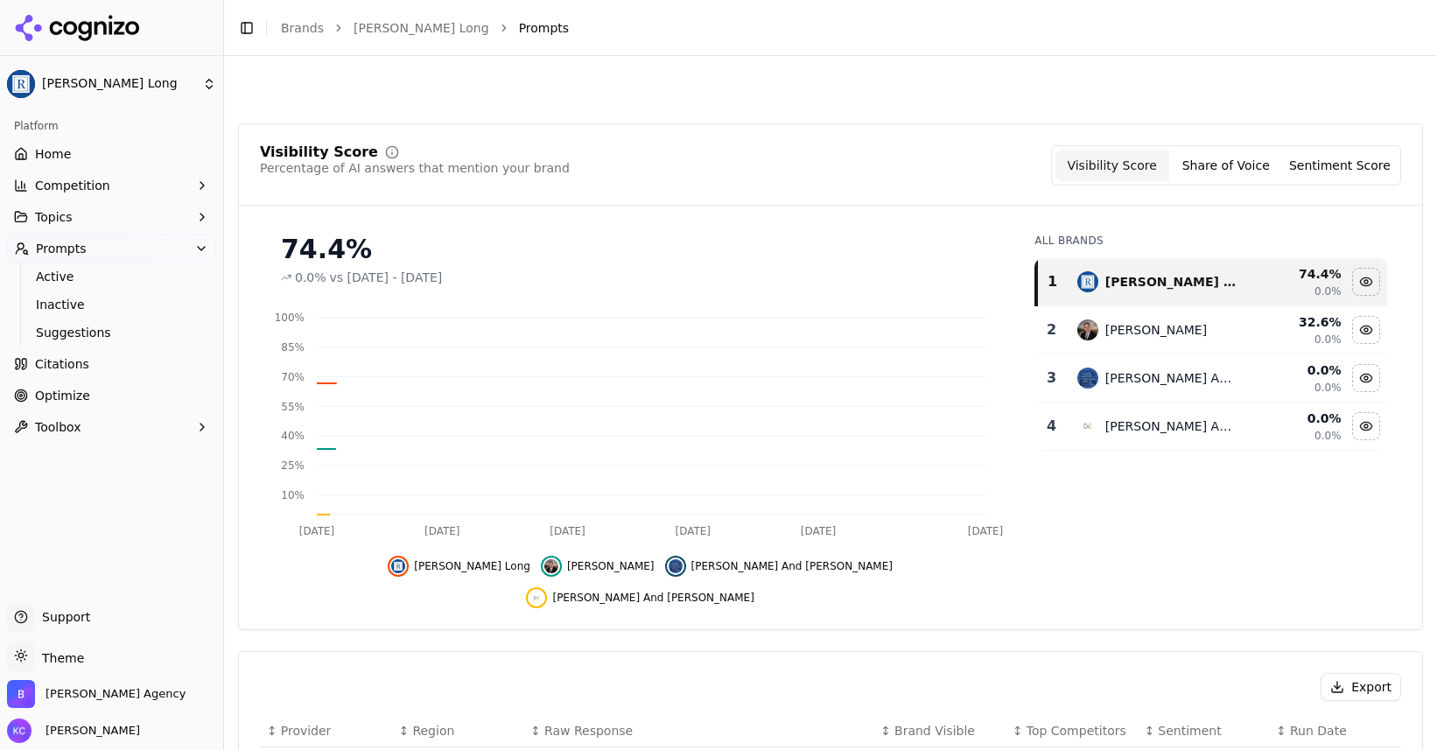
scroll to position [469, 0]
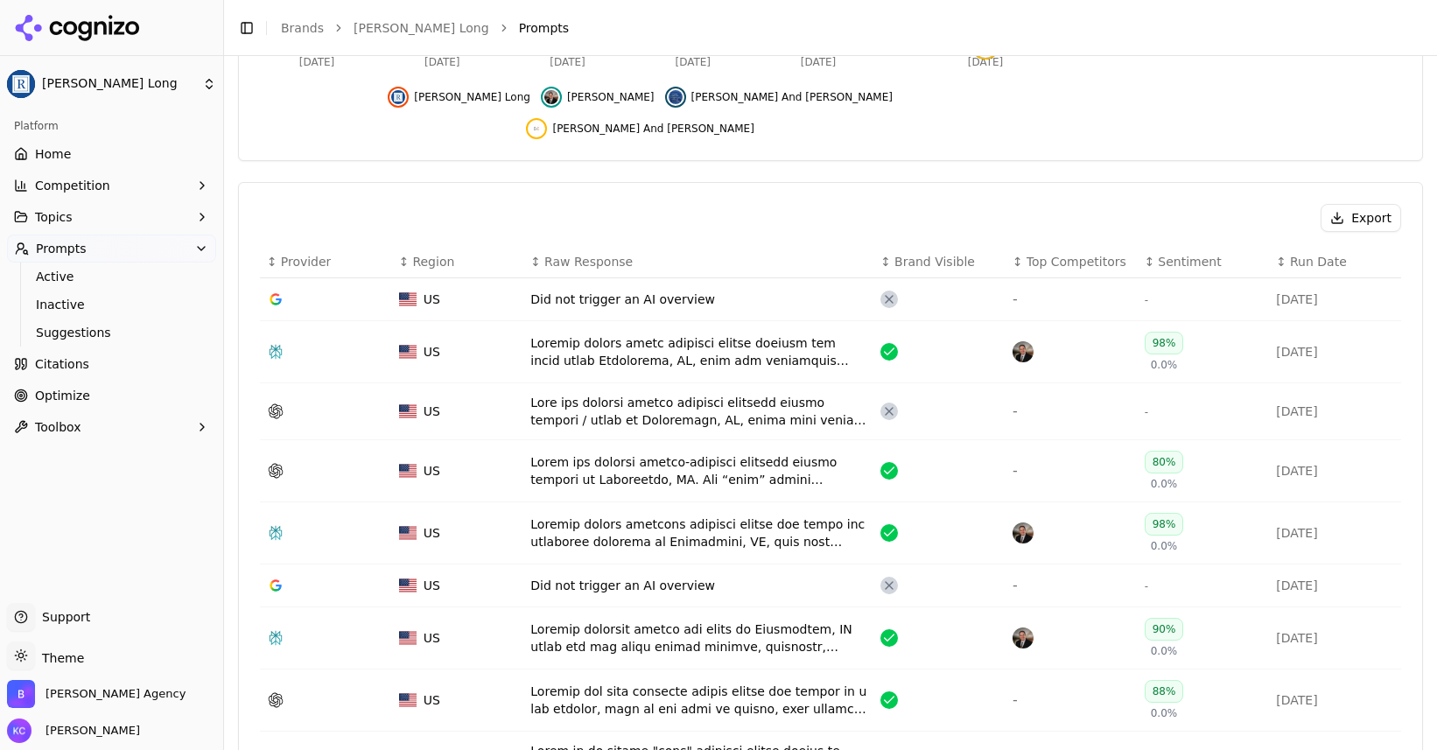
click at [610, 394] on div "Data table" at bounding box center [698, 411] width 336 height 35
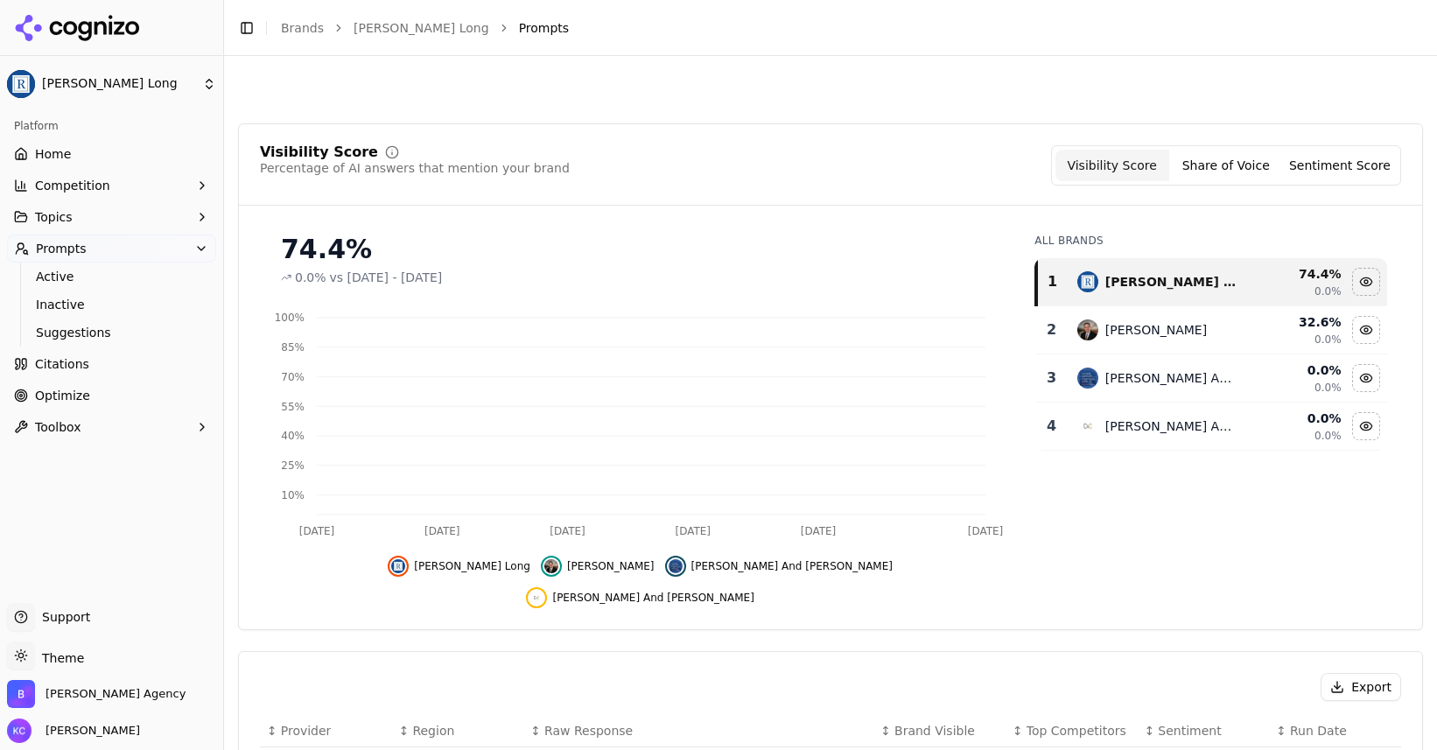
scroll to position [522, 0]
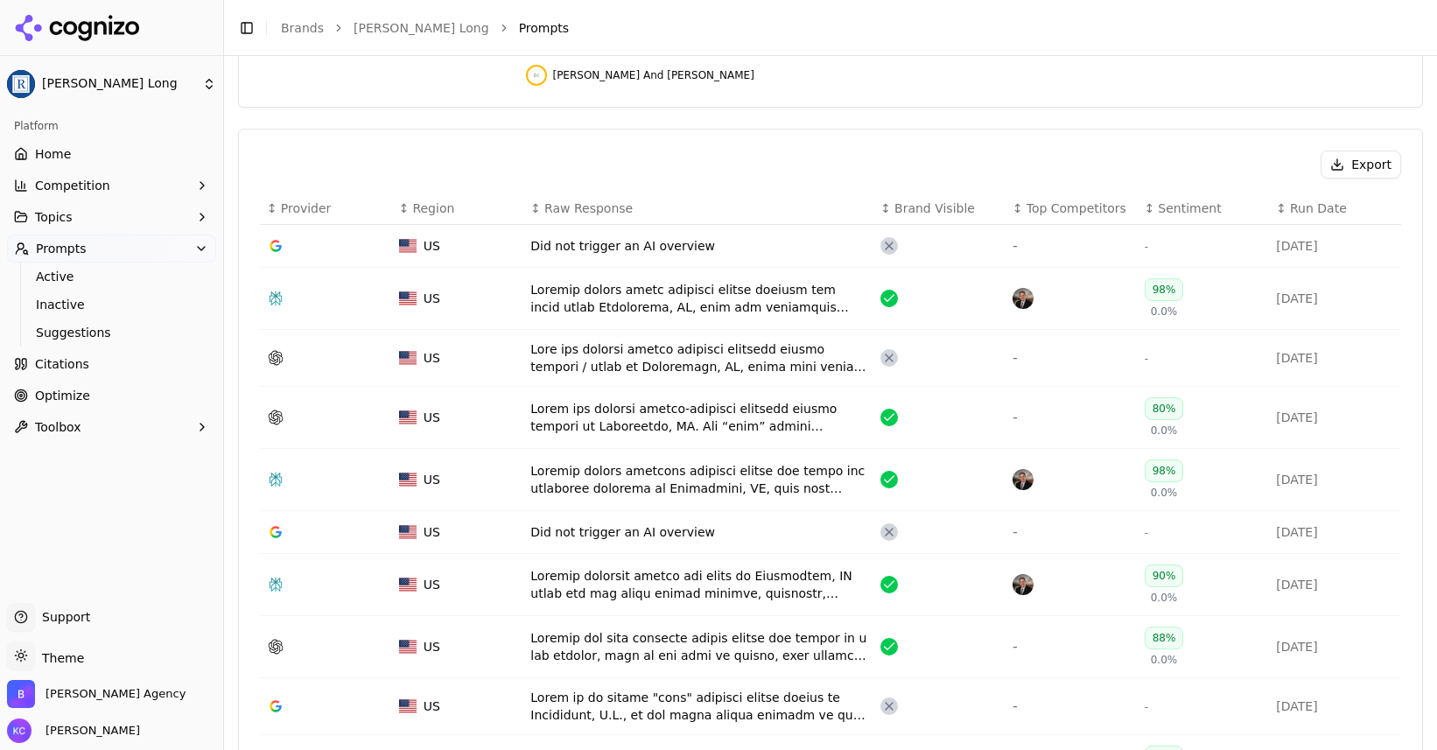
click at [682, 400] on div "Data table" at bounding box center [698, 417] width 336 height 35
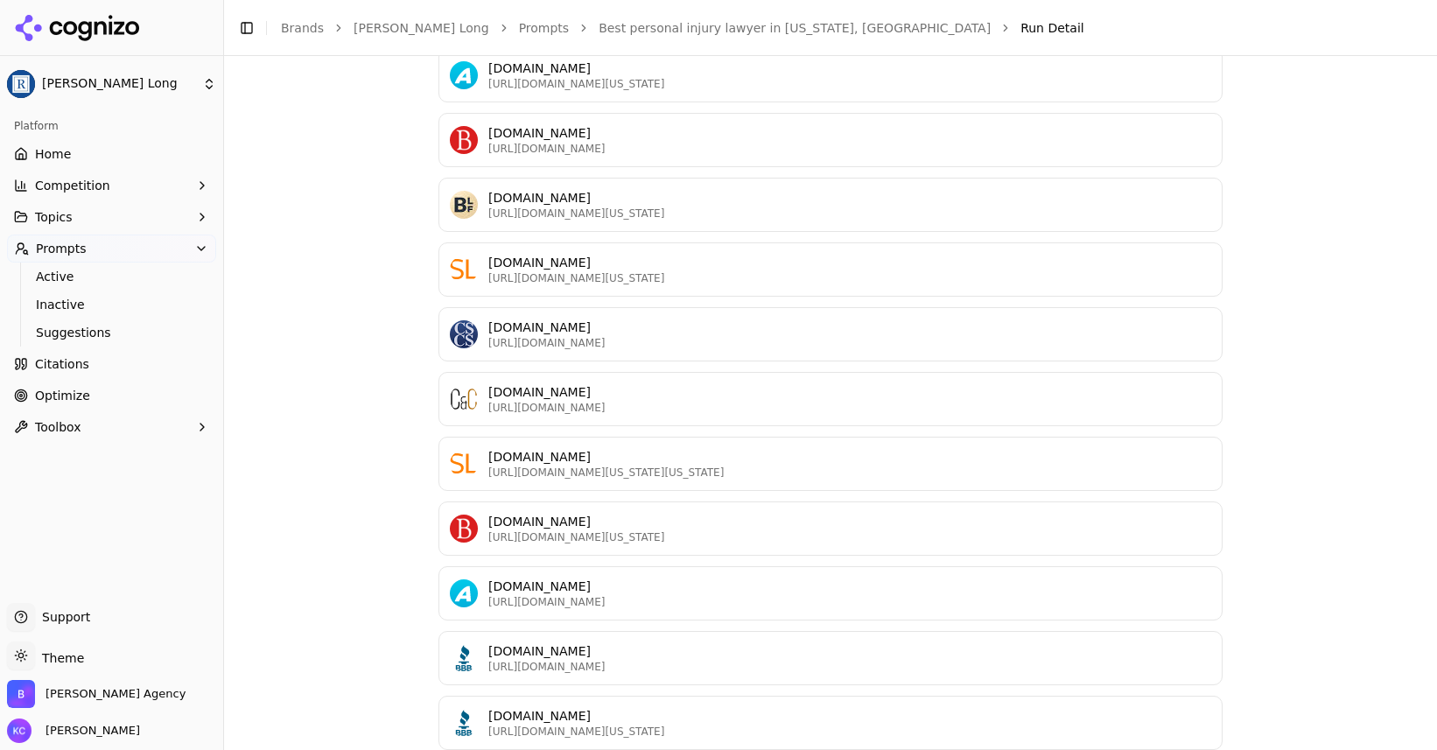
scroll to position [1473, 0]
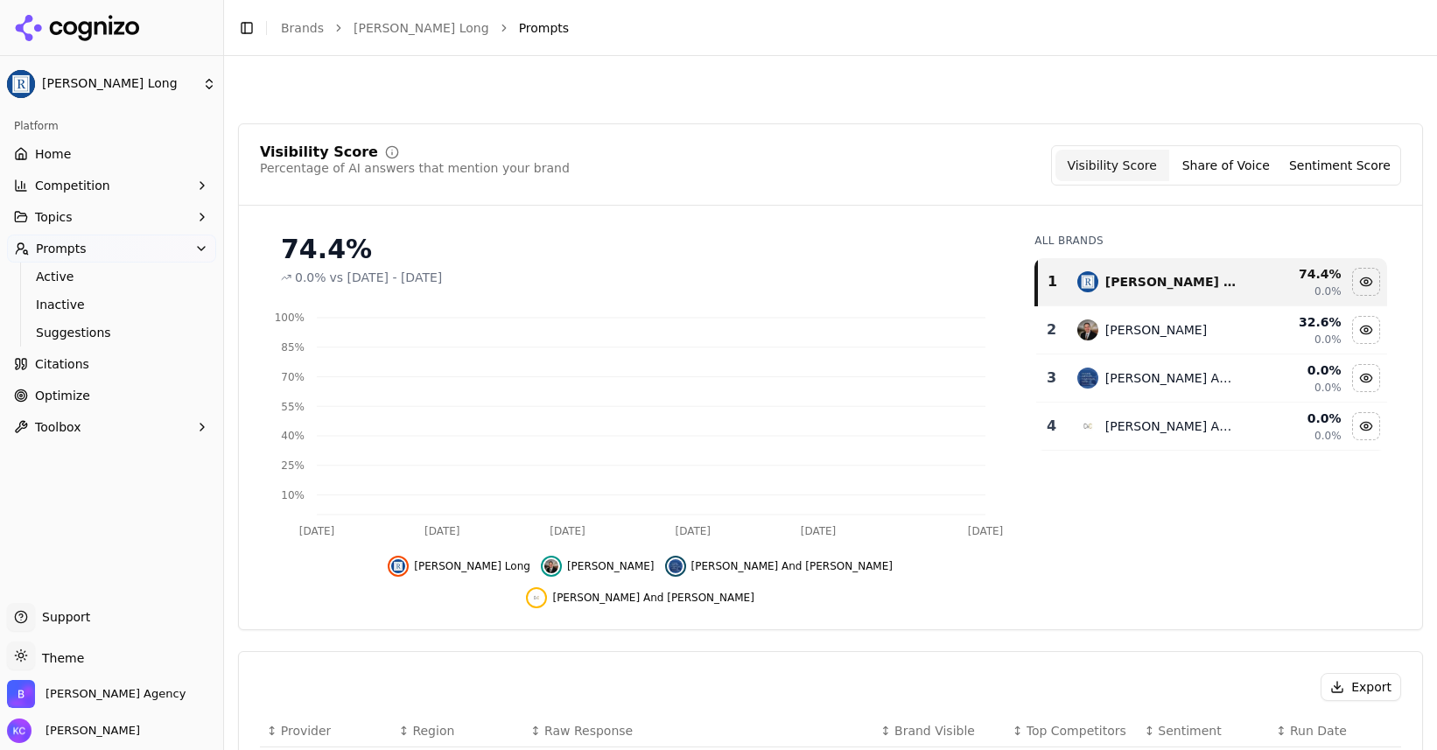
scroll to position [576, 0]
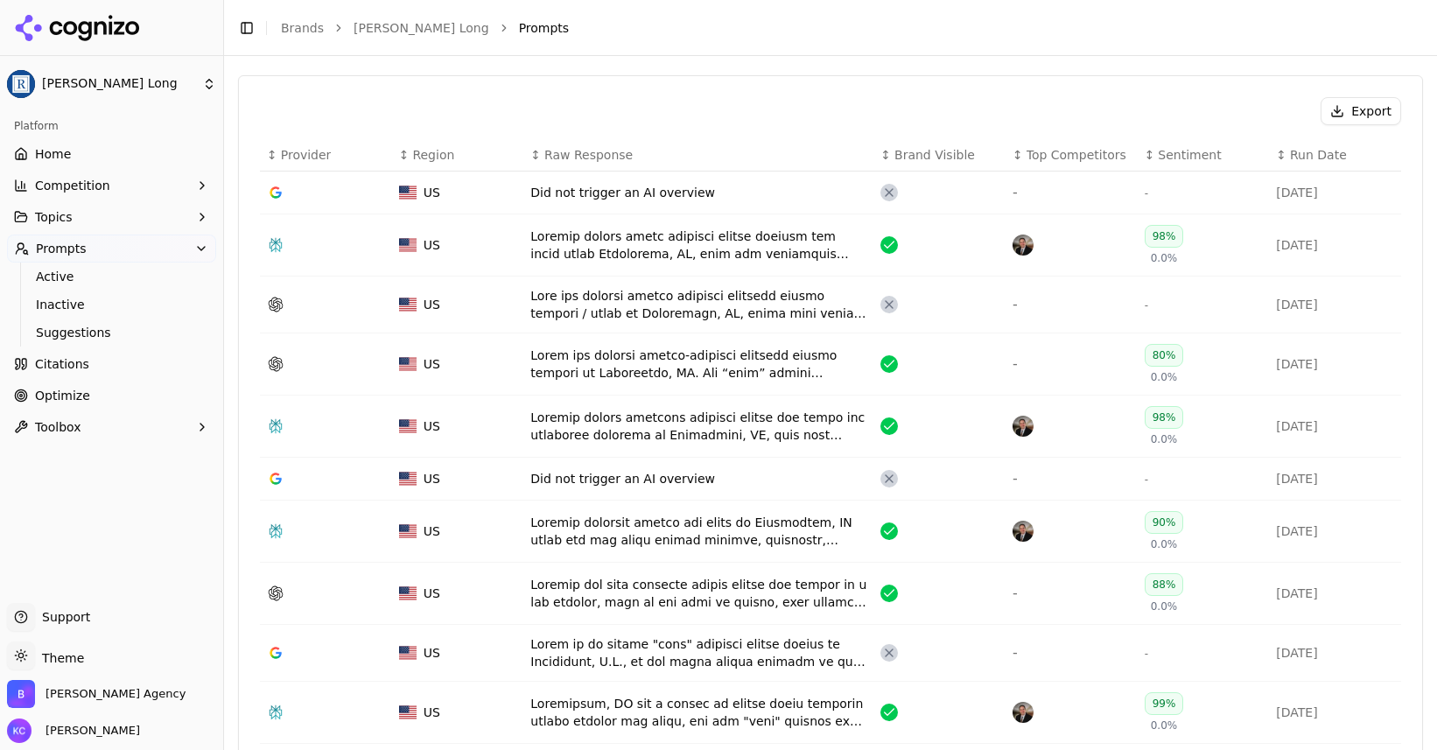
click at [666, 409] on div "Data table" at bounding box center [698, 426] width 336 height 35
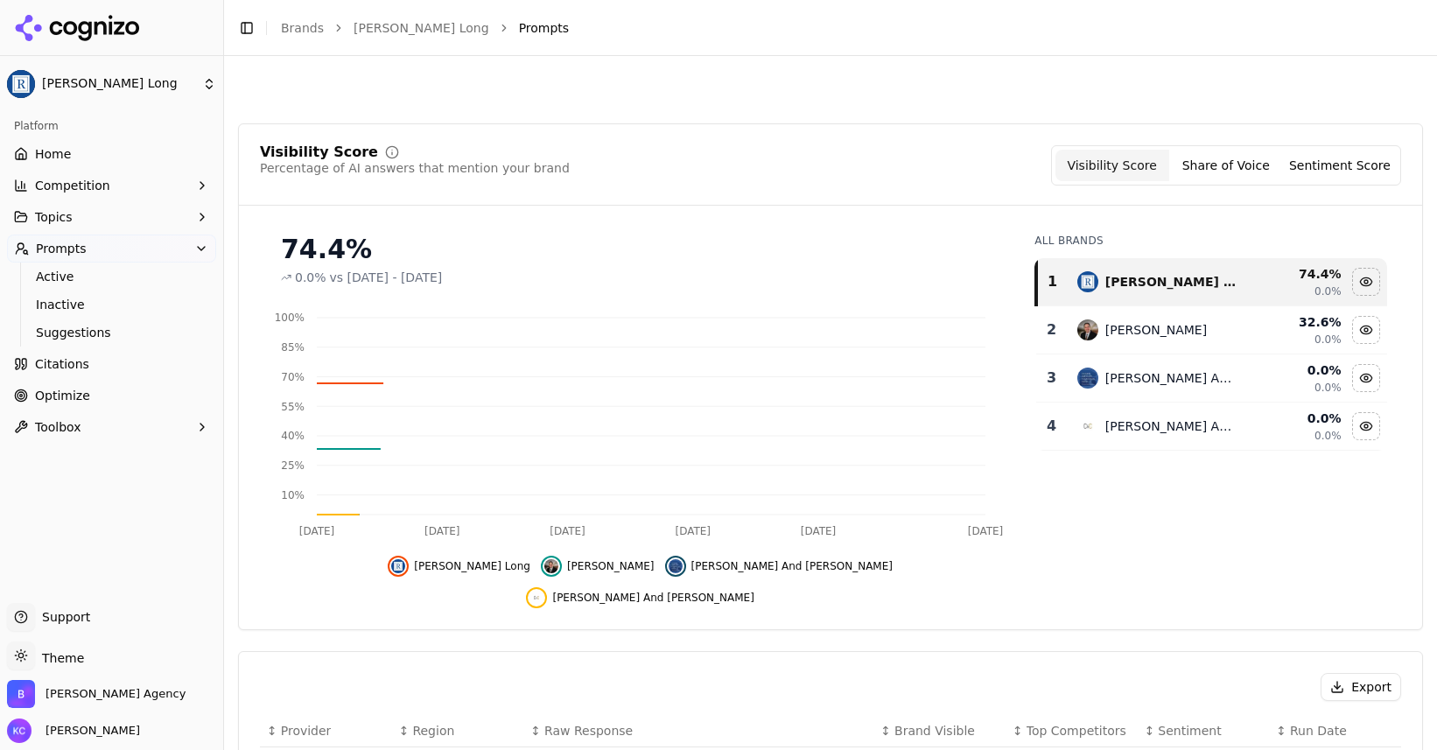
scroll to position [629, 0]
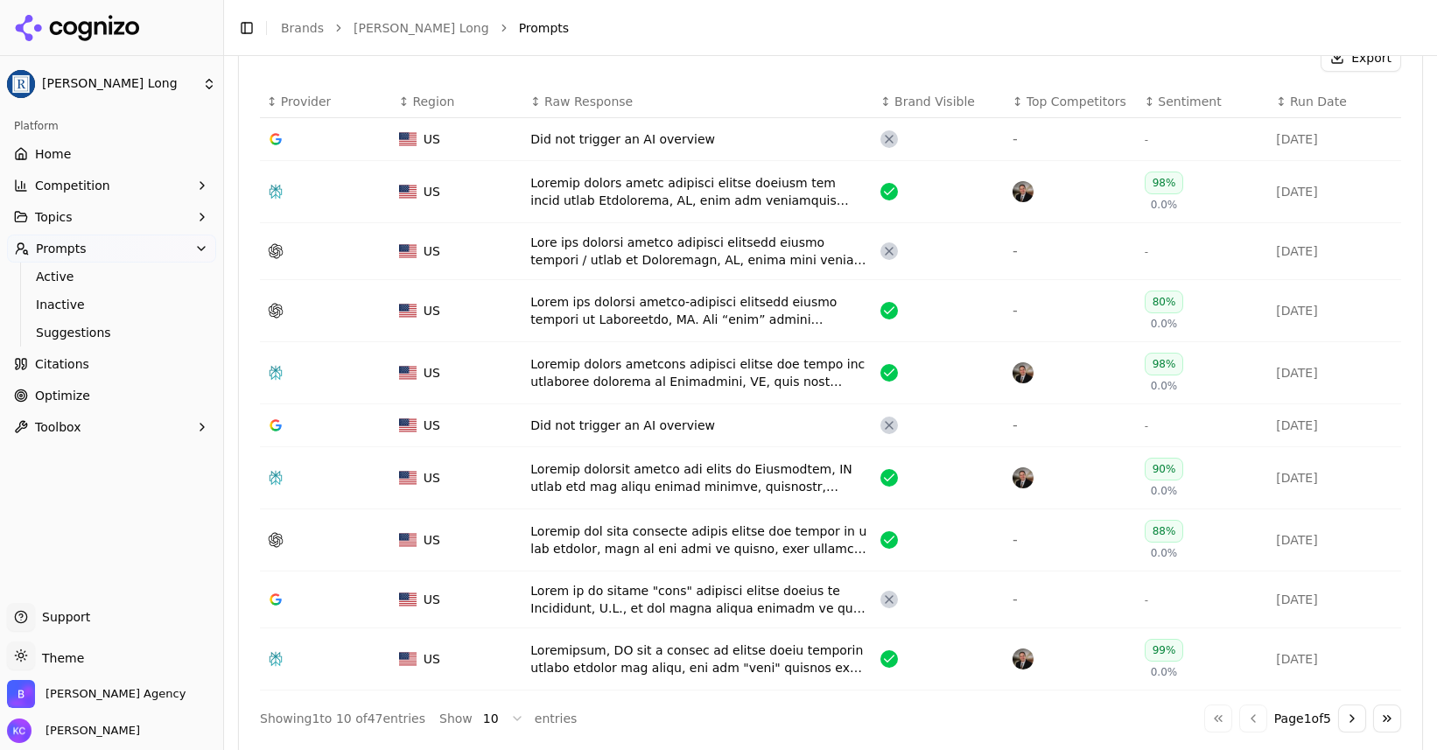
click at [509, 689] on html "Regan Zambri Long Platform Home Competition Topics Prompts Active Inactive Sugg…" at bounding box center [718, 375] width 1437 height 750
click at [1347, 688] on html "Regan Zambri Long Platform Home Competition Topics Prompts Active Inactive Sugg…" at bounding box center [718, 375] width 1437 height 750
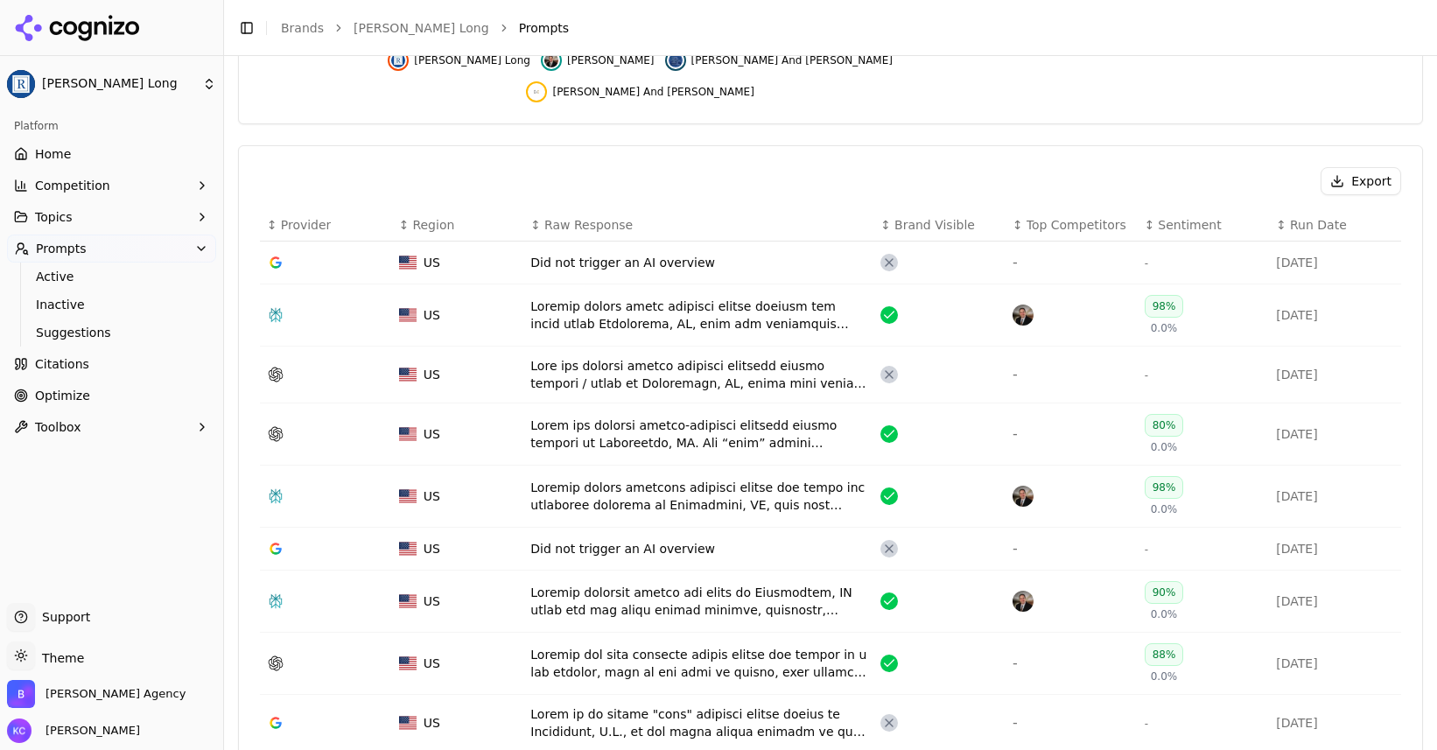
scroll to position [633, 0]
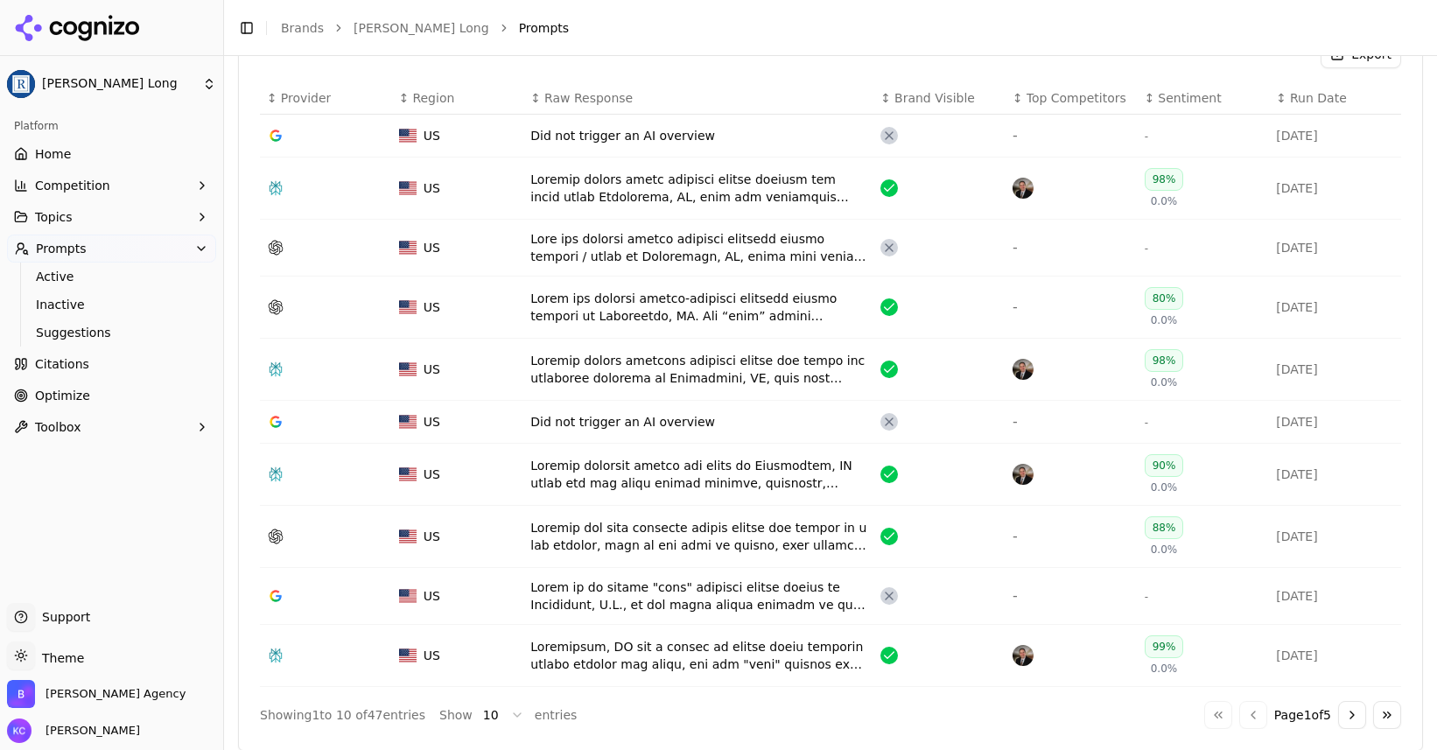
click at [1349, 701] on button "Go to next page" at bounding box center [1352, 715] width 28 height 28
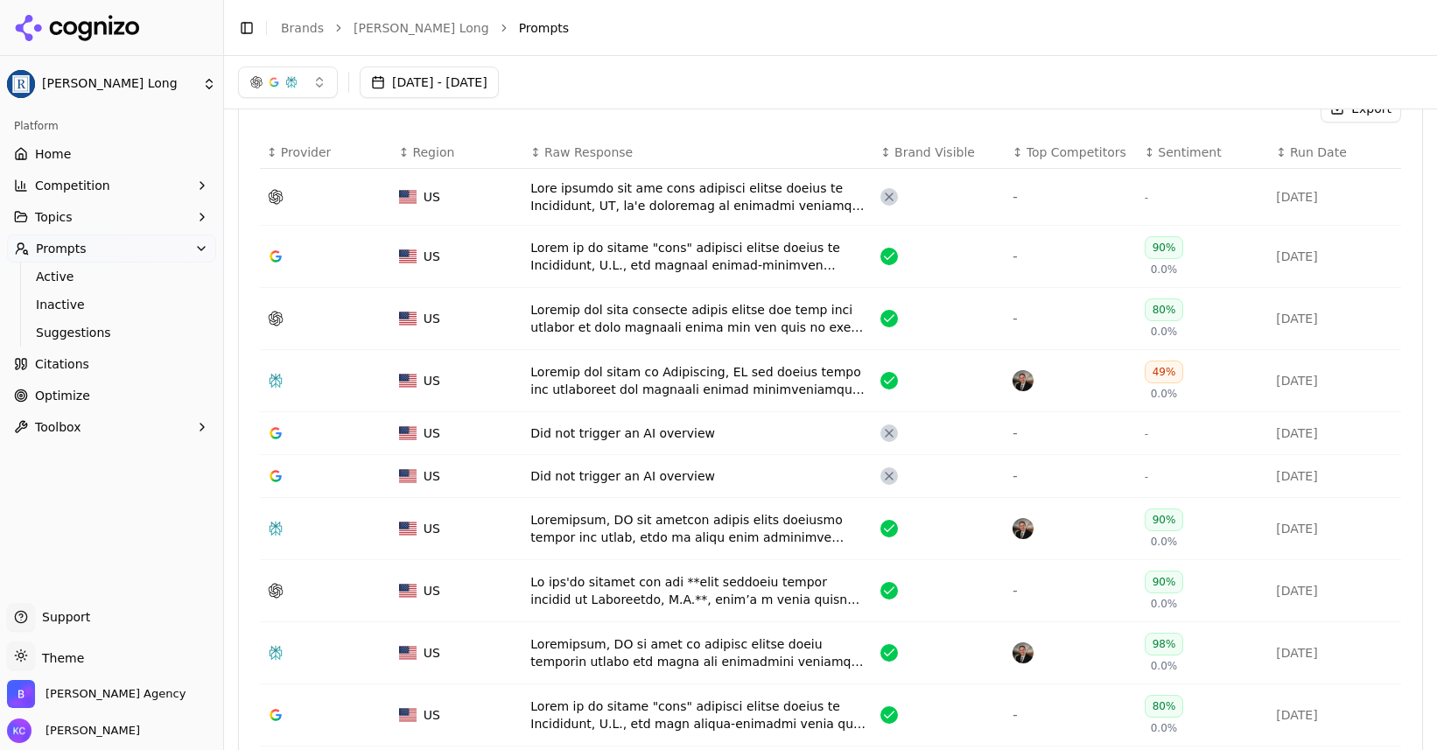
scroll to position [575, 0]
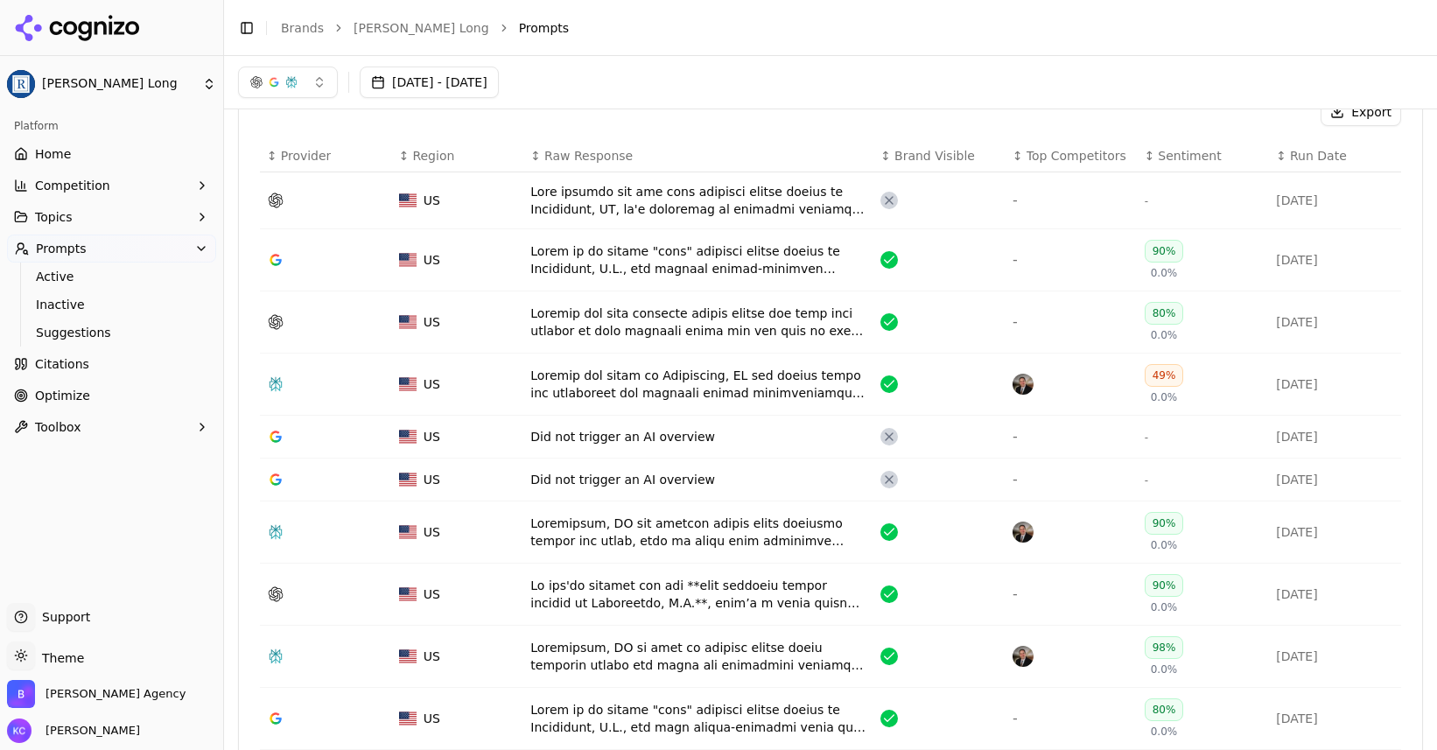
click at [731, 304] on div "Data table" at bounding box center [698, 321] width 336 height 35
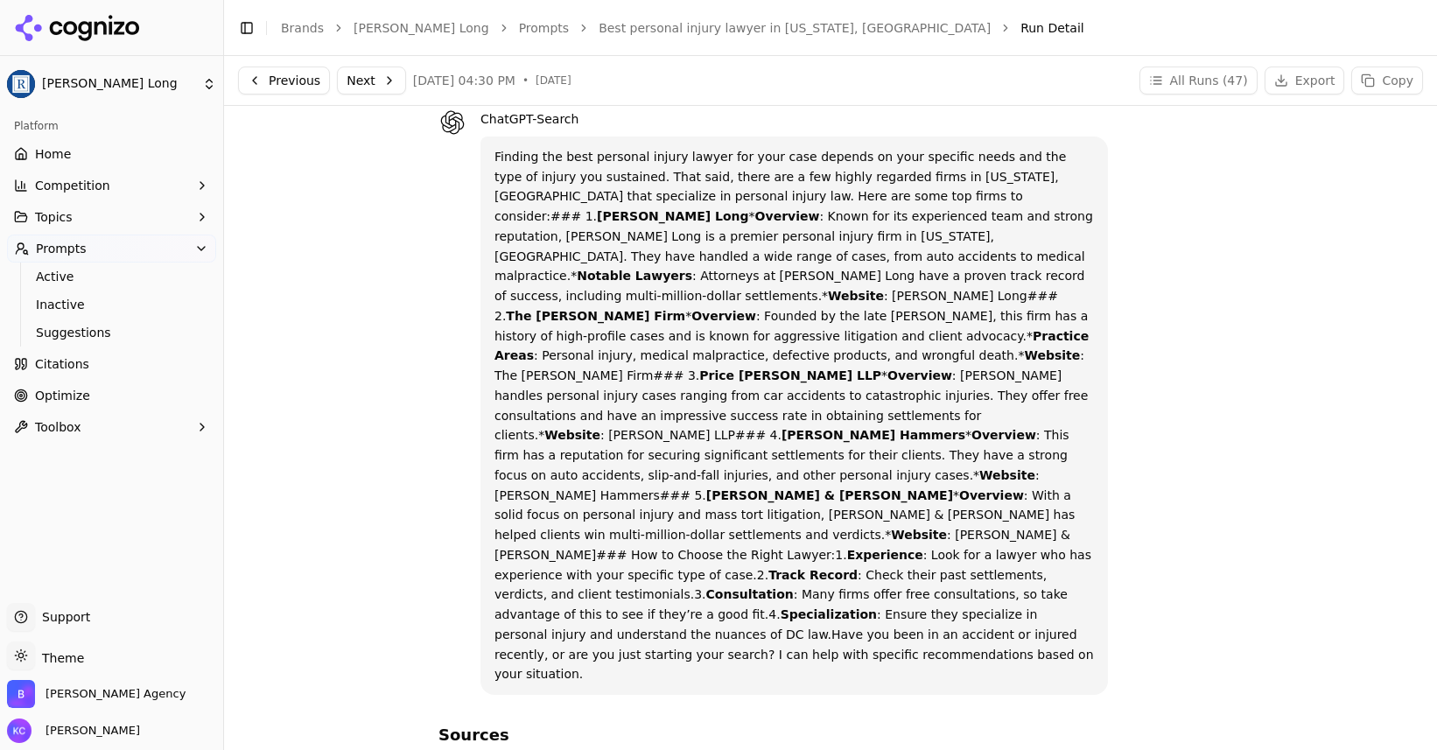
scroll to position [76, 0]
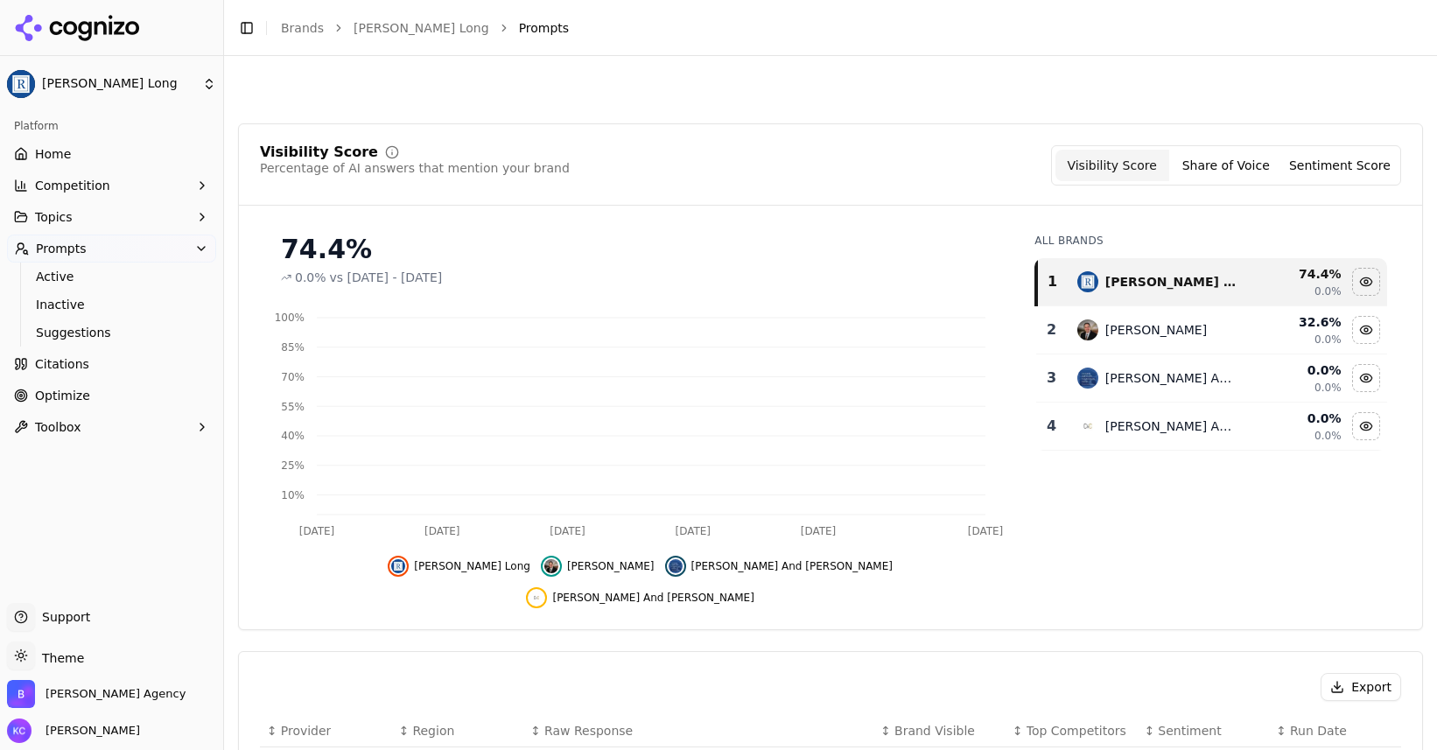
scroll to position [628, 0]
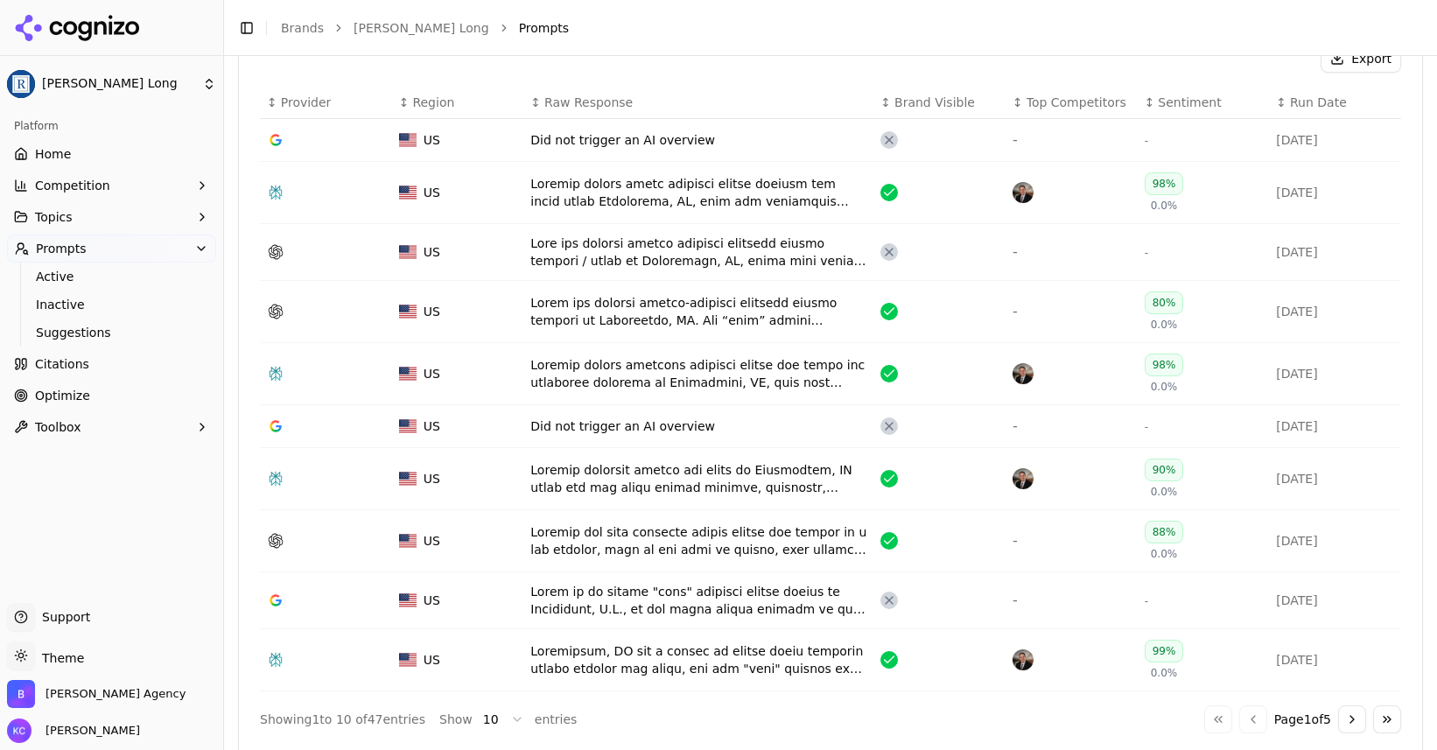
click at [701, 583] on div "Data table" at bounding box center [698, 600] width 336 height 35
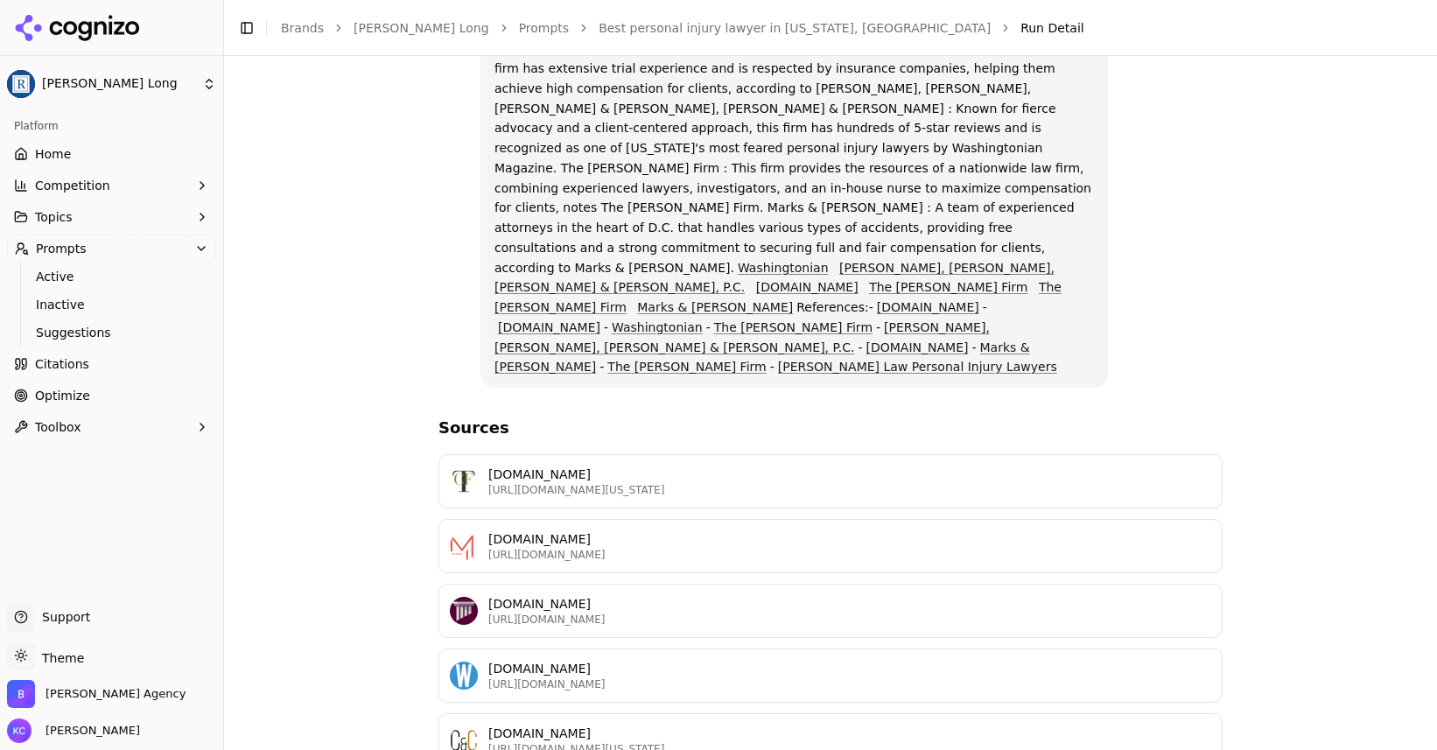
scroll to position [409, 0]
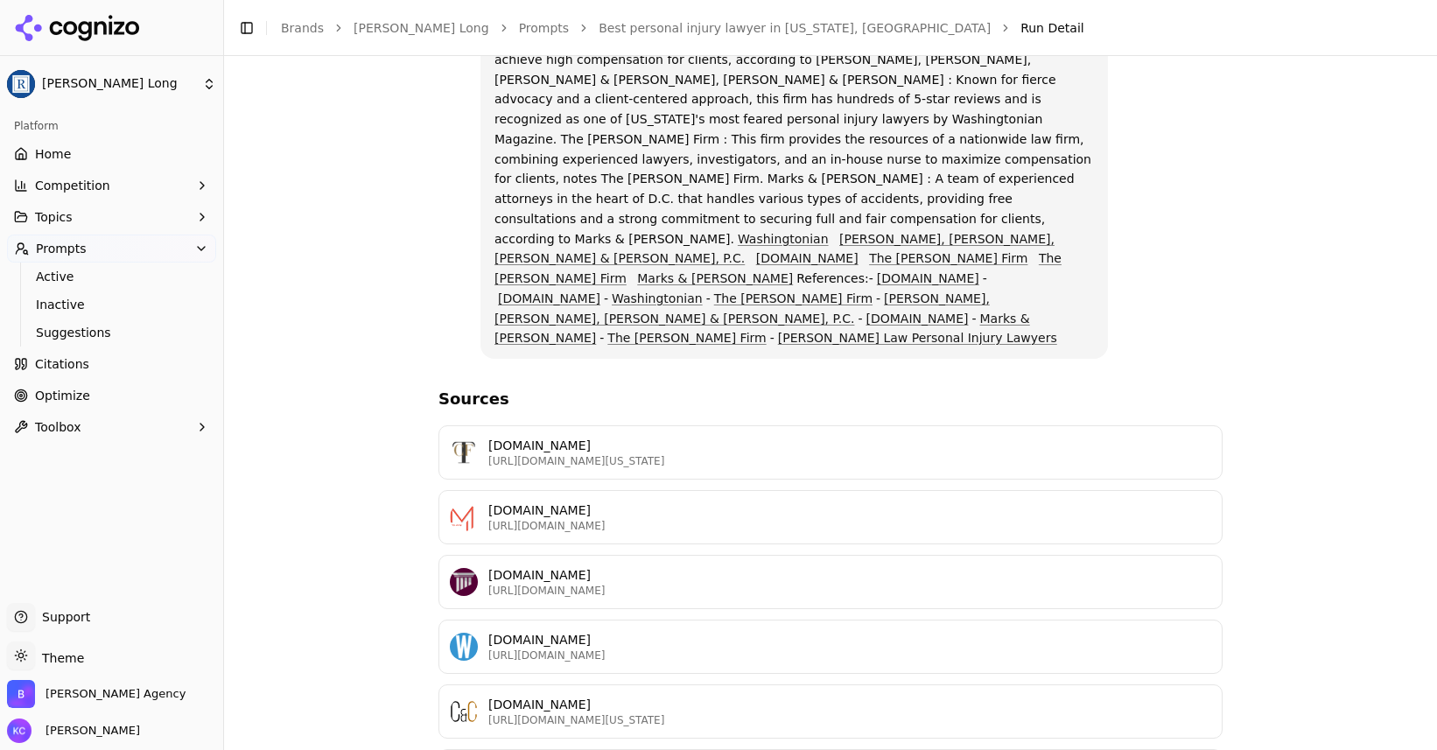
click at [569, 454] on p "https://cochranfirm.com/washington-dc/practice-areas/personal-injury" at bounding box center [849, 461] width 723 height 14
click at [528, 501] on p "mayjung.com" at bounding box center [849, 509] width 723 height 17
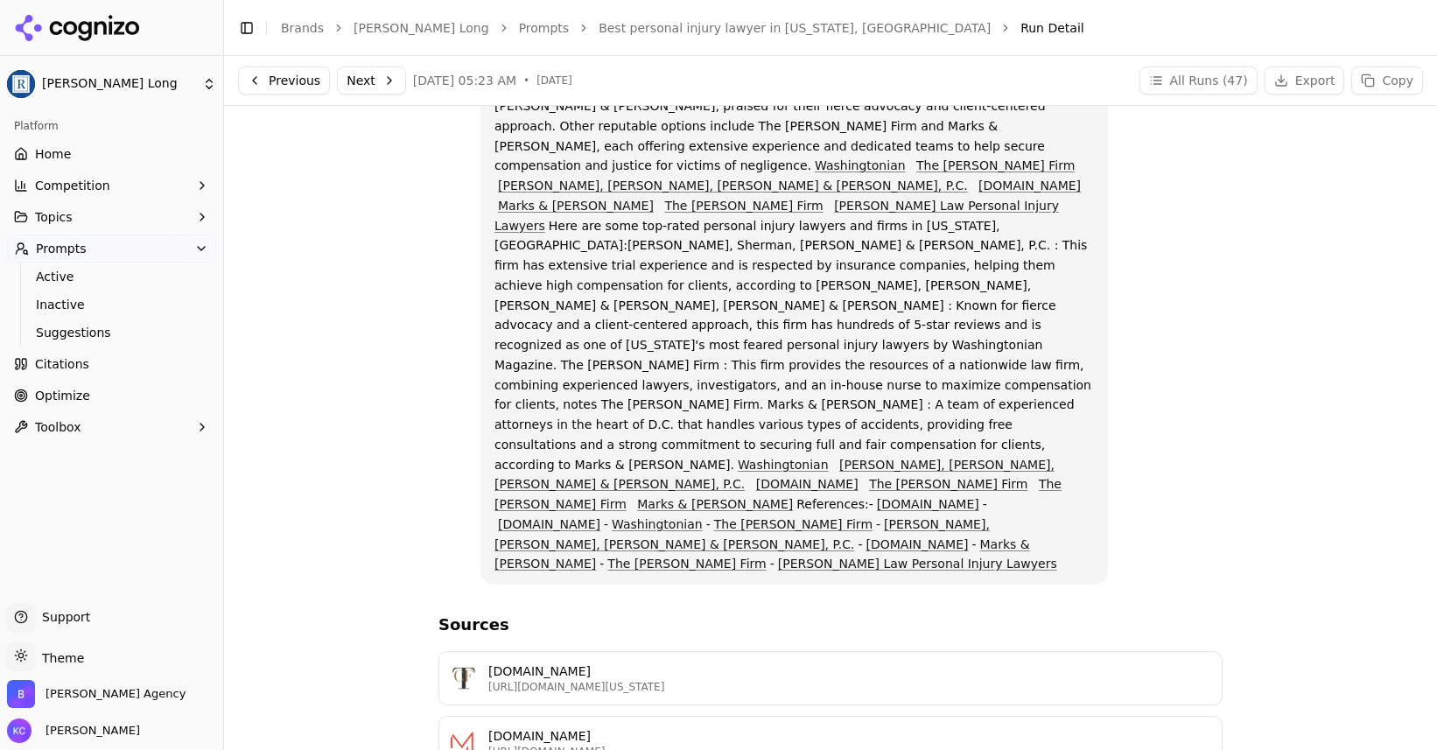
scroll to position [174, 0]
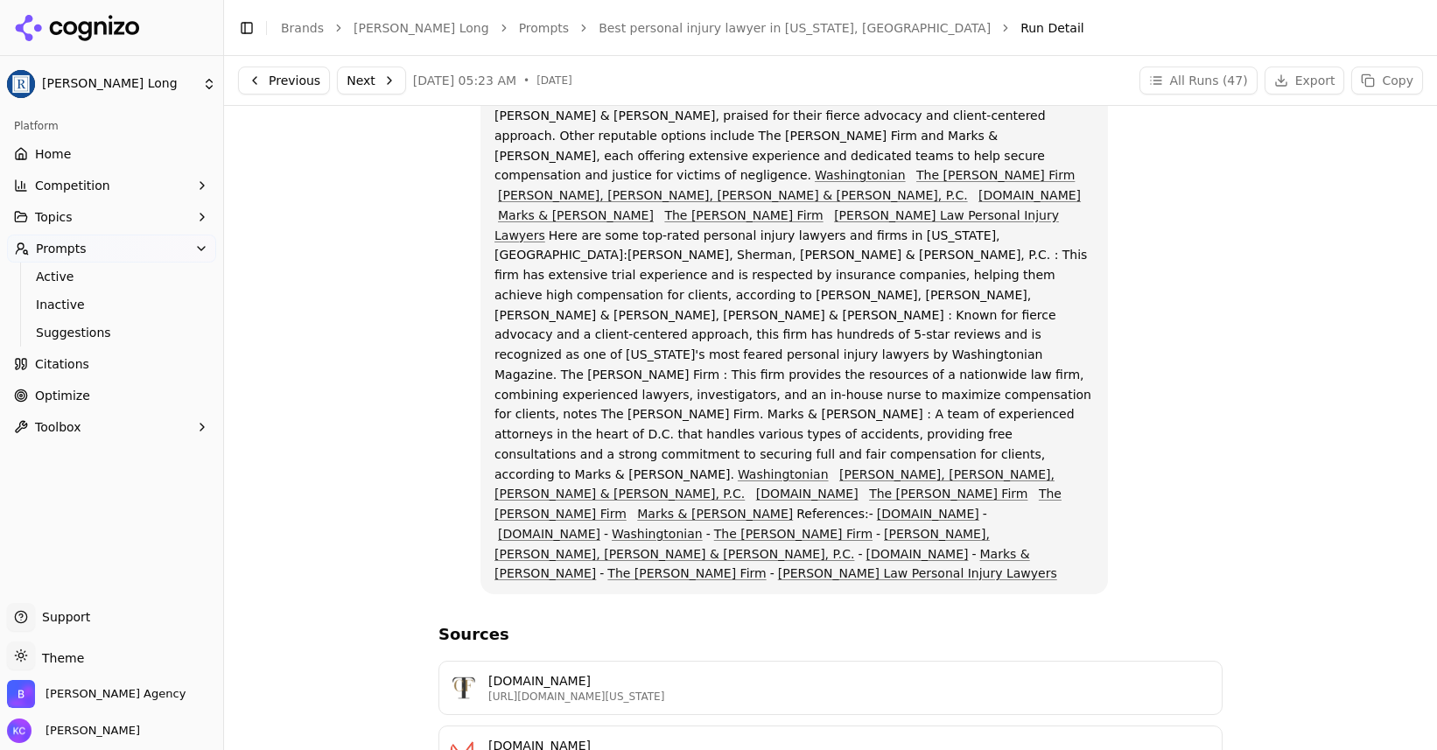
click at [815, 168] on link "Washingtonian" at bounding box center [860, 175] width 91 height 14
